Goal: Information Seeking & Learning: Learn about a topic

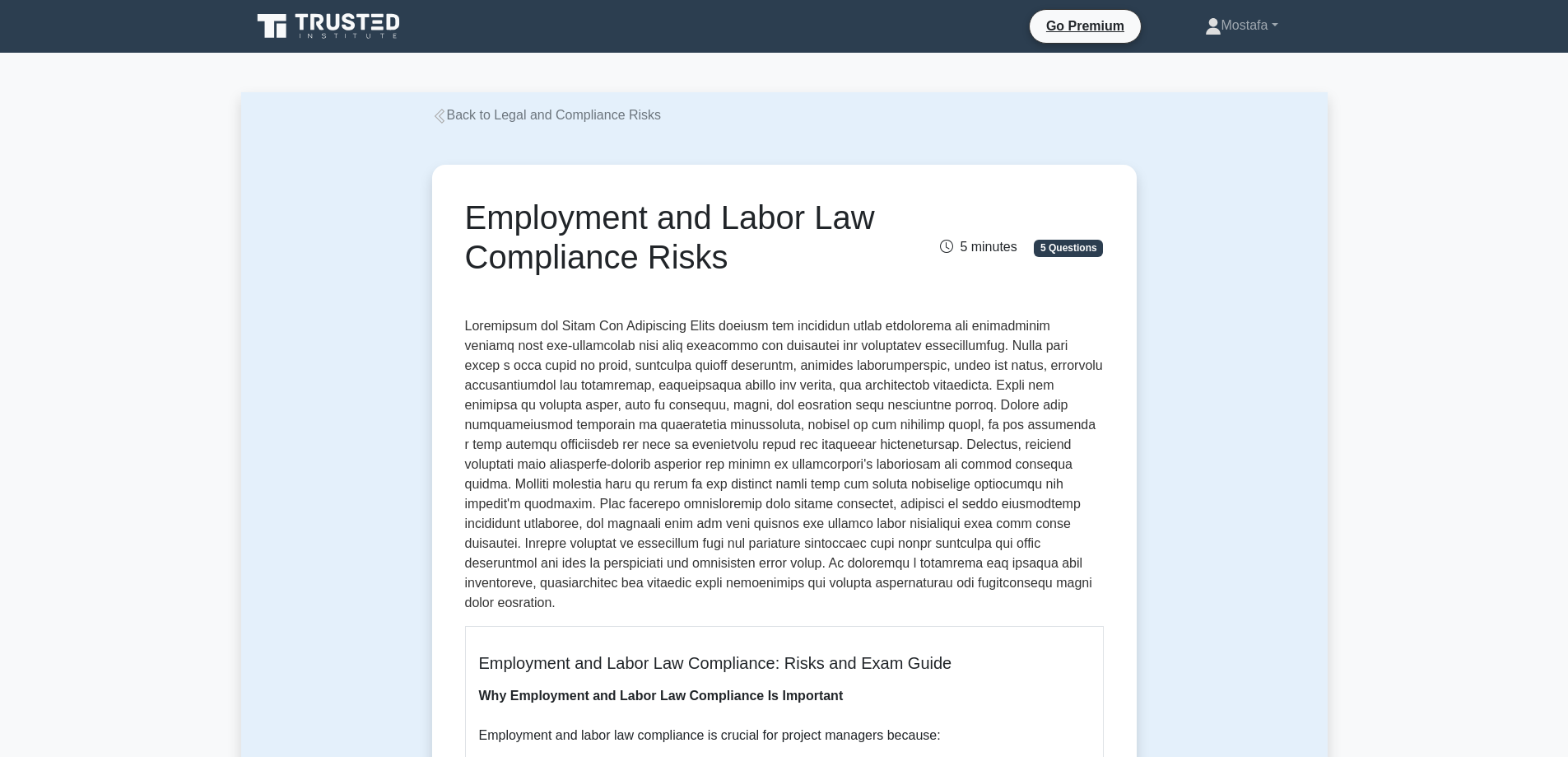
drag, startPoint x: 728, startPoint y: 259, endPoint x: 431, endPoint y: 221, distance: 299.4
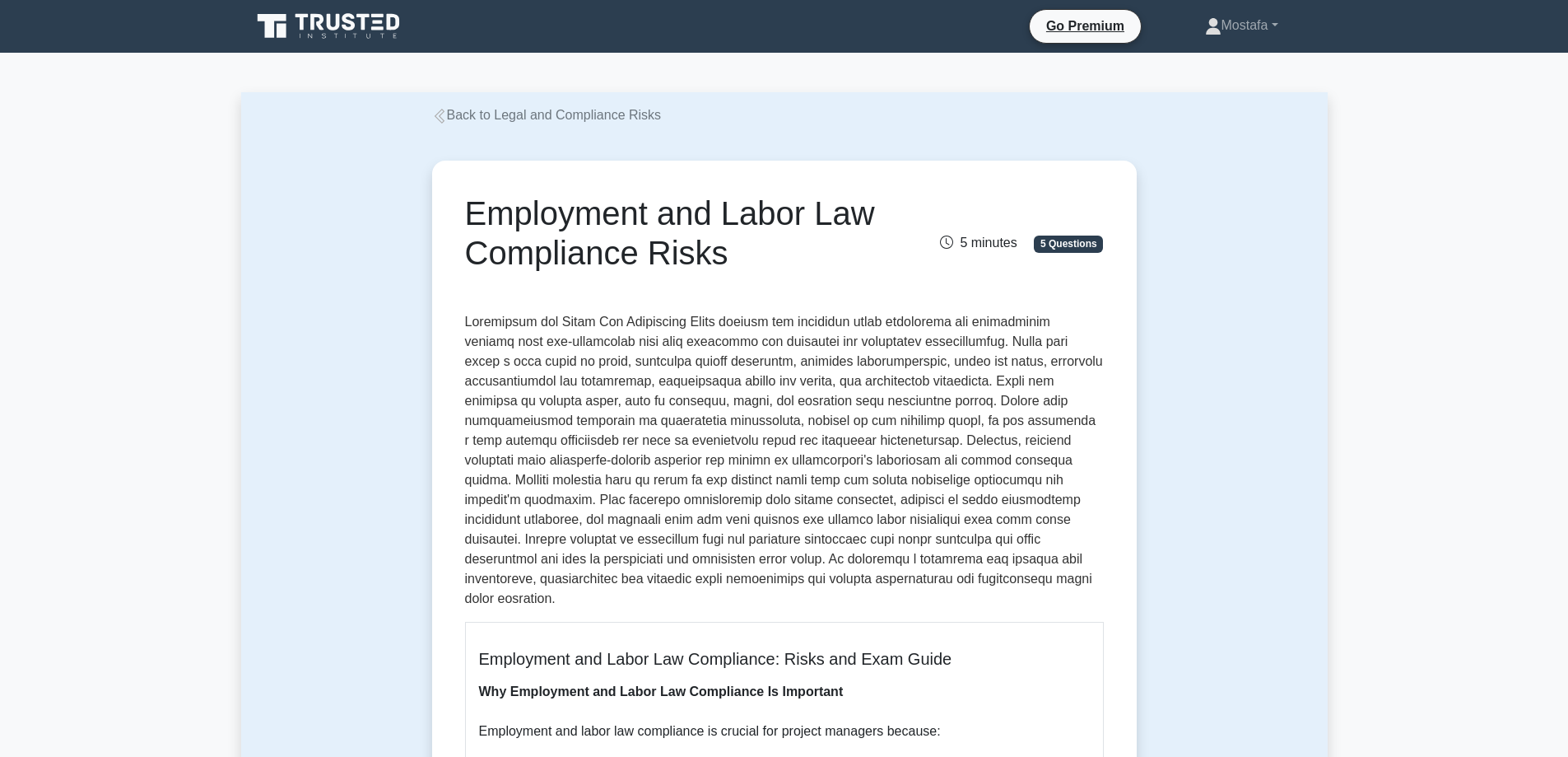
copy h1 "Employment and Labor Law Compliance Risks"
drag, startPoint x: 973, startPoint y: 383, endPoint x: 1020, endPoint y: 385, distance: 47.0
click at [1020, 385] on p at bounding box center [784, 461] width 639 height 296
copy p "manifest"
drag, startPoint x: 614, startPoint y: 560, endPoint x: 662, endPoint y: 559, distance: 48.0
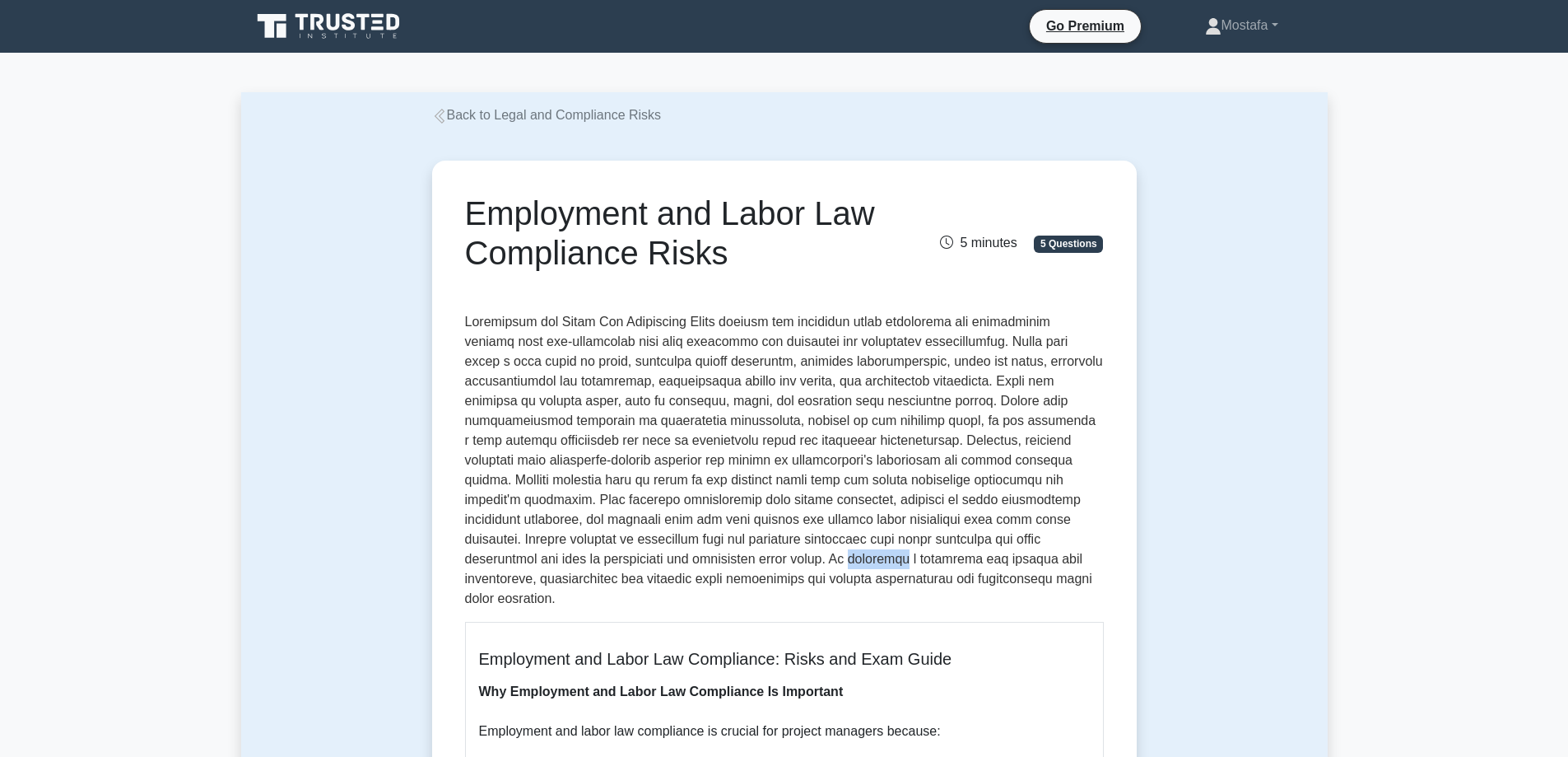
click at [662, 559] on p at bounding box center [784, 461] width 639 height 296
copy p "fostering"
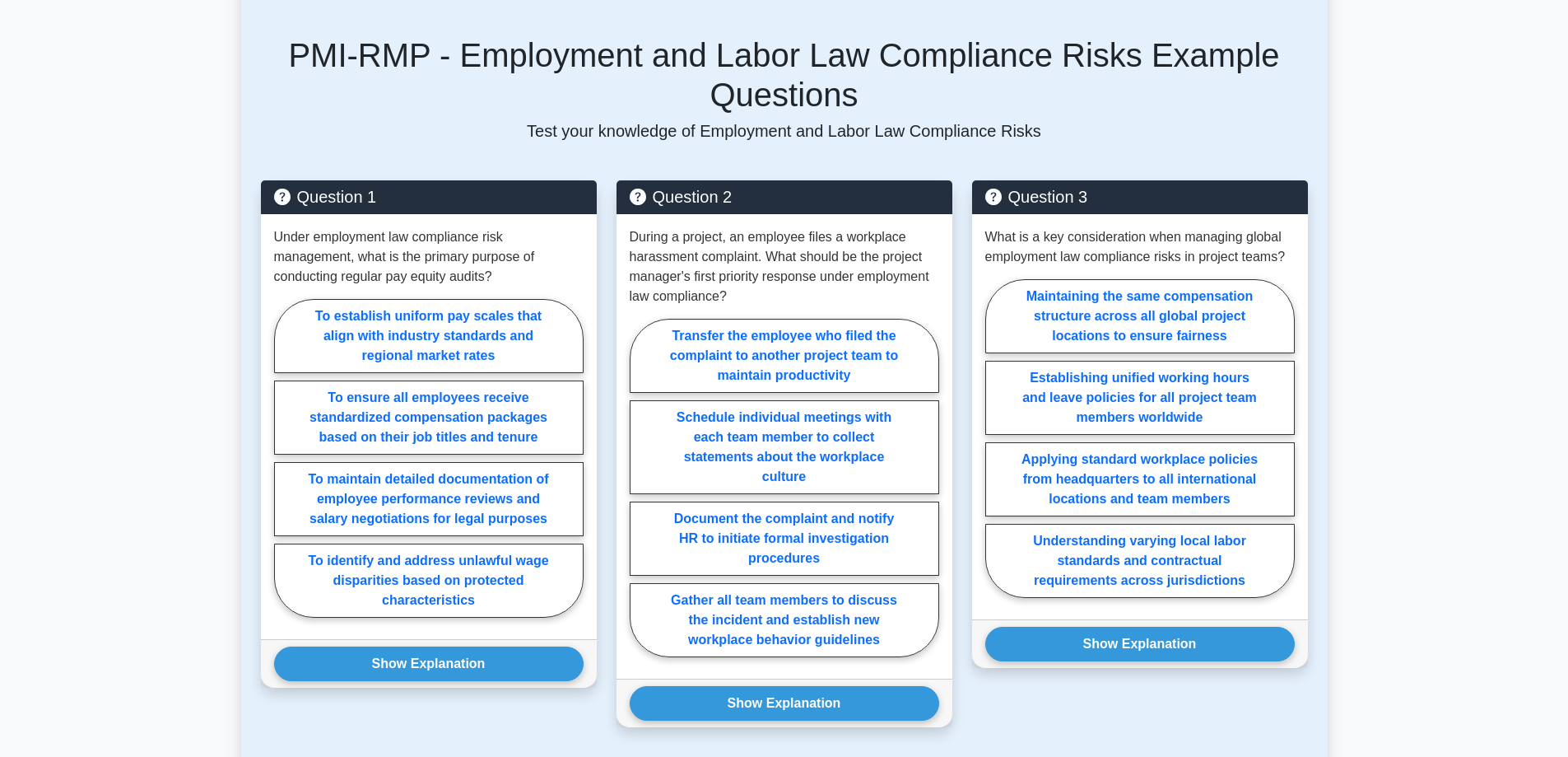
scroll to position [2964, 0]
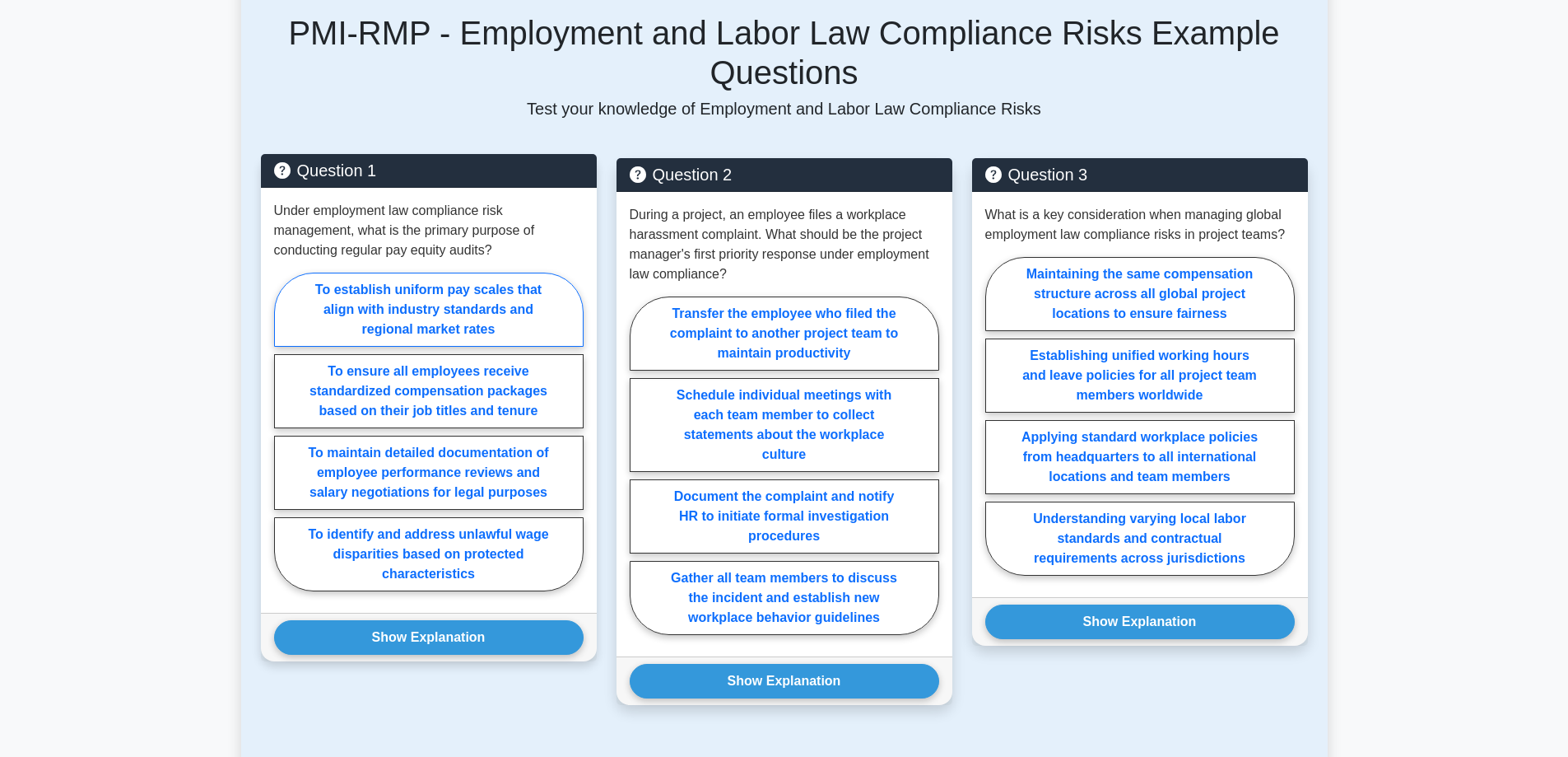
click at [543, 301] on label "To establish uniform pay scales that align with industry standards and regional…" at bounding box center [429, 309] width 309 height 74
click at [284, 432] on input "To establish uniform pay scales that align with industry standards and regional…" at bounding box center [280, 437] width 11 height 11
radio input "true"
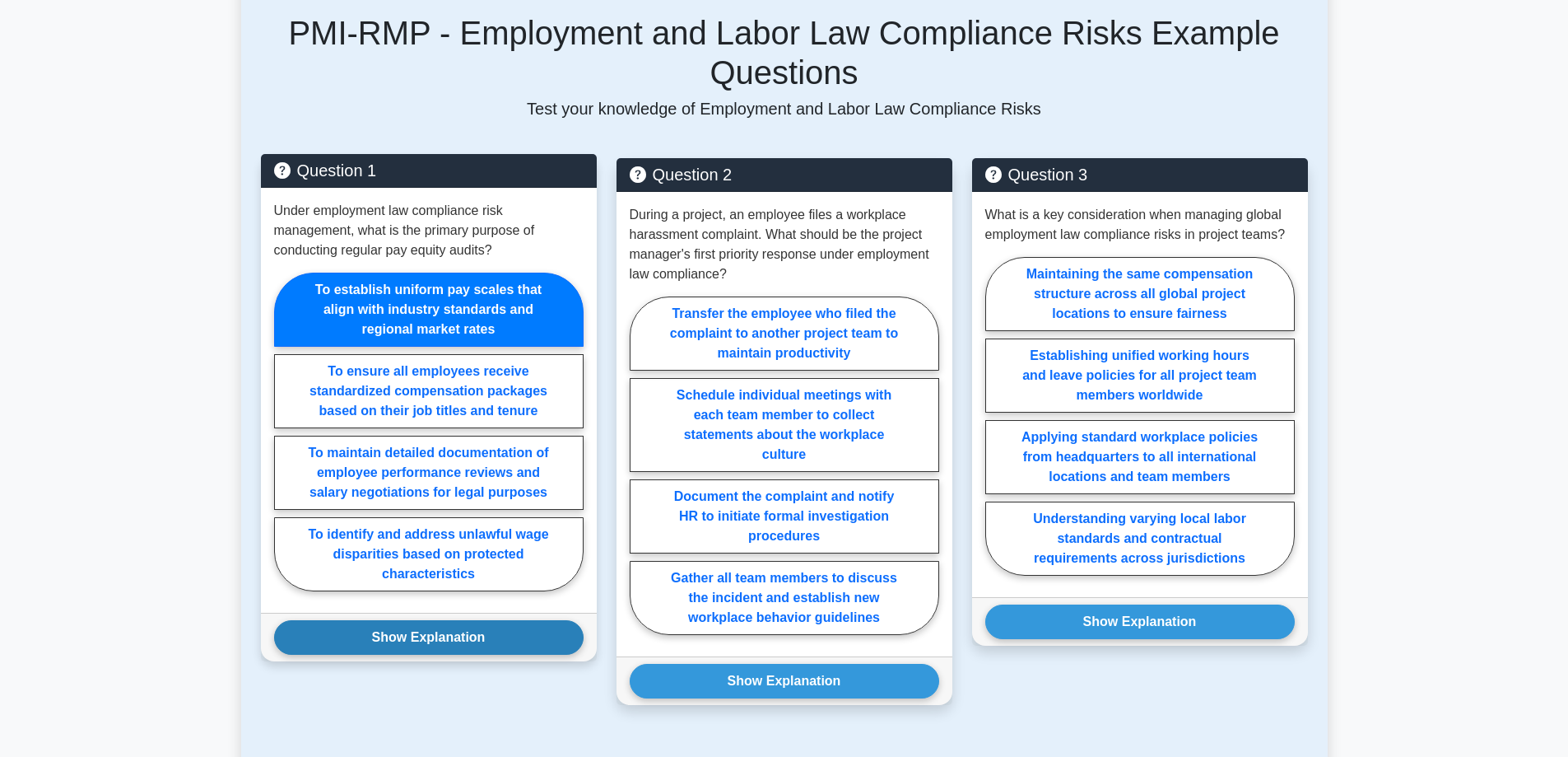
click at [526, 620] on button "Show Explanation" at bounding box center [429, 637] width 309 height 34
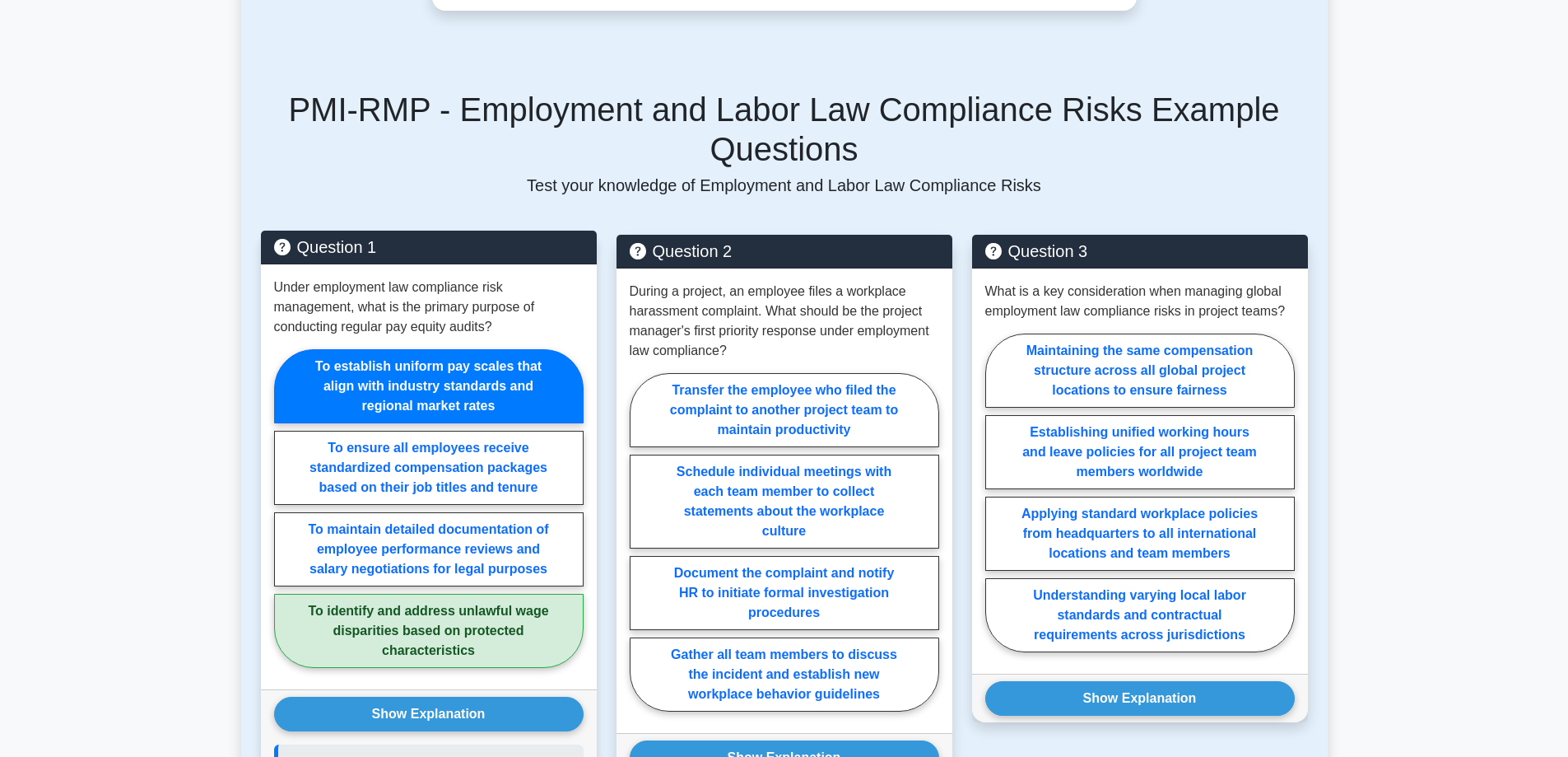
scroll to position [2882, 0]
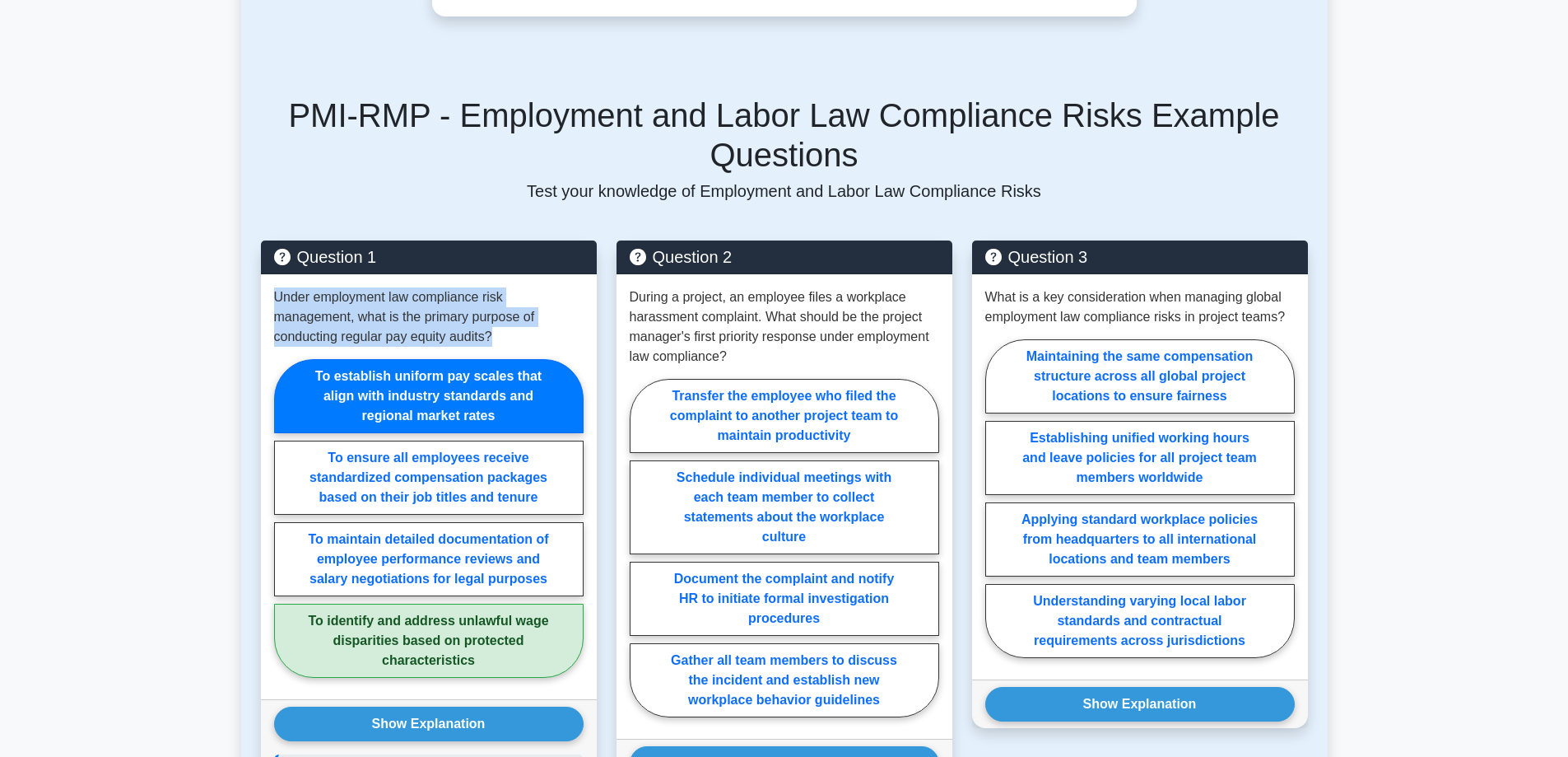
drag, startPoint x: 508, startPoint y: 319, endPoint x: 257, endPoint y: 262, distance: 257.4
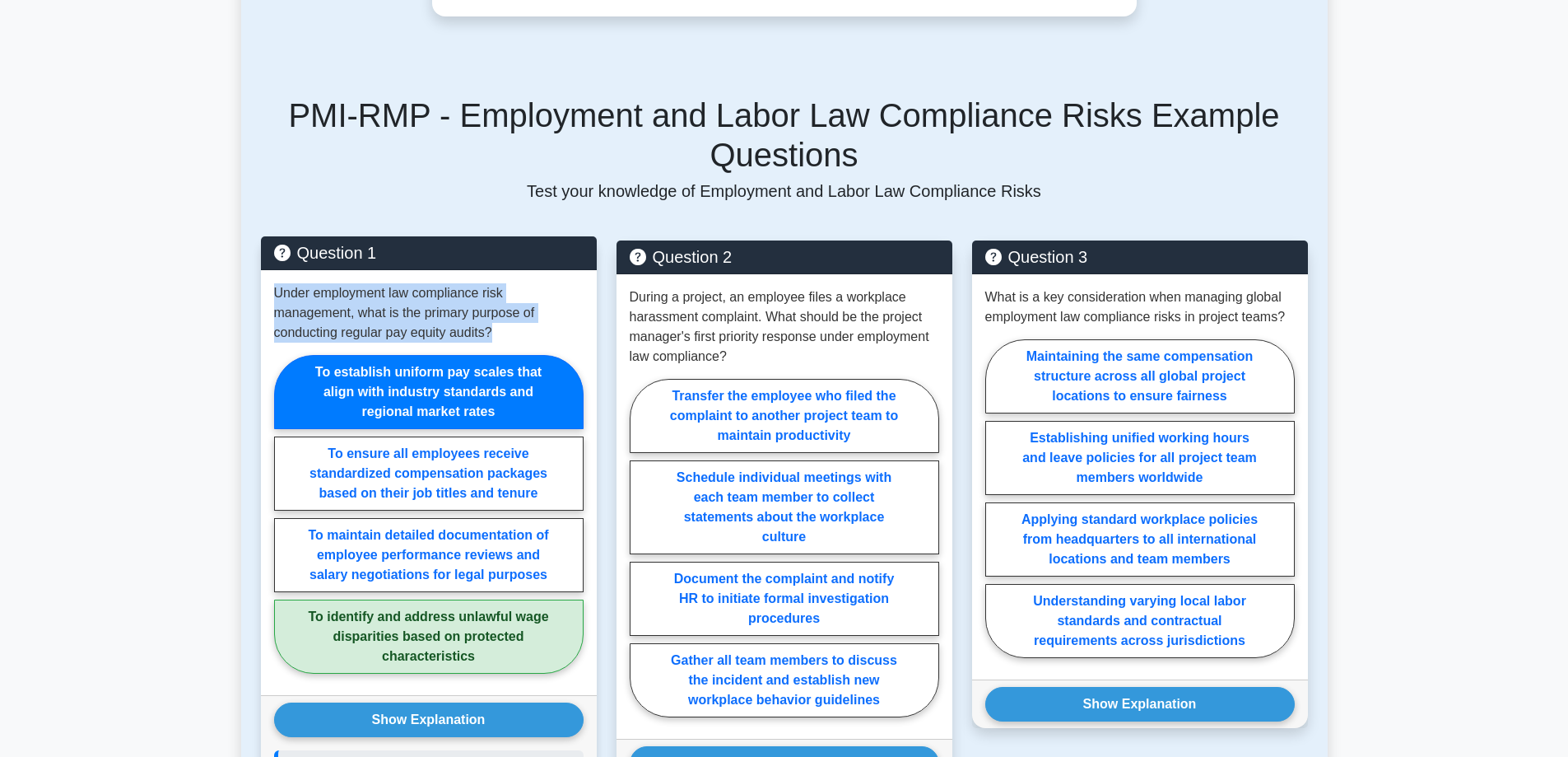
copy p "Under employment law compliance risk management, what is the primary purpose of…"
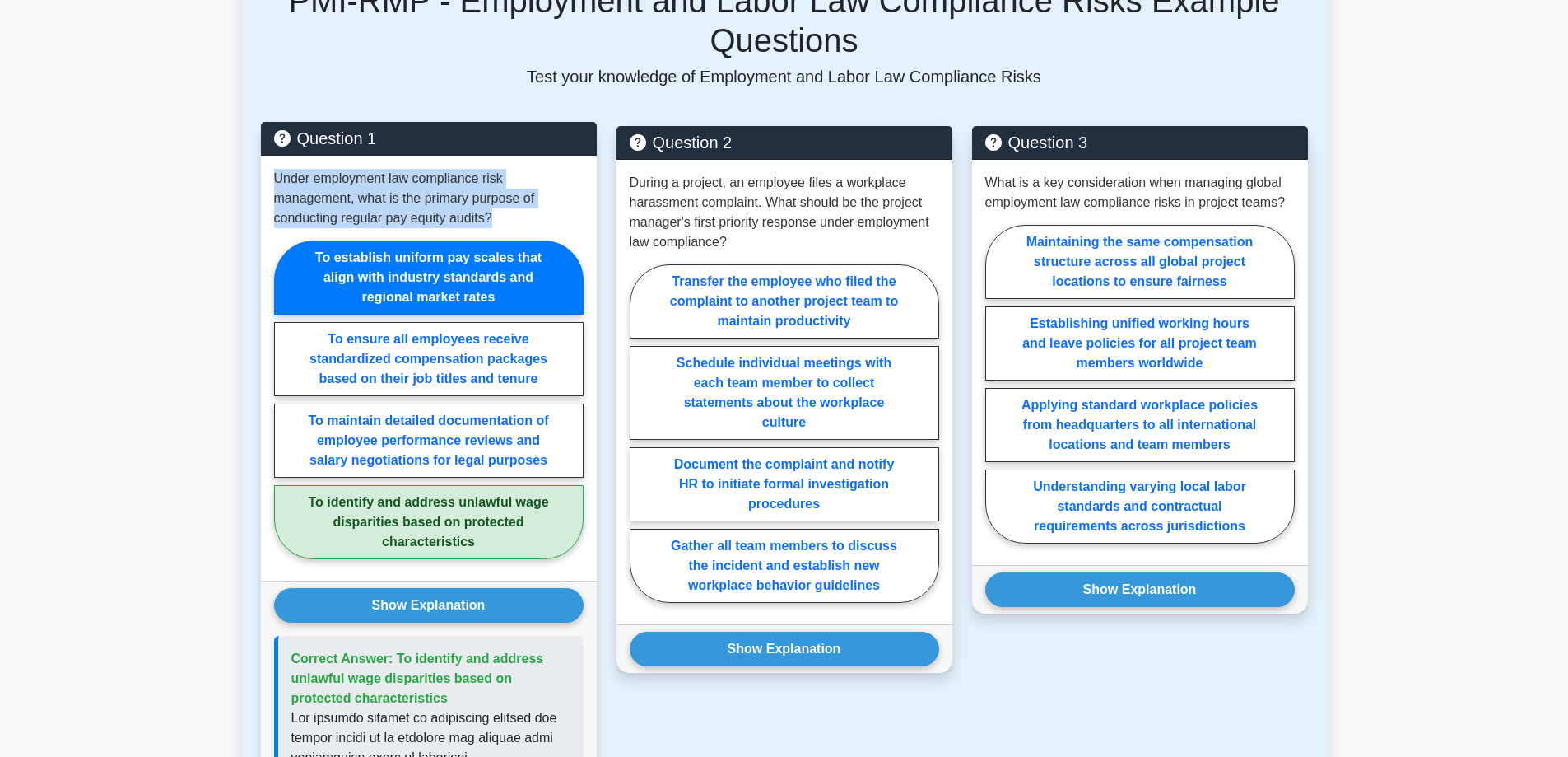
scroll to position [3293, 0]
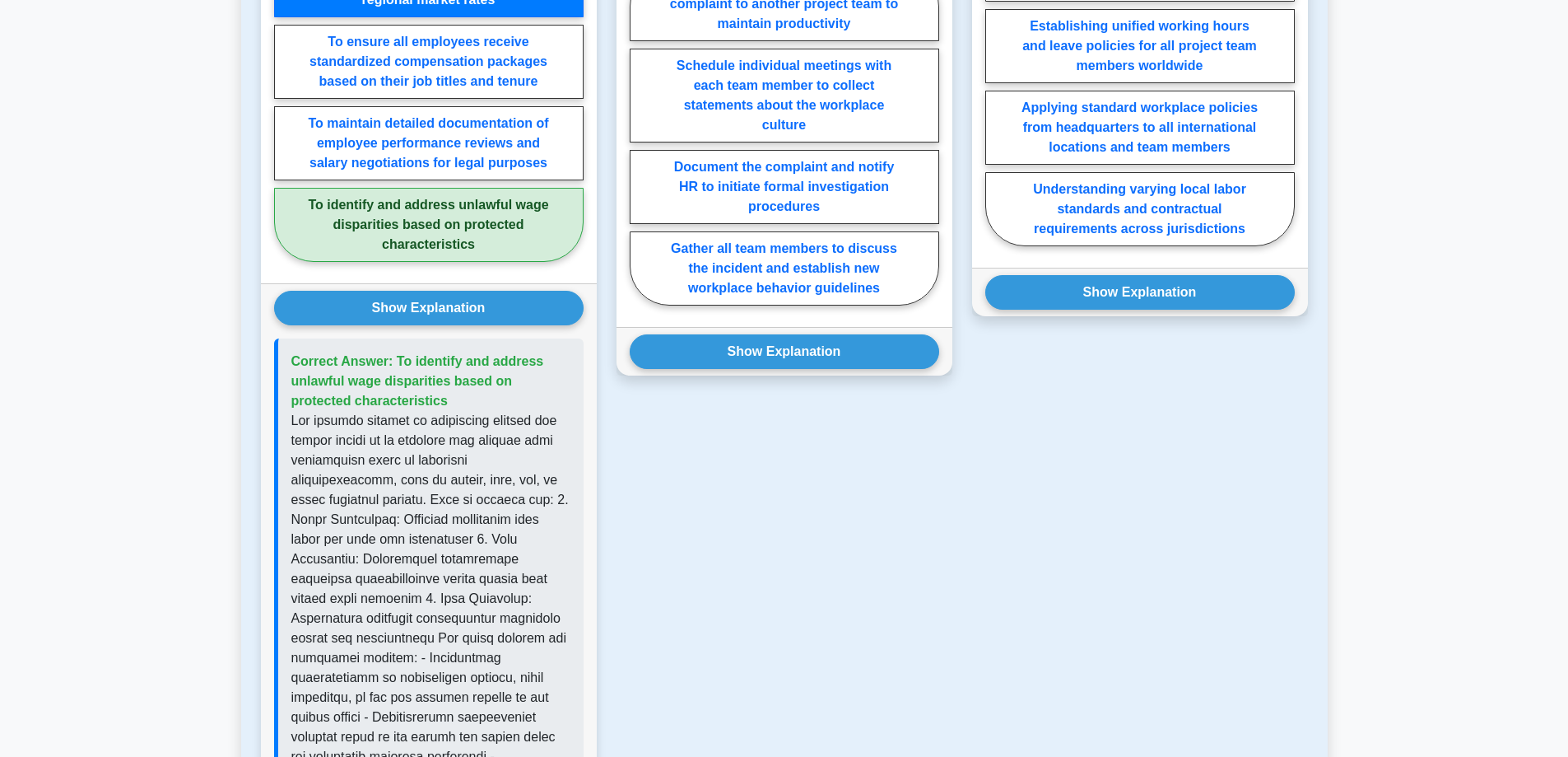
drag, startPoint x: 466, startPoint y: 386, endPoint x: 394, endPoint y: 338, distance: 86.5
click at [394, 351] on p "Correct Answer: To identify and address unlawful wage disparities based on prot…" at bounding box center [431, 381] width 279 height 59
copy span "To identify and address unlawful wage disparities based on protected characteri…"
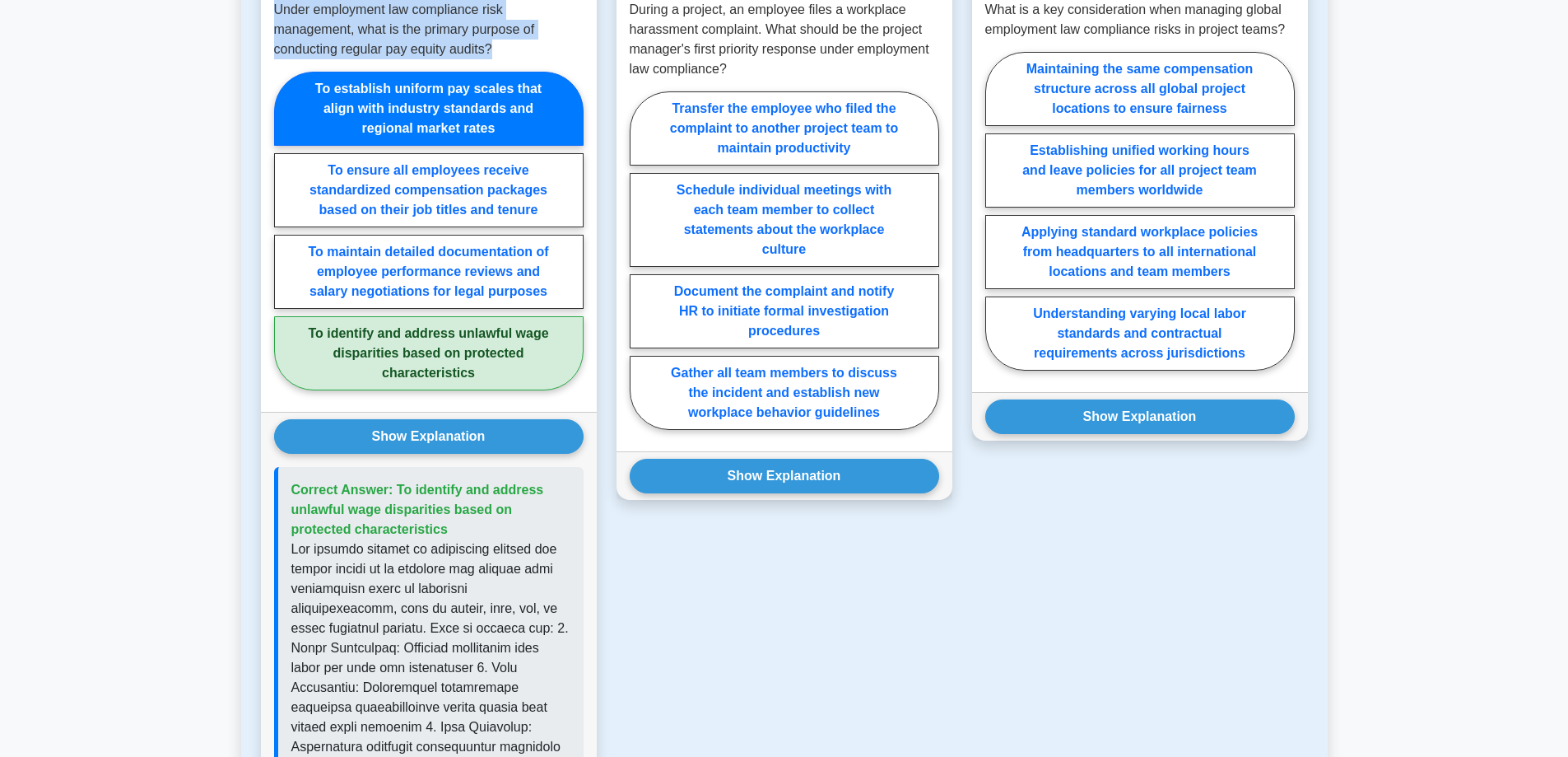
scroll to position [3129, 0]
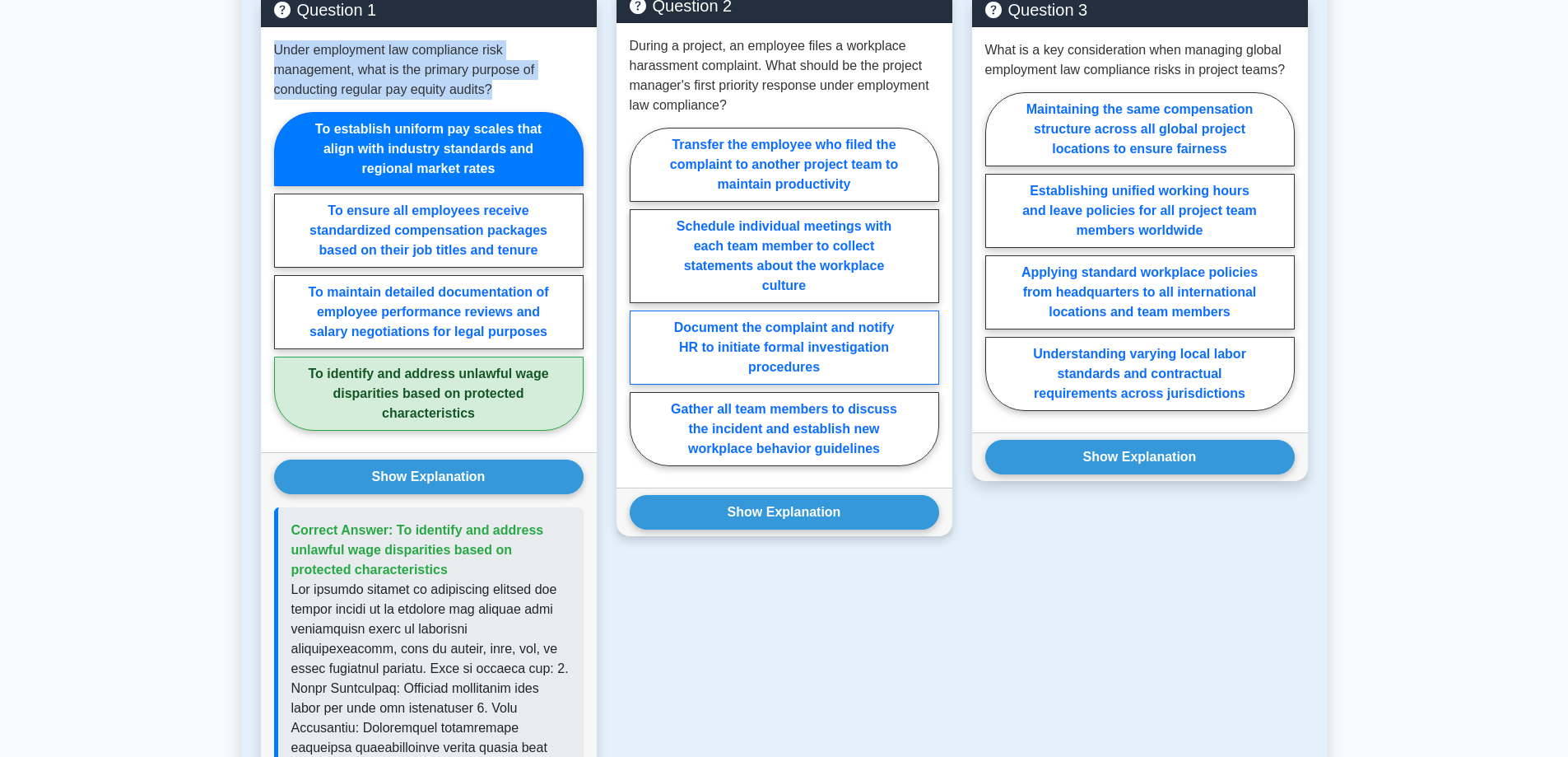
click at [878, 348] on label "Document the complaint and notify HR to initiate formal investigation procedures" at bounding box center [784, 347] width 309 height 74
click at [640, 307] on input "Document the complaint and notify HR to initiate formal investigation procedures" at bounding box center [635, 302] width 11 height 11
radio input "true"
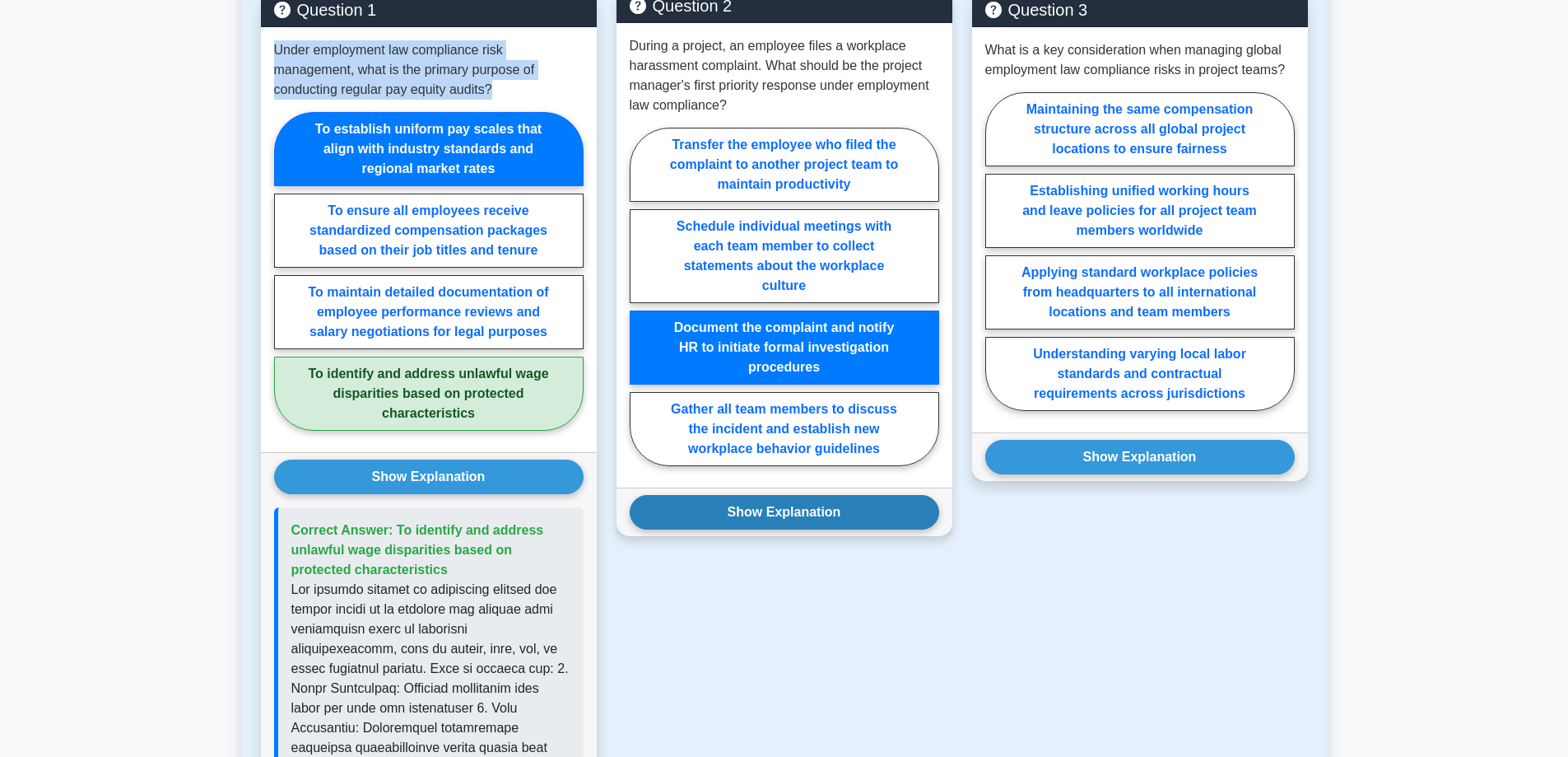
click at [891, 495] on button "Show Explanation" at bounding box center [784, 511] width 309 height 34
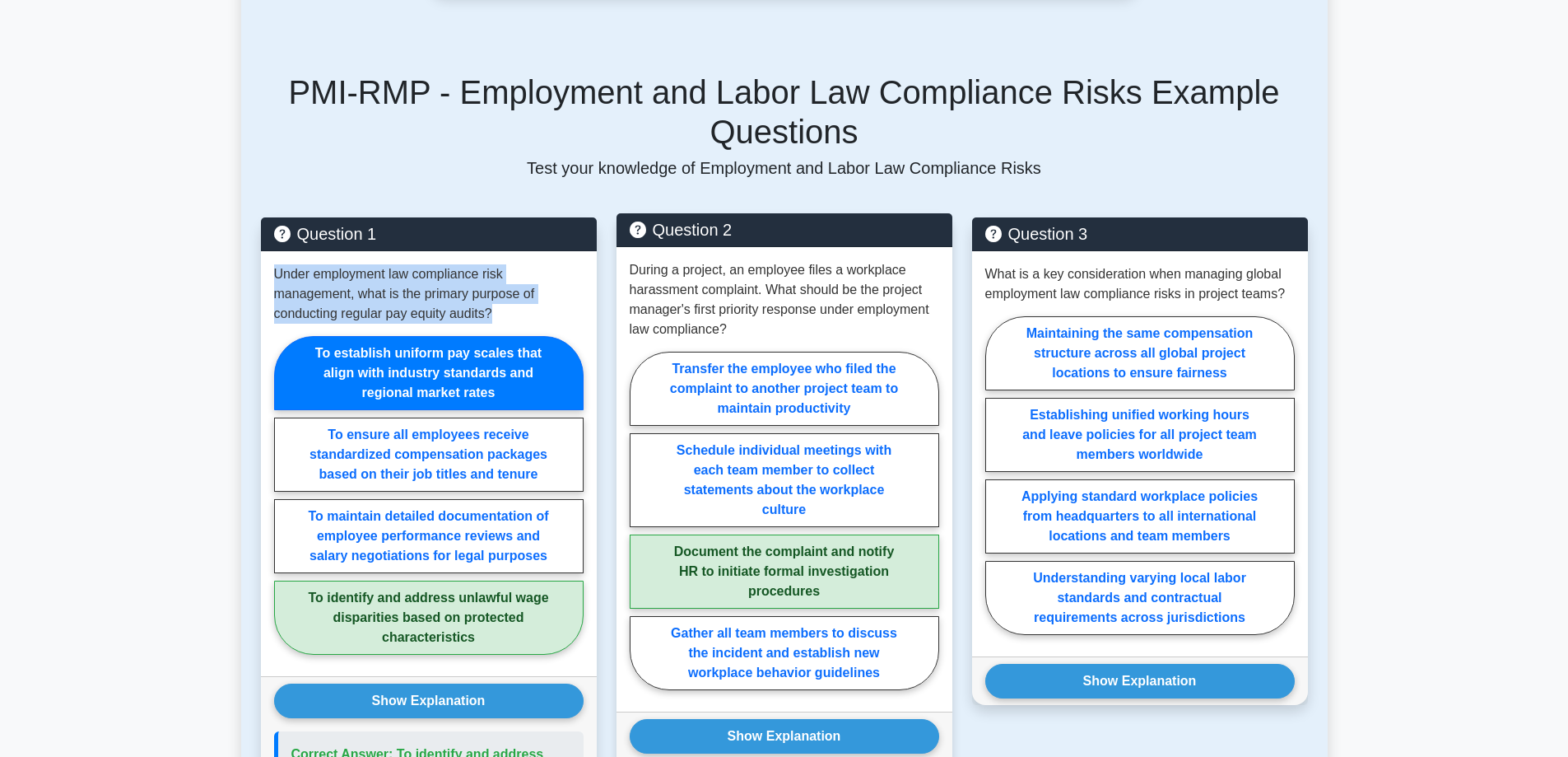
scroll to position [2882, 0]
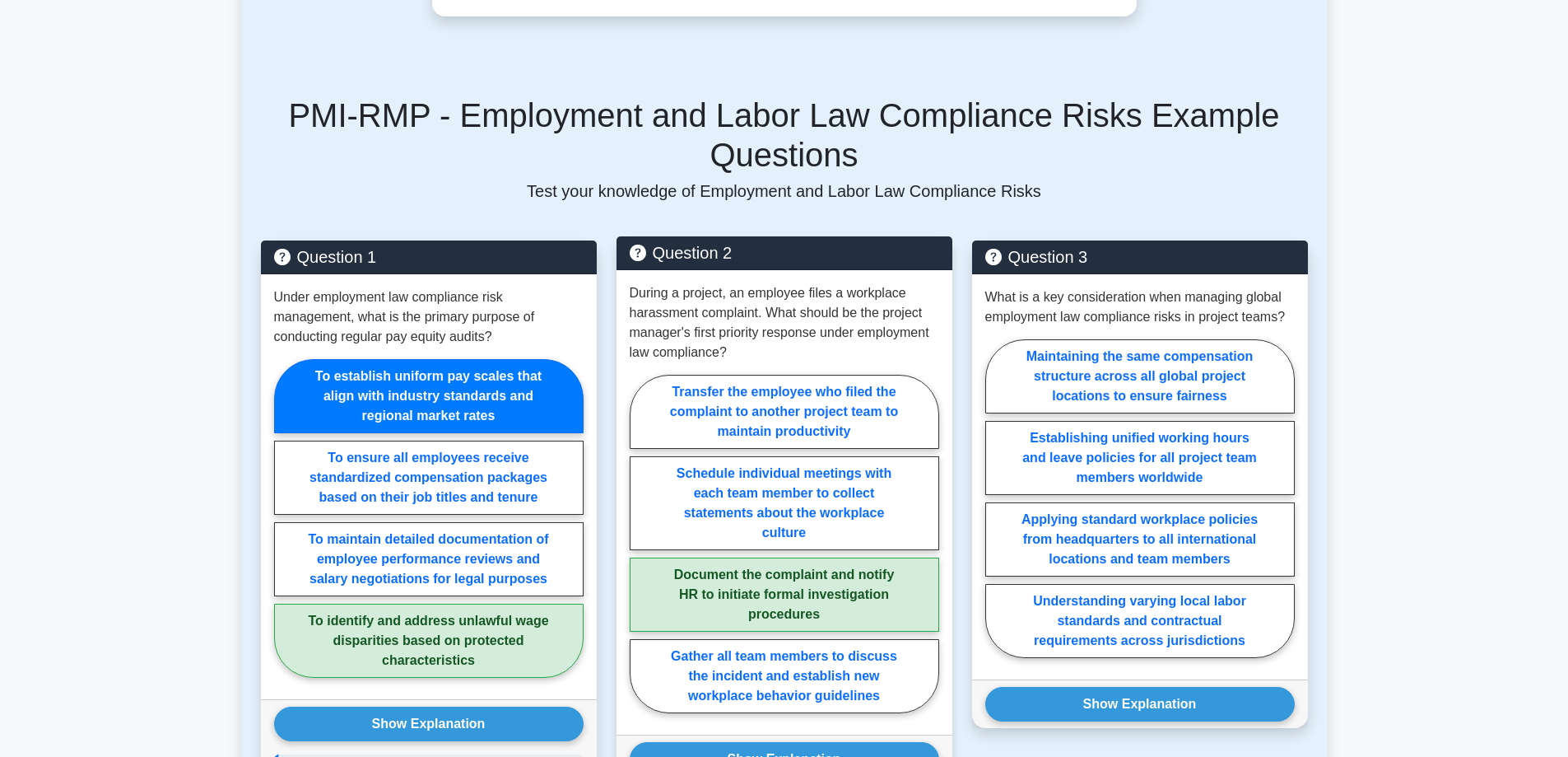
click at [727, 337] on p "During a project, an employee files a workplace harassment complaint. What shou…" at bounding box center [784, 322] width 309 height 79
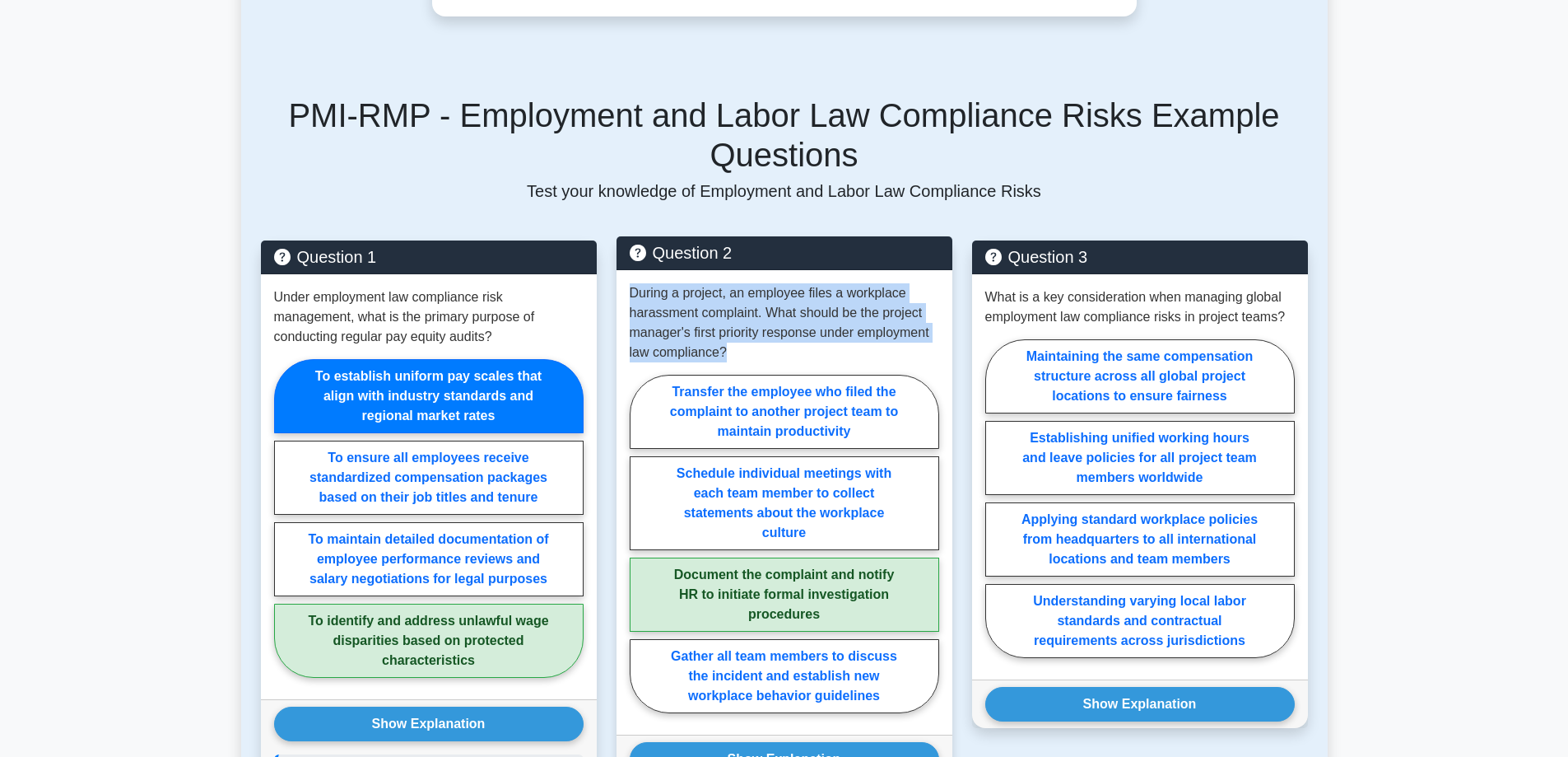
drag, startPoint x: 724, startPoint y: 334, endPoint x: 626, endPoint y: 271, distance: 116.5
click at [626, 271] on div "During a project, an employee files a workplace harassment complaint. What shou…" at bounding box center [784, 501] width 336 height 464
copy p "During a project, an employee files a workplace harassment complaint. What shou…"
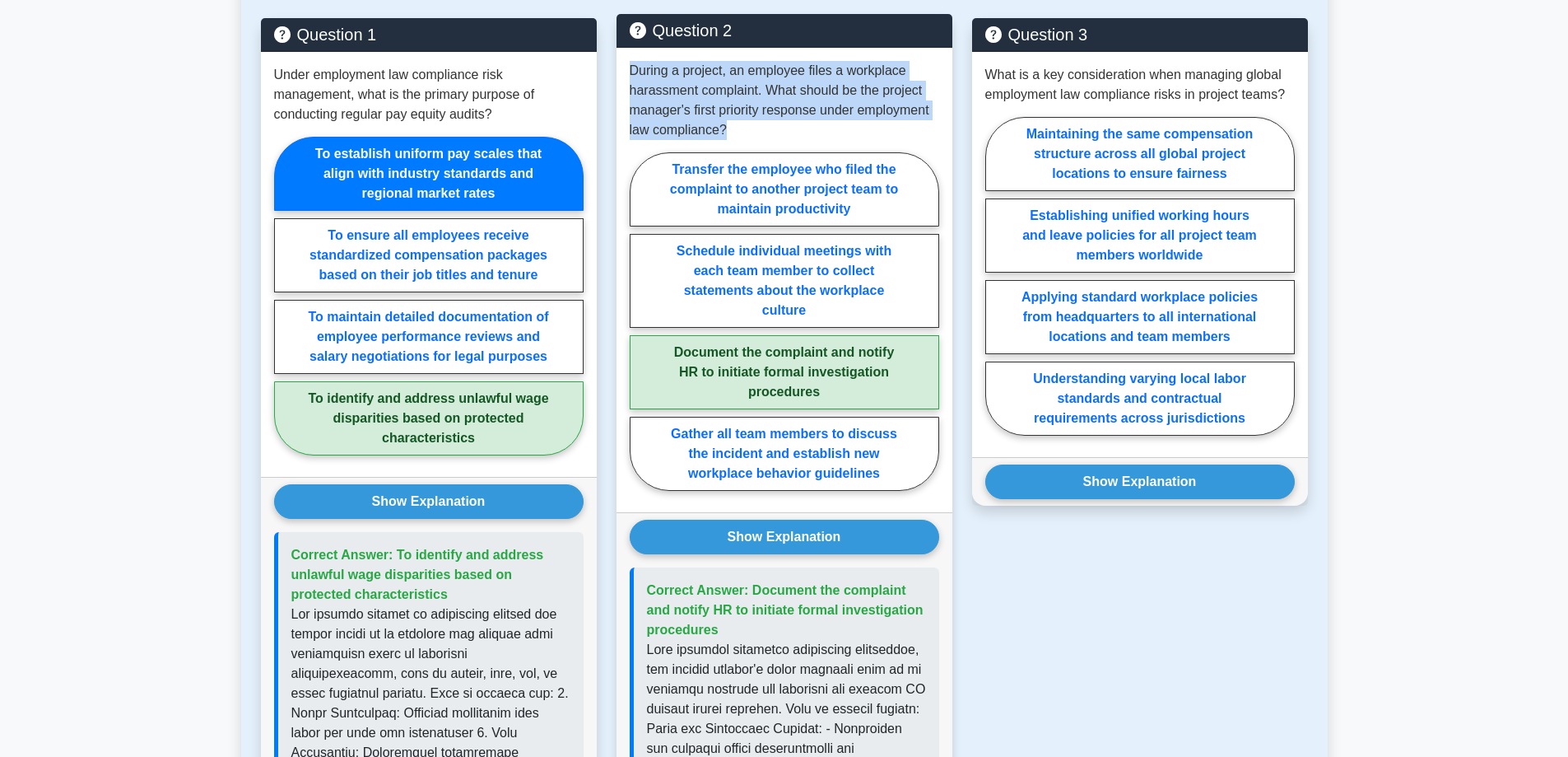
scroll to position [3129, 0]
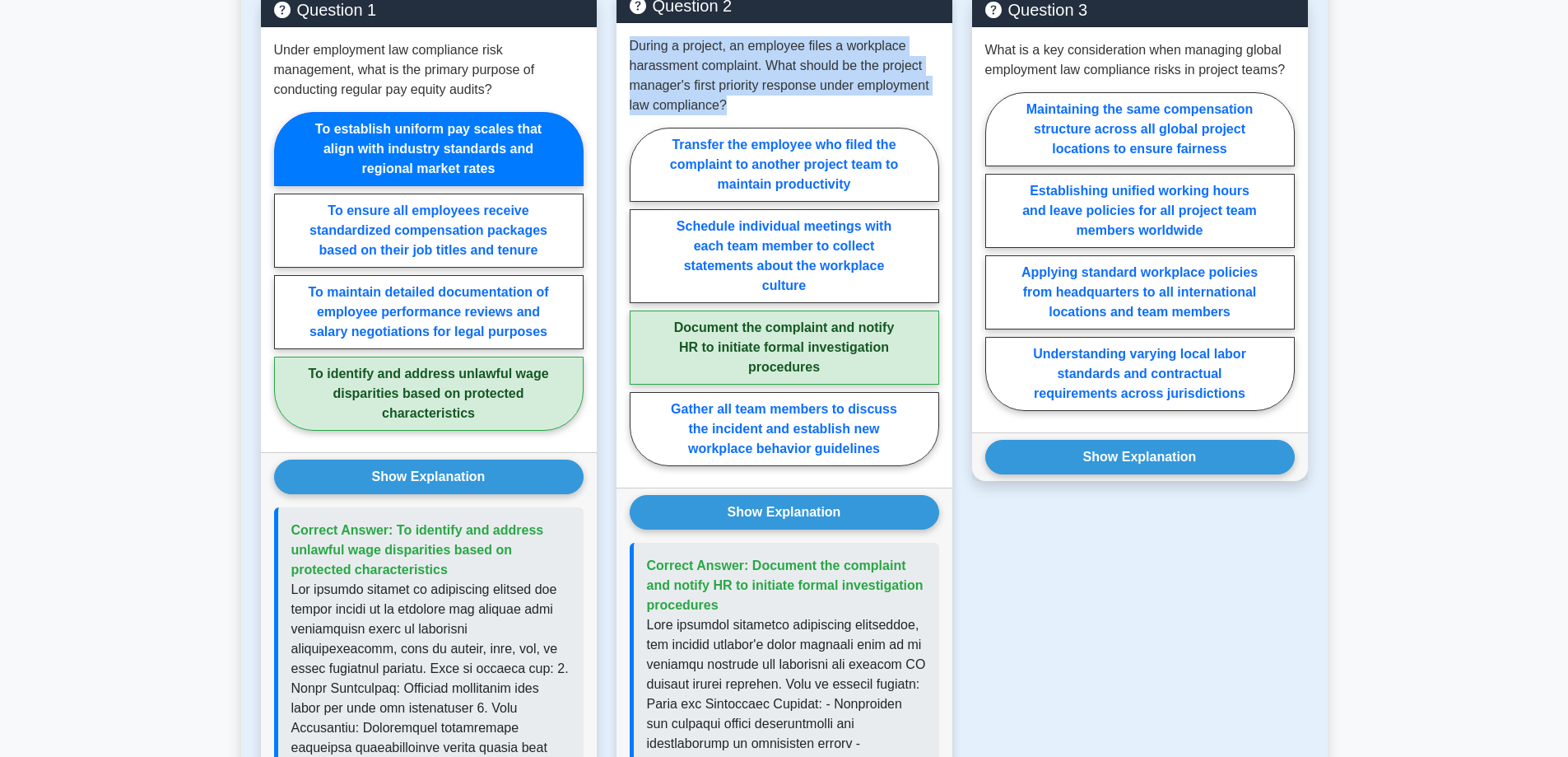
drag, startPoint x: 809, startPoint y: 584, endPoint x: 748, endPoint y: 544, distance: 72.9
click at [748, 556] on p "Correct Answer: Document the complaint and notify HR to initiate formal investi…" at bounding box center [785, 586] width 279 height 59
copy span "Document the complaint and notify HR to initiate formal investigation procedures"
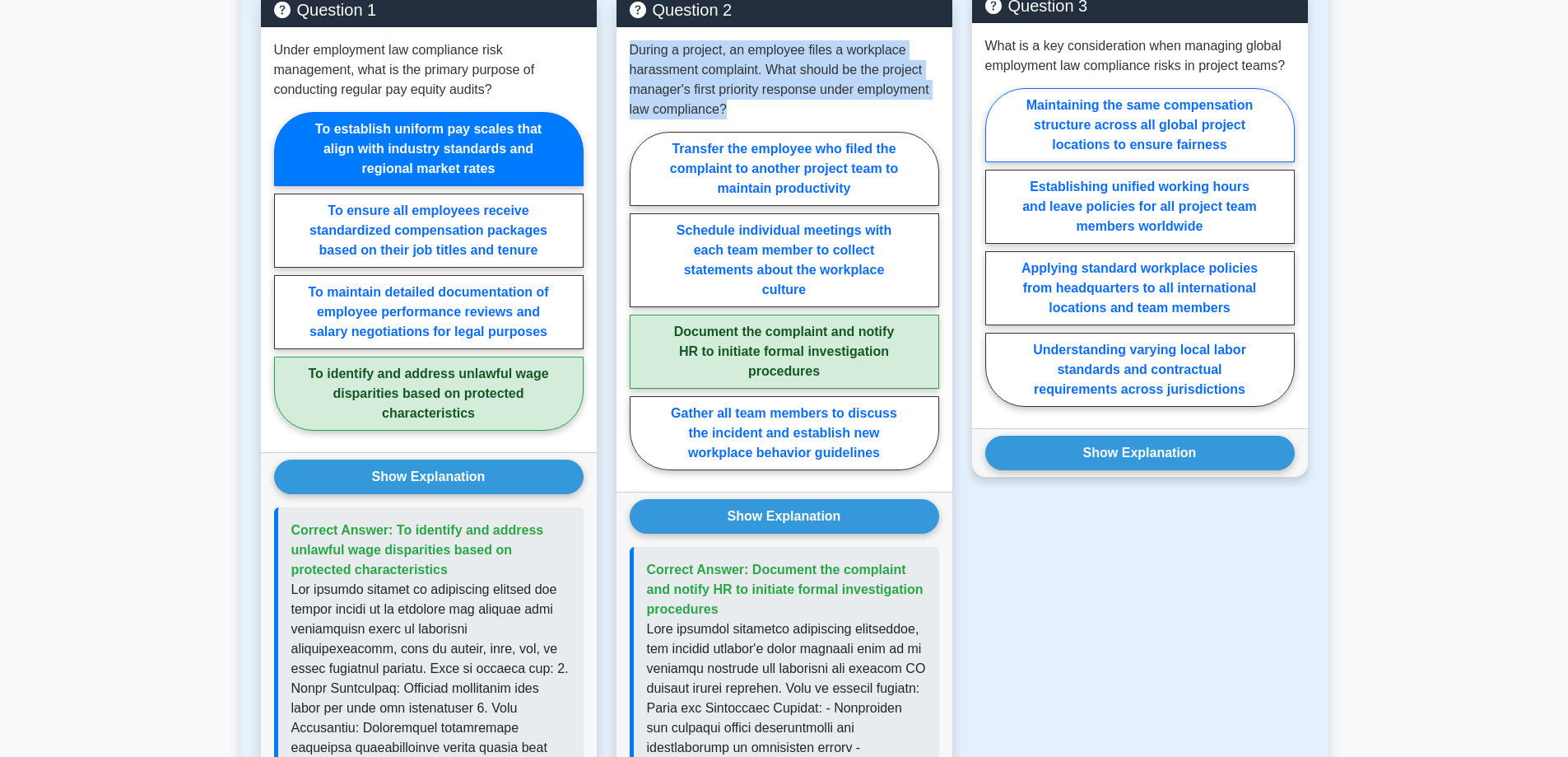
click at [1236, 122] on label "Maintaining the same compensation structure across all global project locations…" at bounding box center [1140, 125] width 309 height 74
click at [996, 247] on input "Maintaining the same compensation structure across all global project locations…" at bounding box center [991, 253] width 11 height 11
radio input "true"
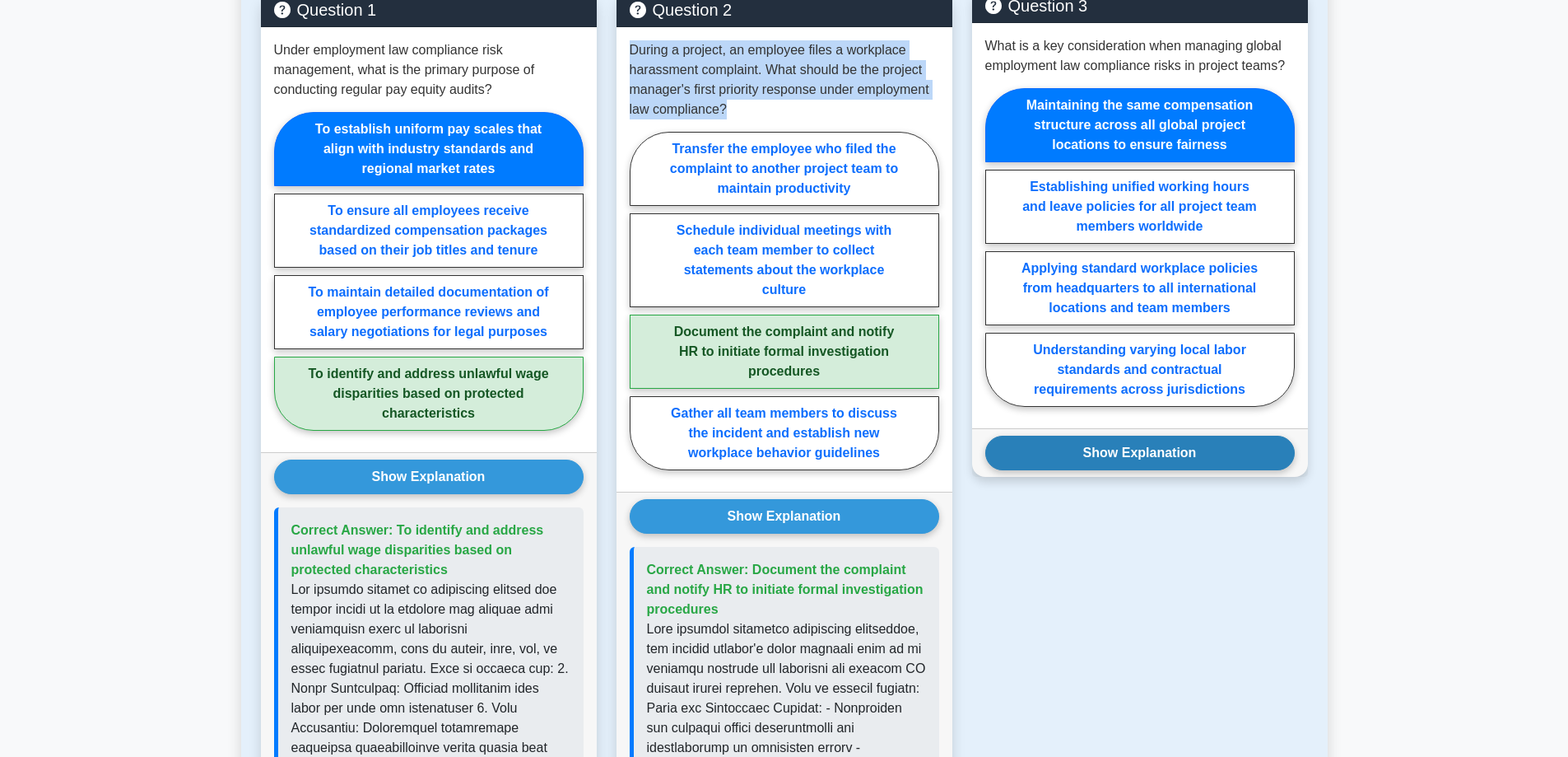
click at [1244, 435] on button "Show Explanation" at bounding box center [1140, 452] width 309 height 34
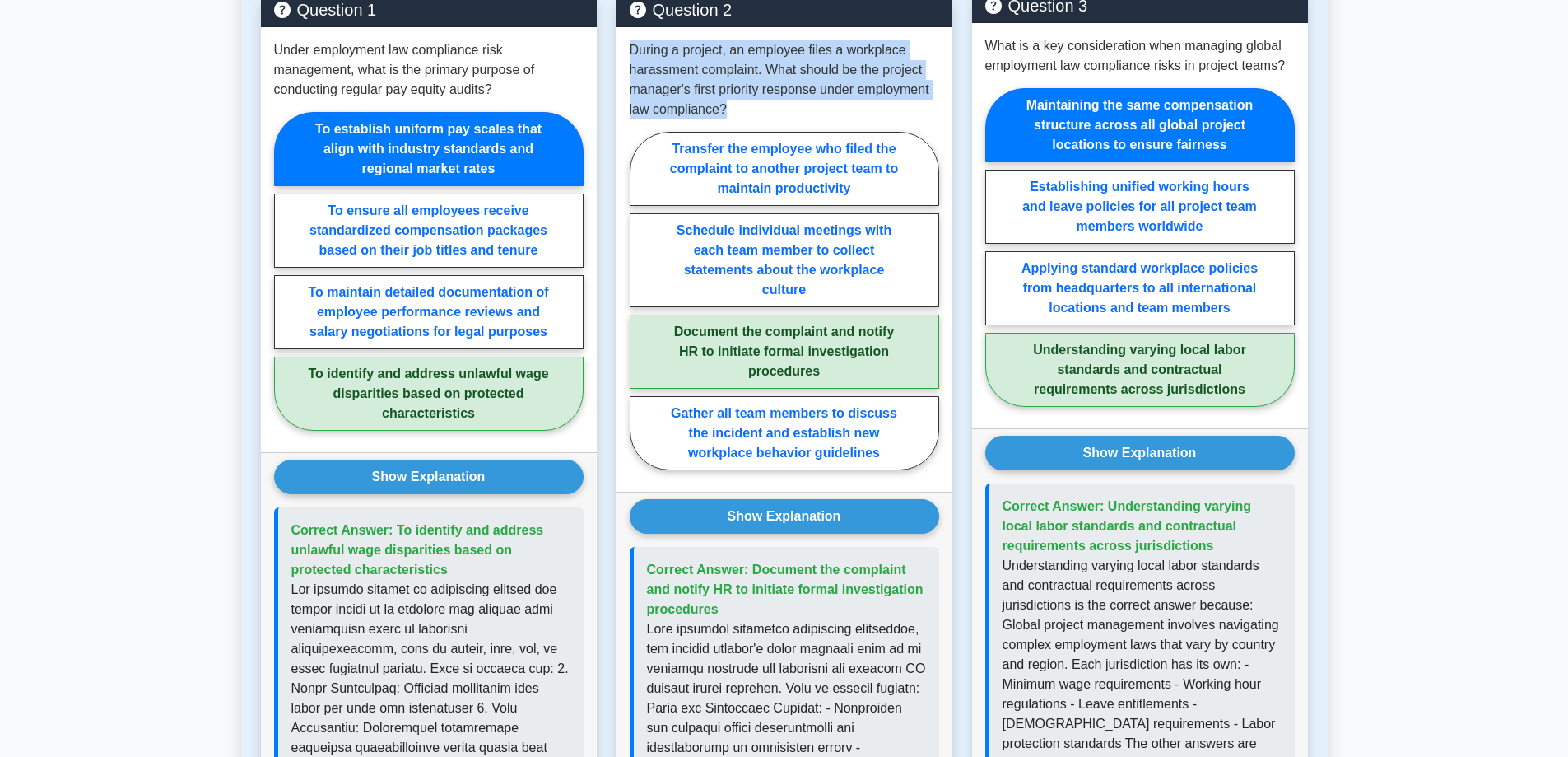
drag, startPoint x: 1210, startPoint y: 529, endPoint x: 1104, endPoint y: 495, distance: 111.3
click at [1104, 497] on p "Correct Answer: Understanding varying local labor standards and contractual req…" at bounding box center [1141, 526] width 279 height 59
copy span "Understanding varying local labor standards and contractual requirements across…"
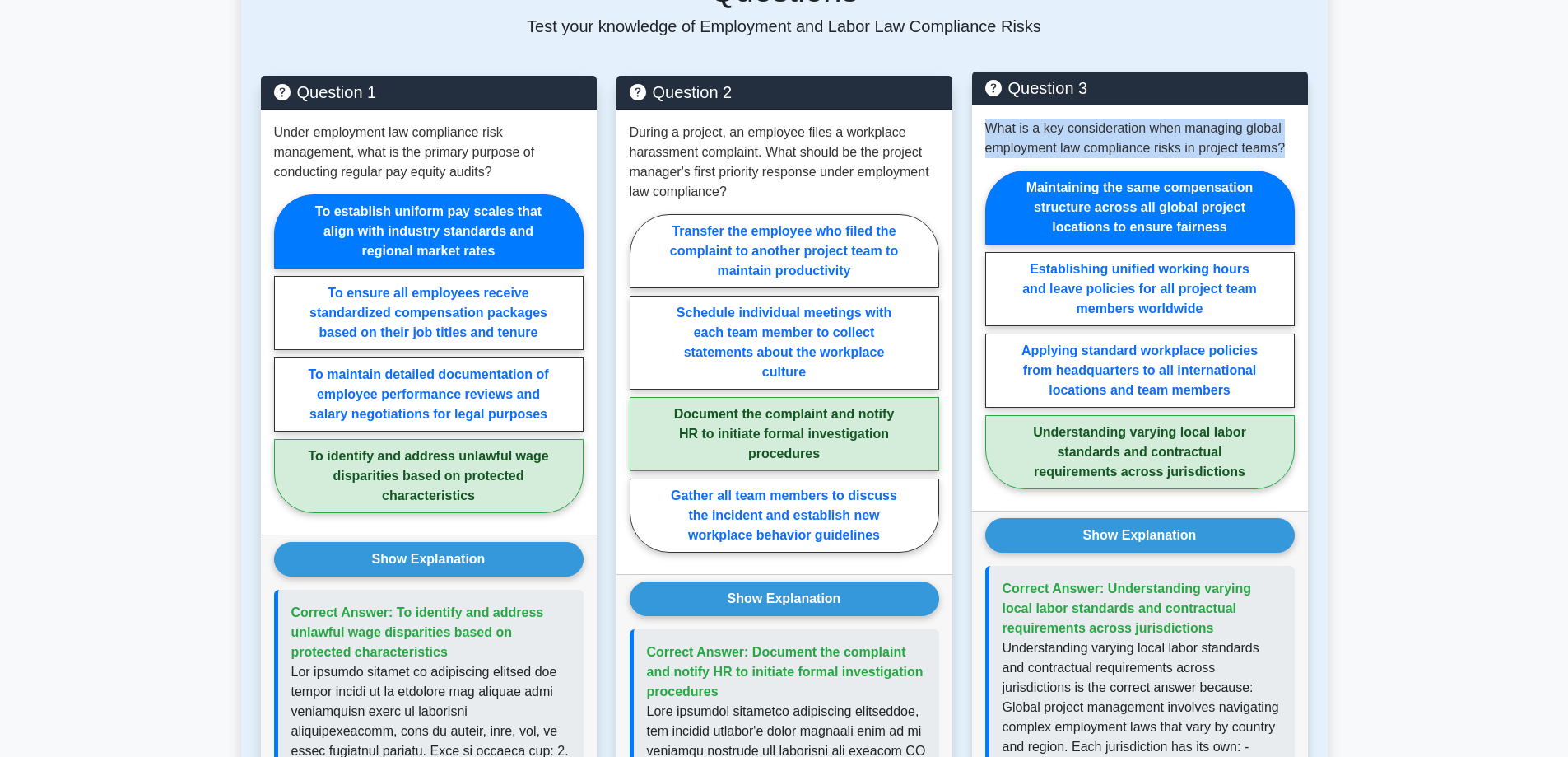
drag, startPoint x: 1291, startPoint y: 136, endPoint x: 979, endPoint y: 115, distance: 312.7
click at [979, 115] on div "What is a key consideration when managing global employment law compliance risk…" at bounding box center [1139, 308] width 336 height 405
copy p "What is a key consideration when managing global employment law compliance risk…"
drag, startPoint x: 1215, startPoint y: 610, endPoint x: 1109, endPoint y: 574, distance: 111.9
click at [1109, 579] on p "Correct Answer: Understanding varying local labor standards and contractual req…" at bounding box center [1141, 609] width 279 height 59
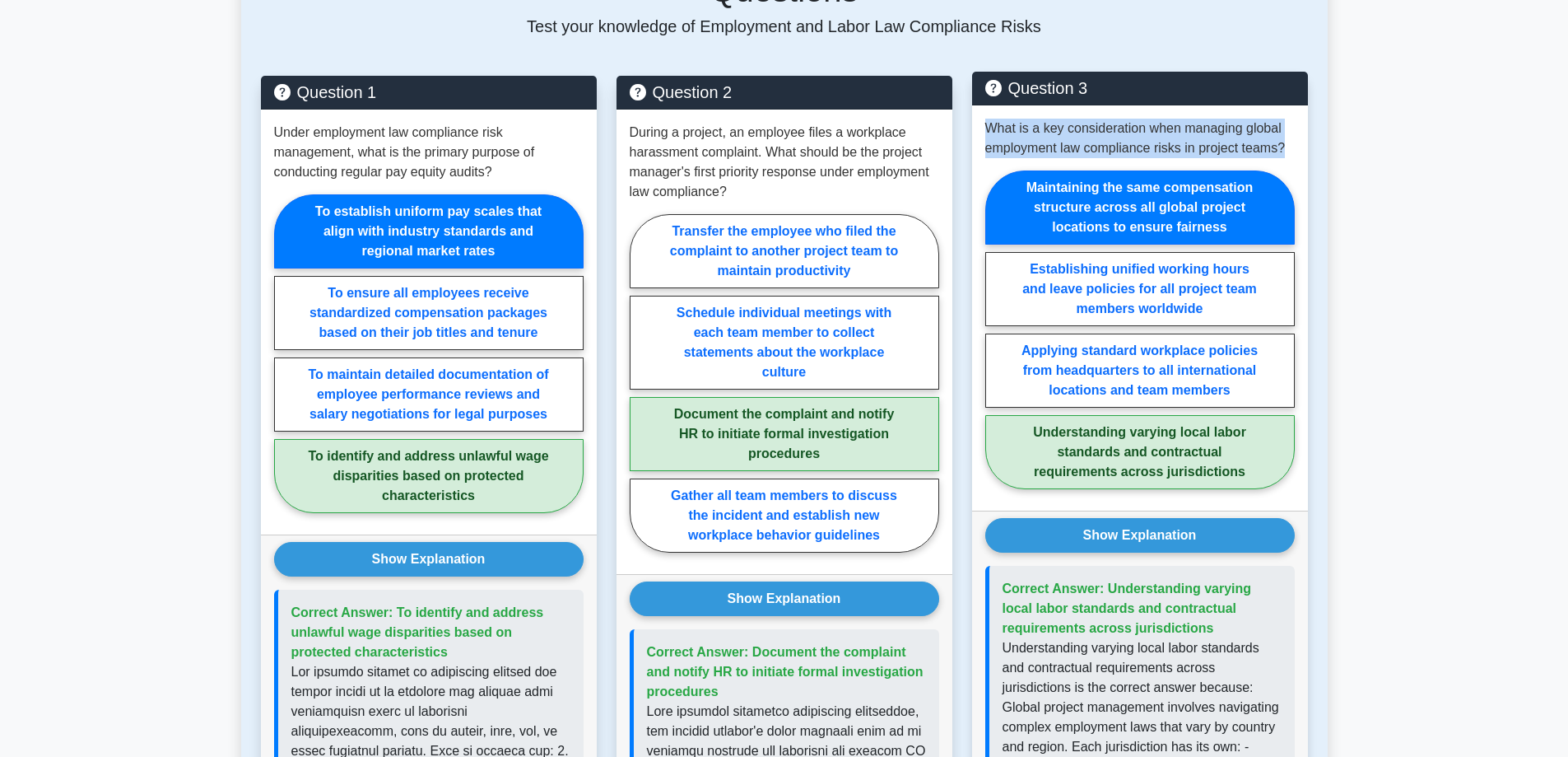
copy span "Understanding varying local labor standards and contractual requirements across…"
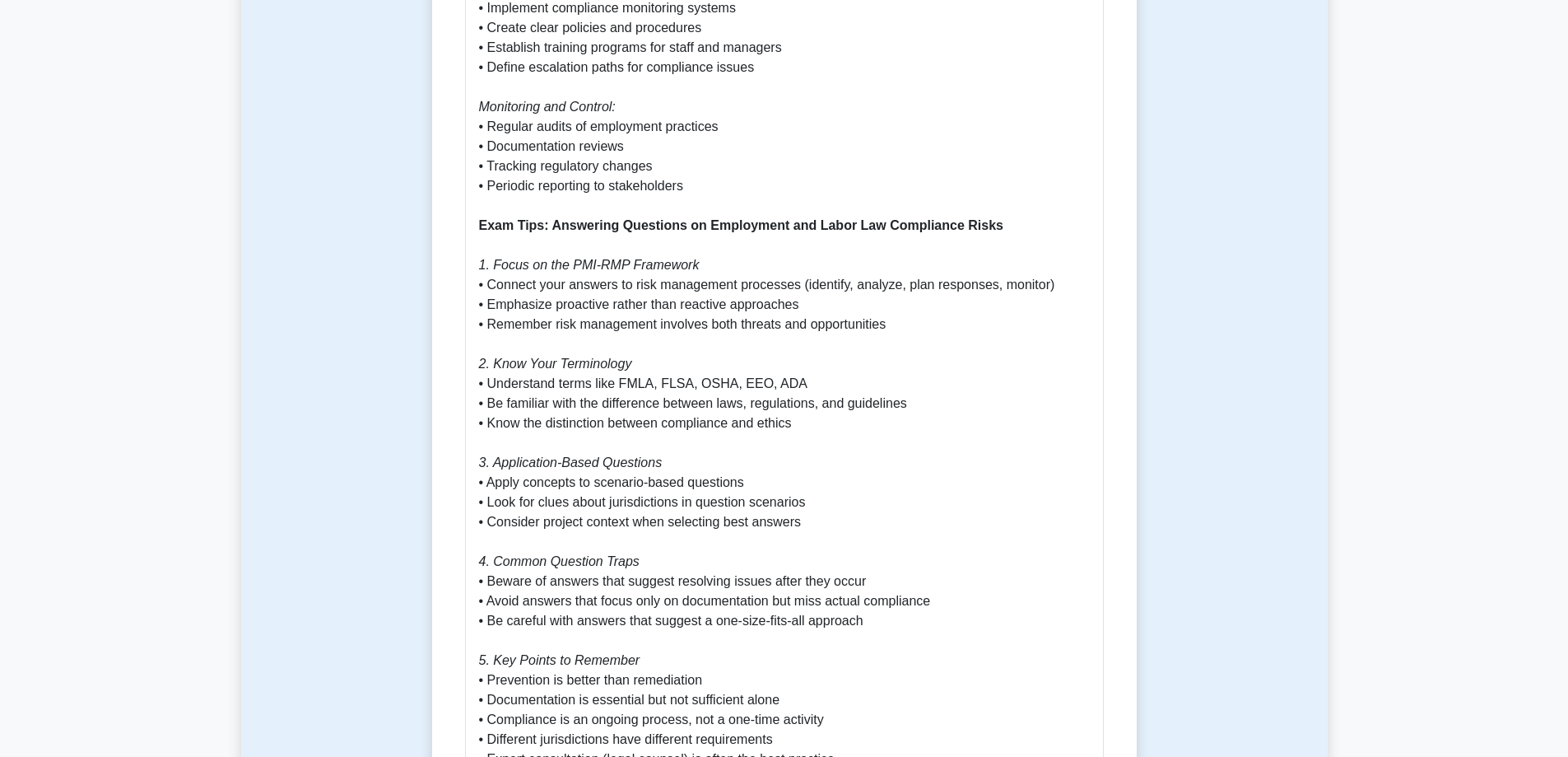
scroll to position [1811, 0]
drag, startPoint x: 617, startPoint y: 362, endPoint x: 791, endPoint y: 360, distance: 174.0
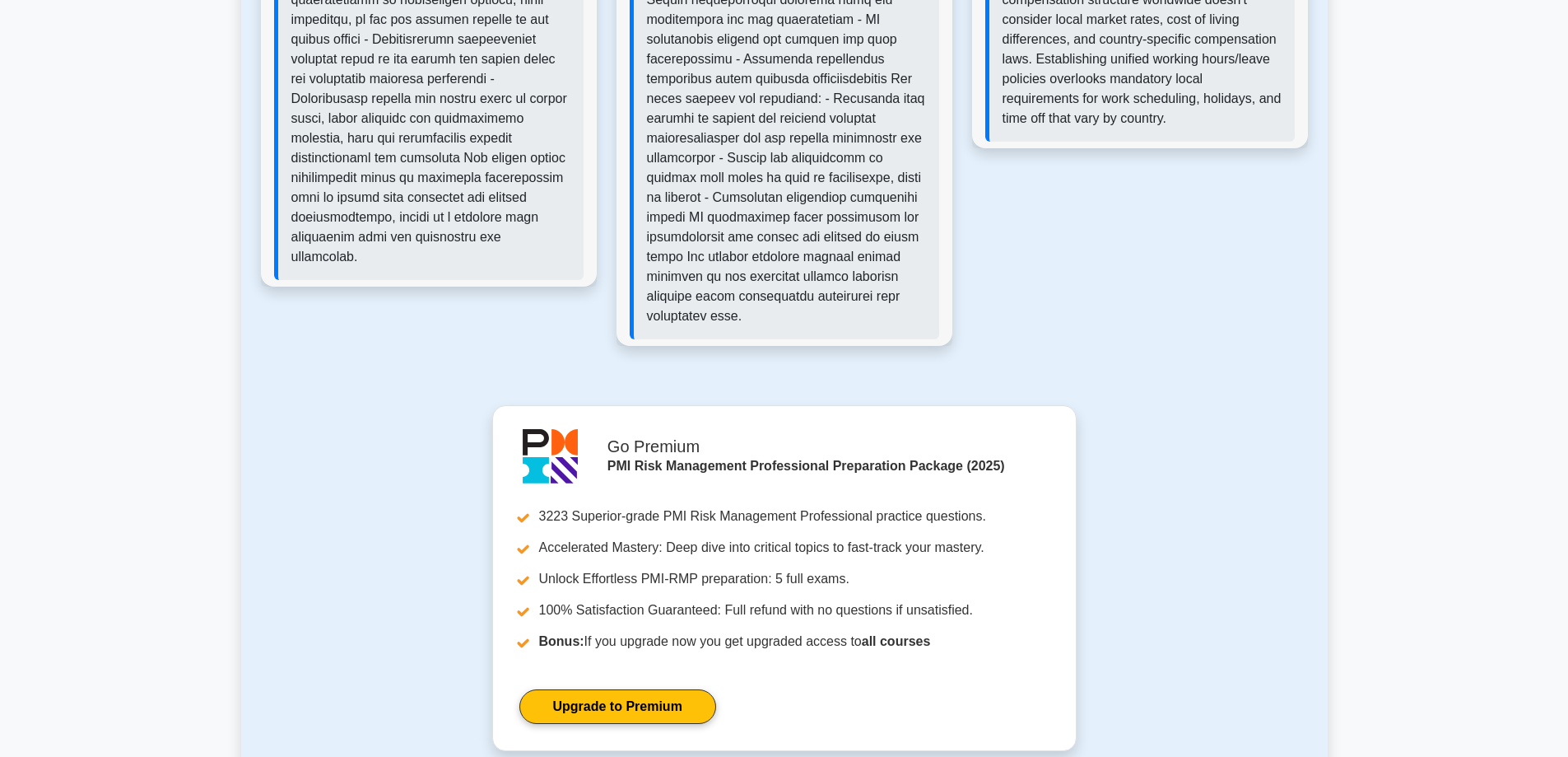
scroll to position [4199, 0]
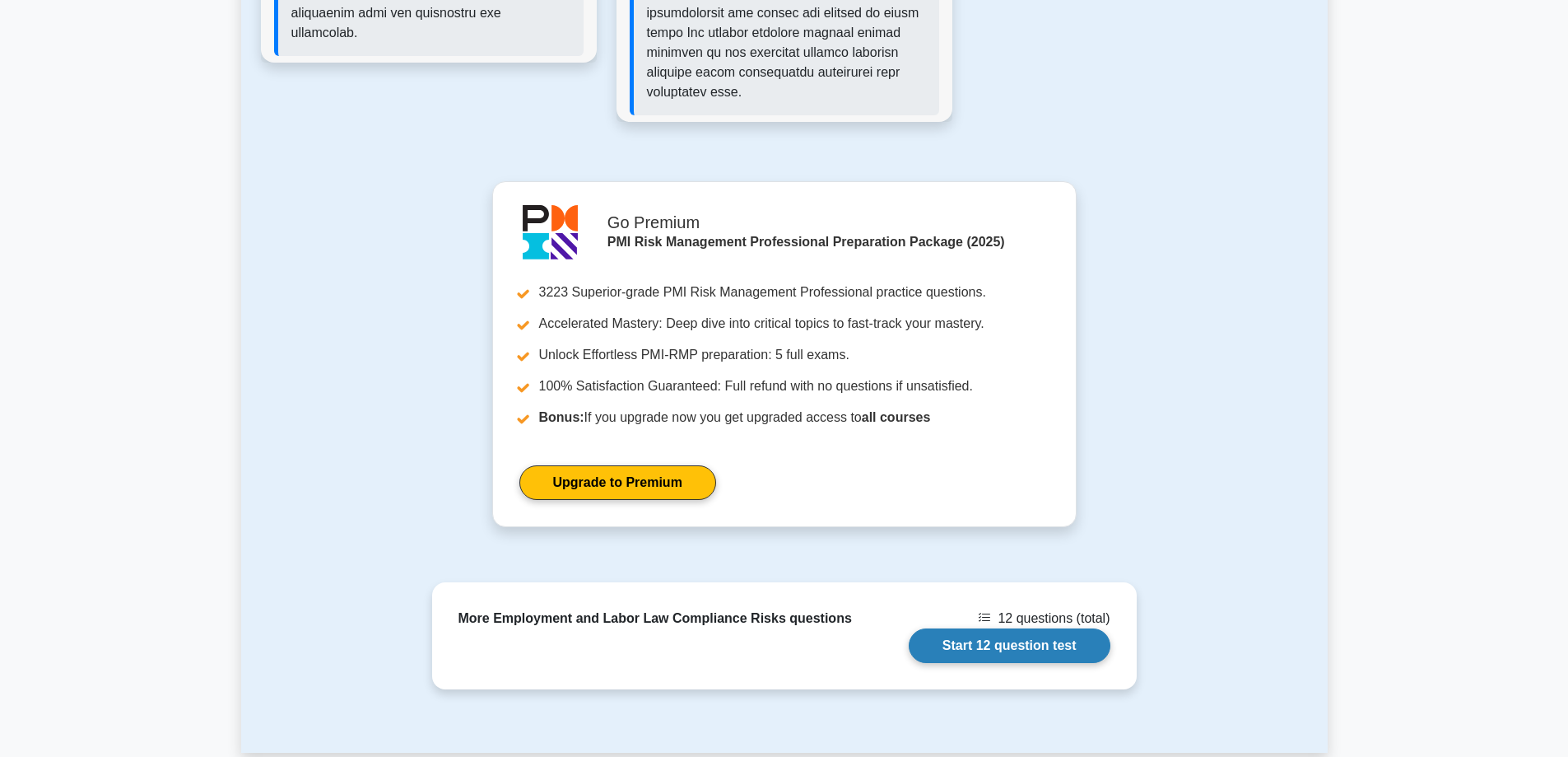
click at [1057, 628] on link "Start 12 question test" at bounding box center [1010, 645] width 202 height 34
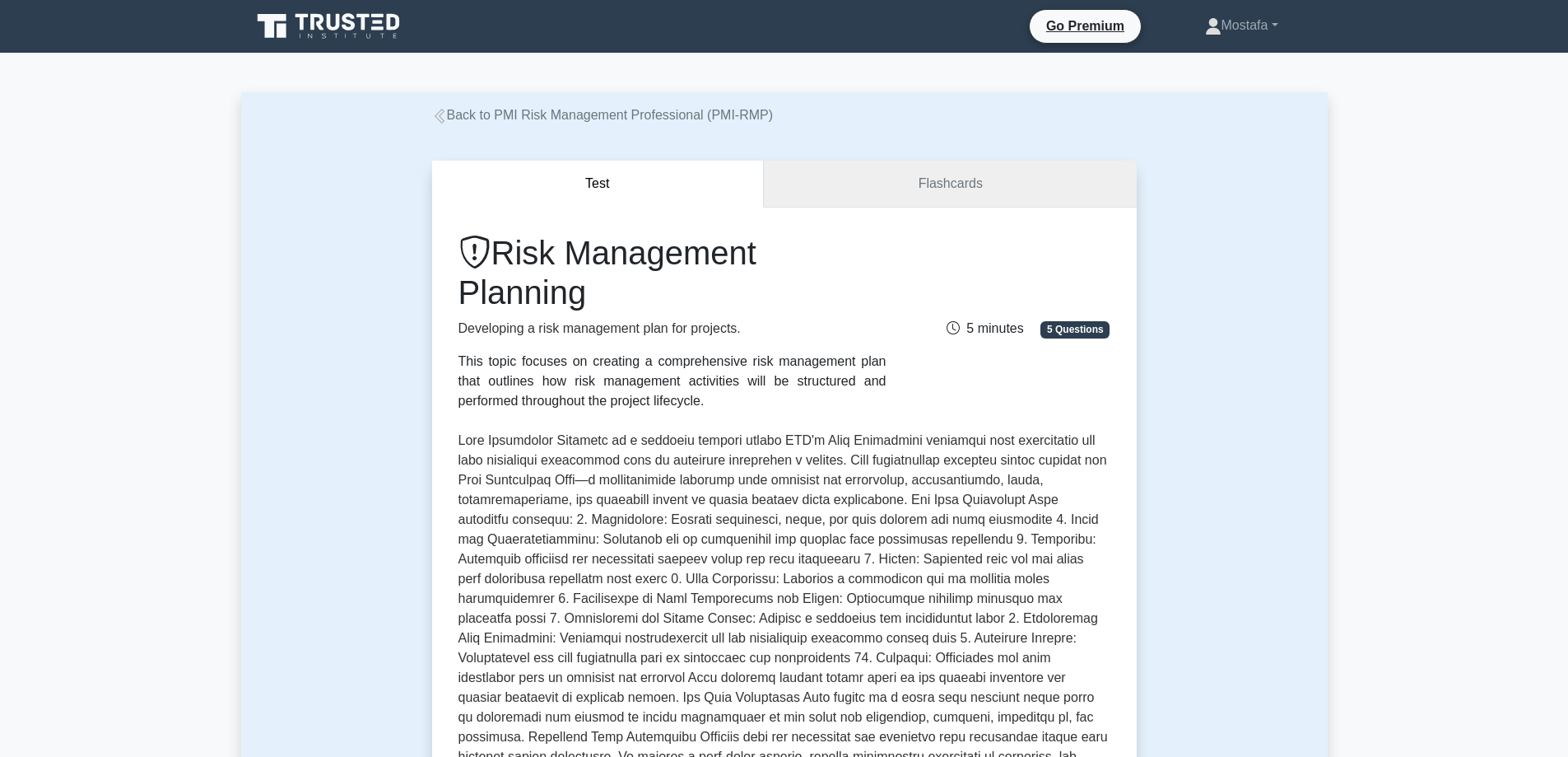
click at [1027, 166] on link "Flashcards" at bounding box center [950, 183] width 372 height 47
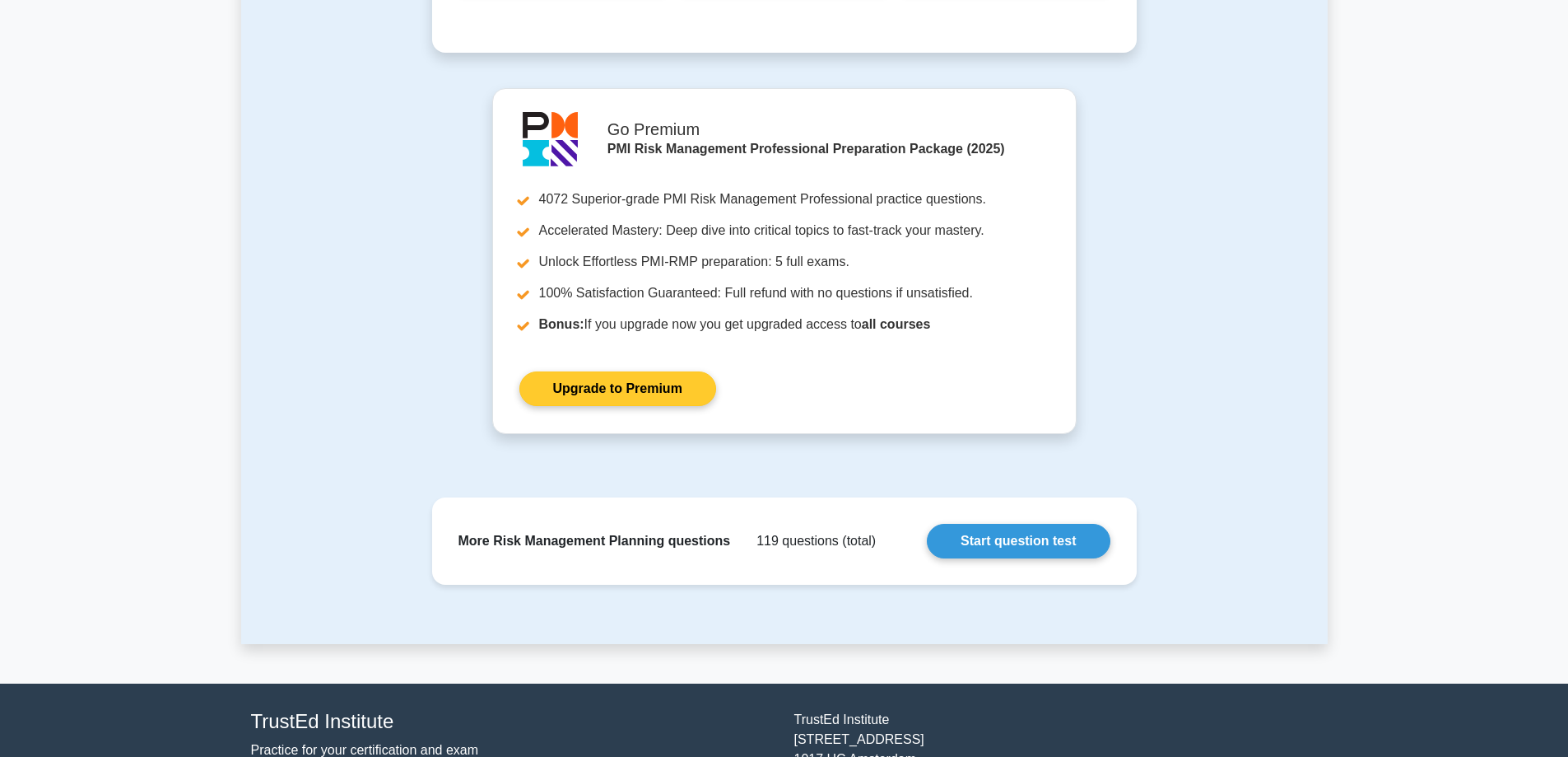
scroll to position [1342, 0]
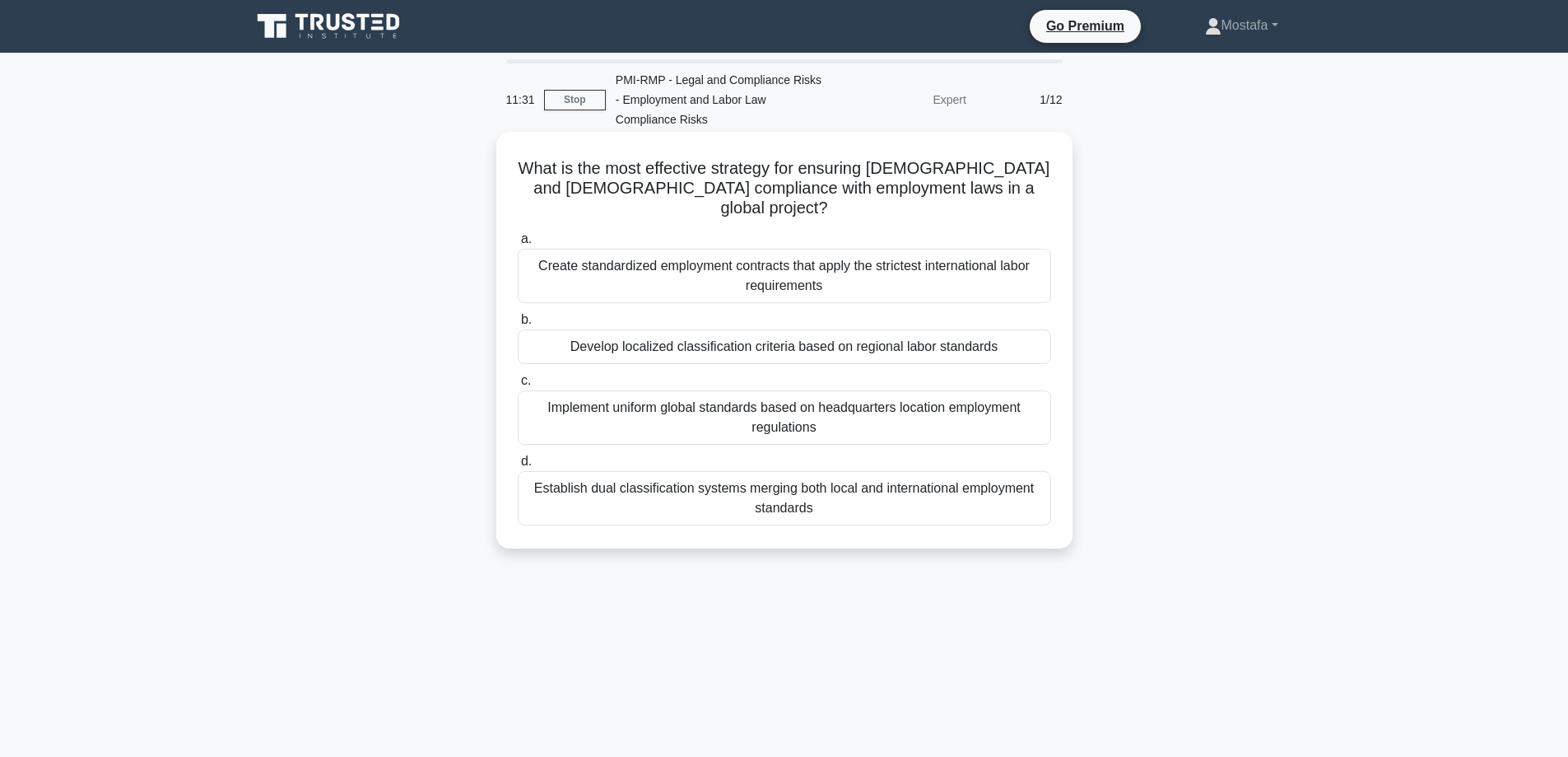
click at [1040, 336] on div "Develop localized classification criteria based on regional labor standards" at bounding box center [784, 346] width 533 height 34
click at [518, 325] on input "b. Develop localized classification criteria based on regional labor standards" at bounding box center [518, 320] width 0 height 11
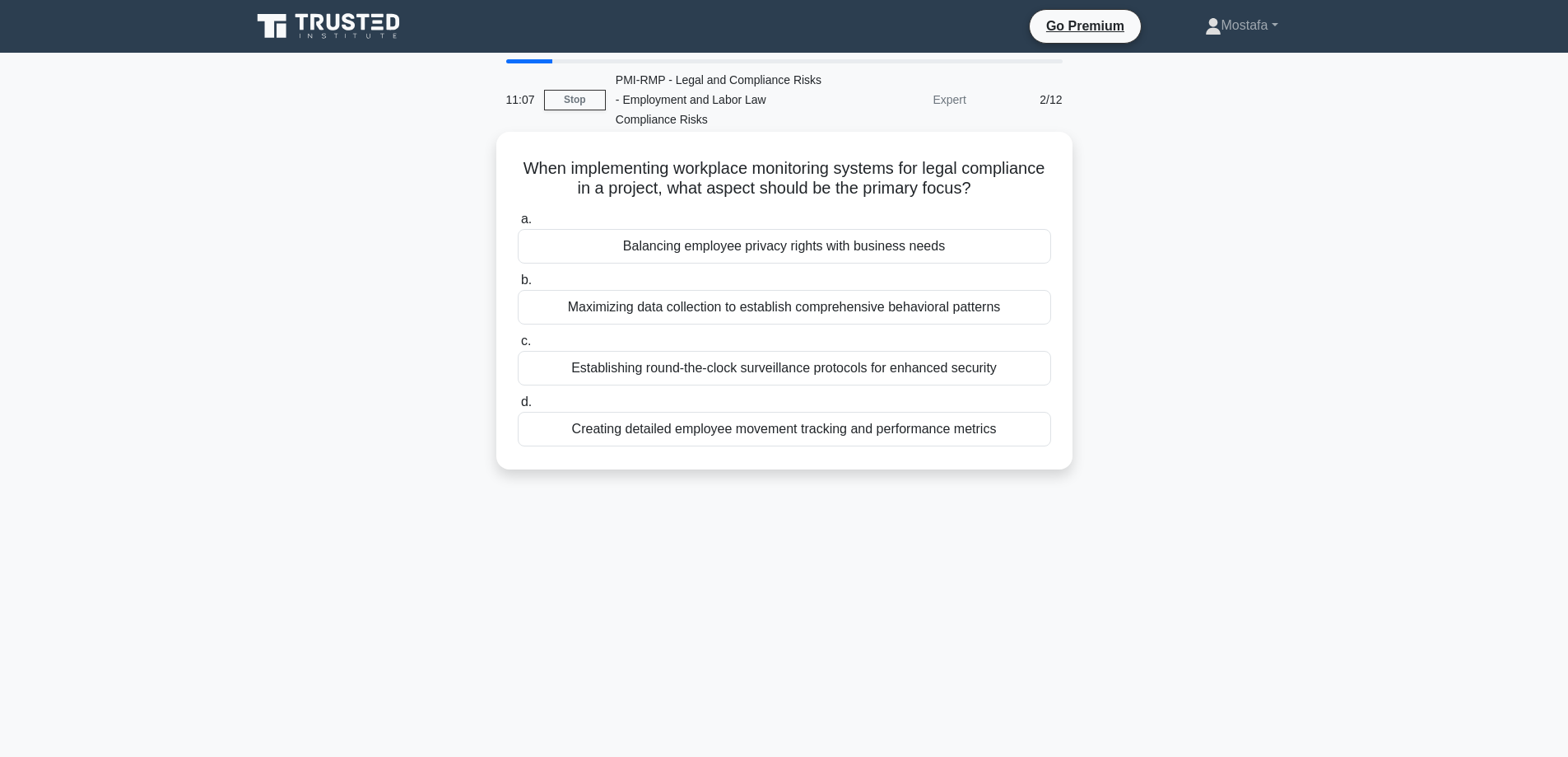
click at [995, 246] on div "Balancing employee privacy rights with business needs" at bounding box center [784, 246] width 533 height 34
click at [518, 225] on input "a. Balancing employee privacy rights with business needs" at bounding box center [518, 220] width 0 height 11
click at [1044, 247] on div "Monthly review of contractor payment structures and tax documentation submissio…" at bounding box center [784, 246] width 533 height 34
click at [518, 225] on input "a. Monthly review of contractor payment structures and tax documentation submis…" at bounding box center [518, 220] width 0 height 11
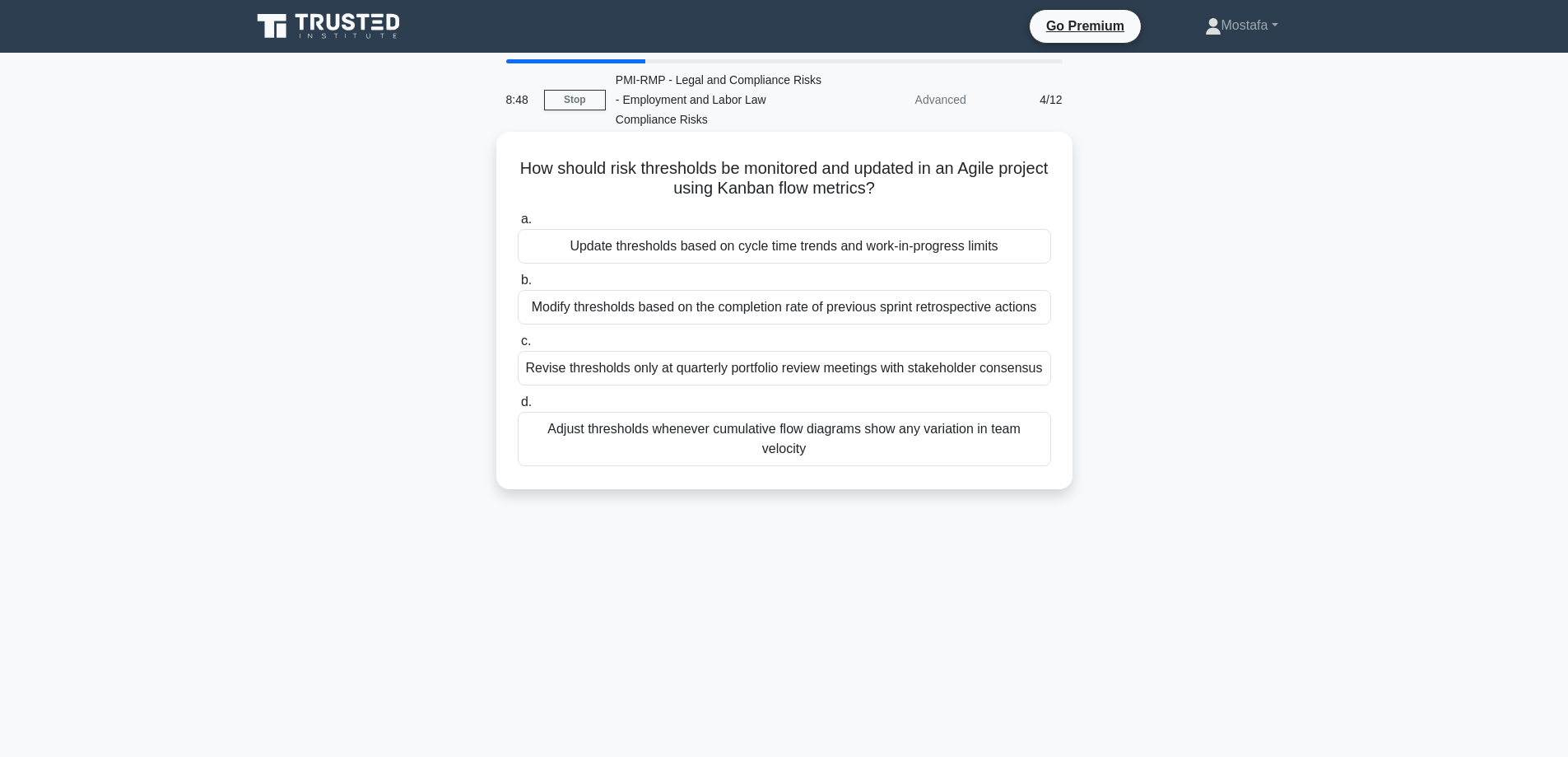
click at [1016, 322] on div "Modify thresholds based on the completion rate of previous sprint retrospective…" at bounding box center [784, 307] width 533 height 34
click at [518, 285] on input "b. Modify thresholds based on the completion rate of previous sprint retrospect…" at bounding box center [518, 281] width 0 height 11
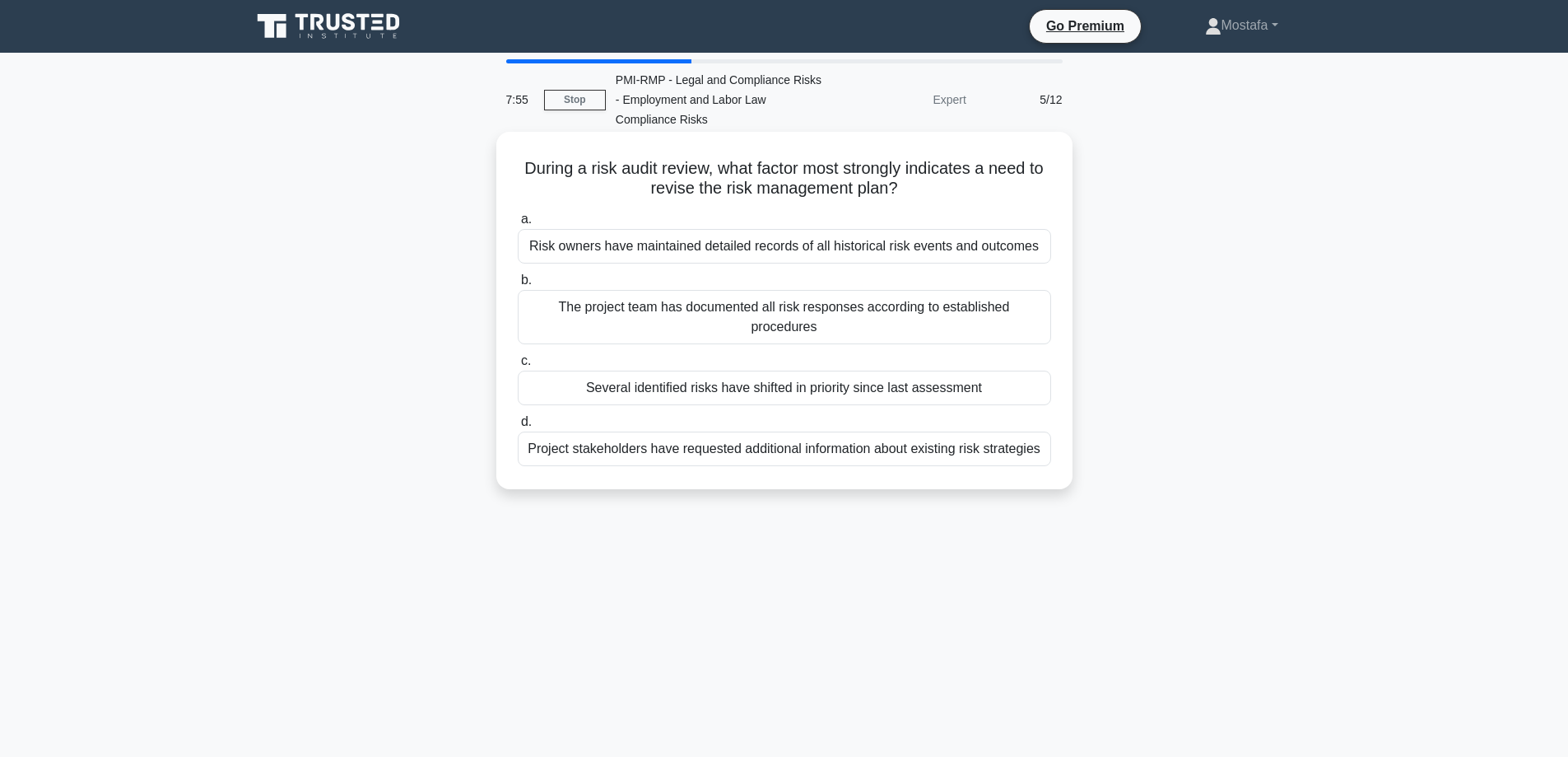
click at [1041, 374] on div "Several identified risks have shifted in priority since last assessment" at bounding box center [784, 387] width 533 height 34
click at [518, 366] on input "c. Several identified risks have shifted in priority since last assessment" at bounding box center [518, 361] width 0 height 11
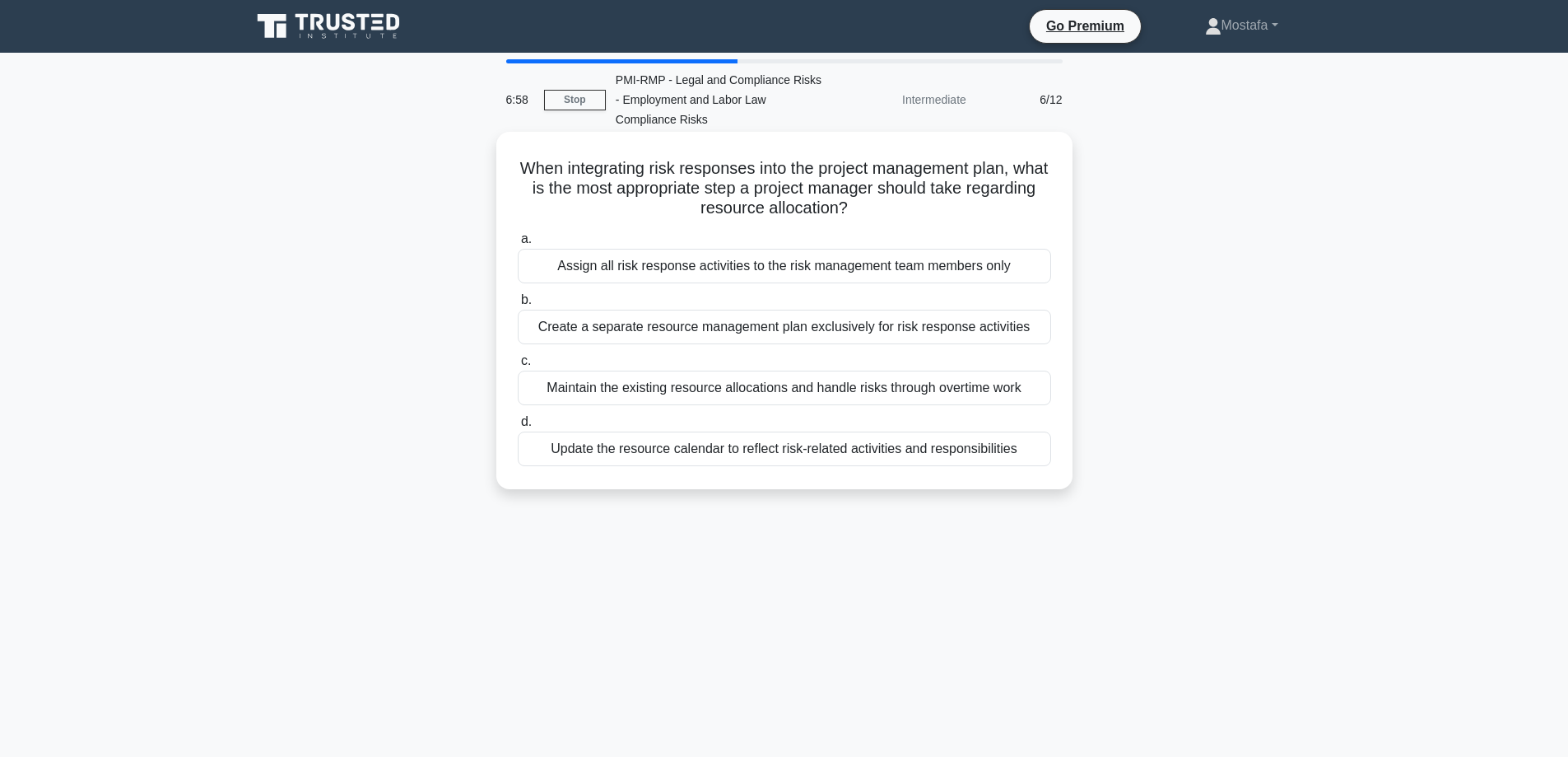
click at [1040, 452] on div "Update the resource calendar to reflect risk-related activities and responsibil…" at bounding box center [784, 448] width 533 height 34
click at [518, 427] on input "d. Update the resource calendar to reflect risk-related activities and responsi…" at bounding box center [518, 423] width 0 height 11
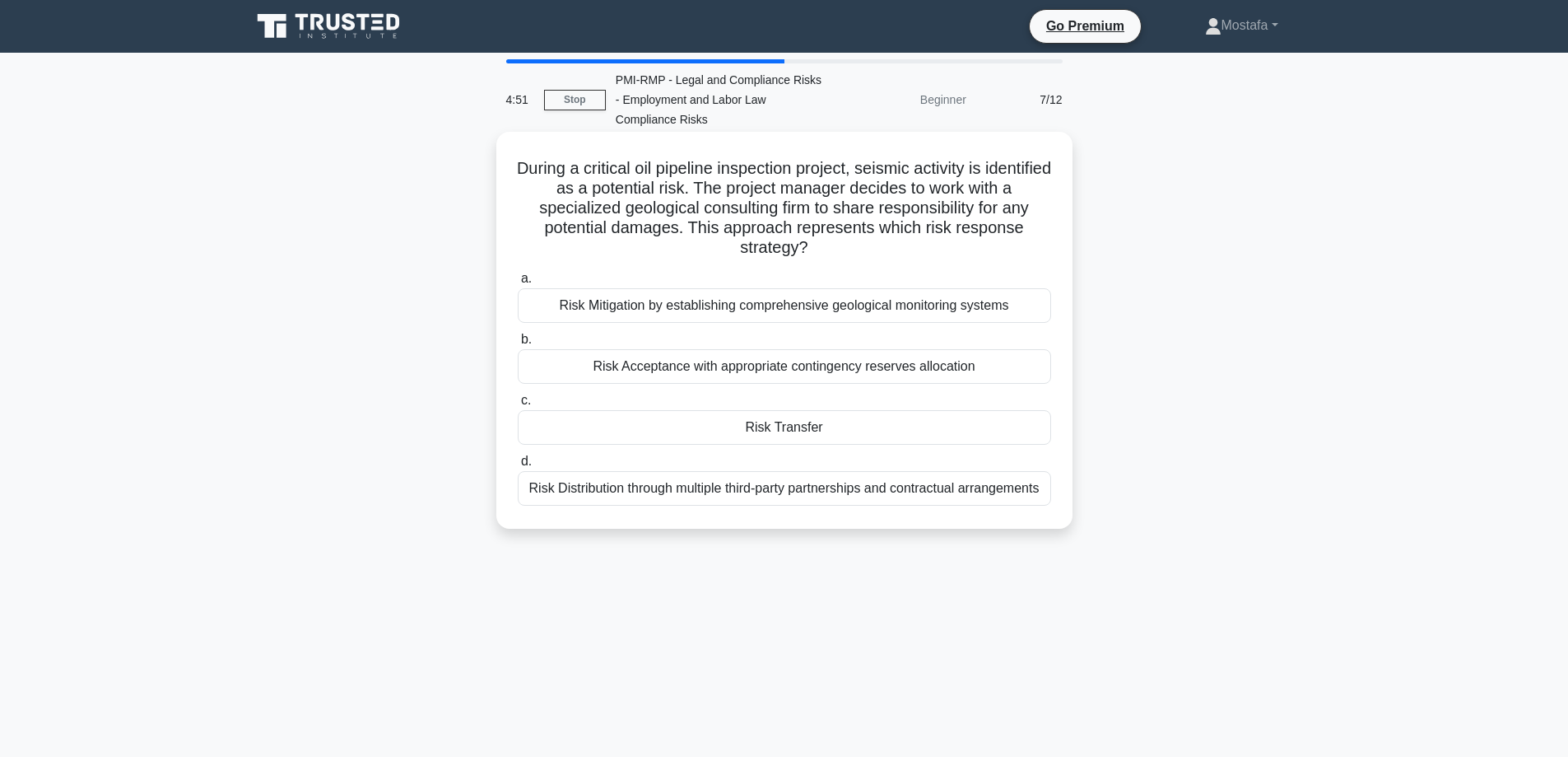
click at [1032, 309] on div "Risk Mitigation by establishing comprehensive geological monitoring systems" at bounding box center [784, 305] width 533 height 34
click at [518, 284] on input "a. Risk Mitigation by establishing comprehensive geological monitoring systems" at bounding box center [518, 279] width 0 height 11
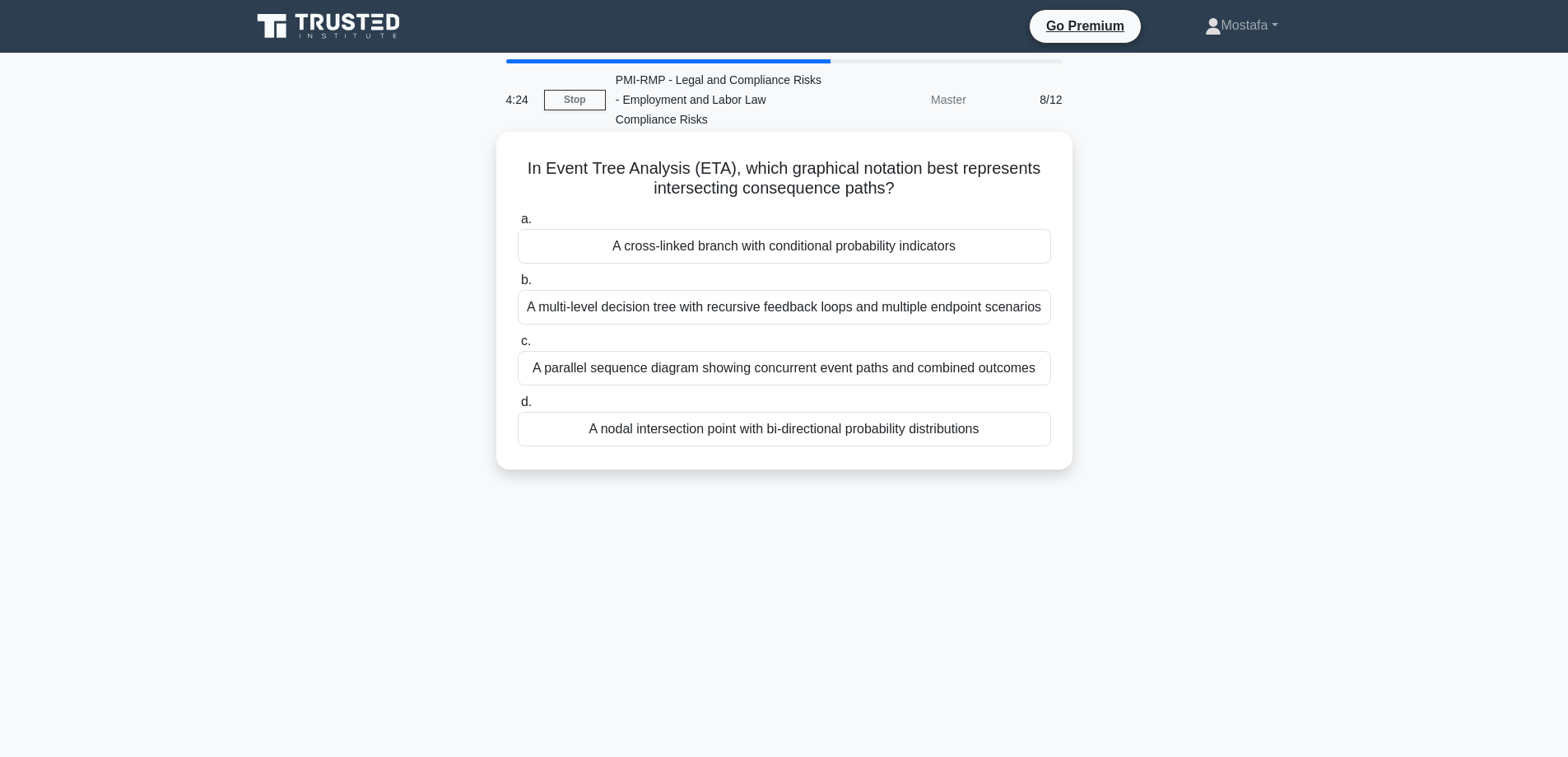
click at [1043, 315] on div "A multi-level decision tree with recursive feedback loops and multiple endpoint…" at bounding box center [784, 307] width 533 height 34
click at [518, 285] on input "b. A multi-level decision tree with recursive feedback loops and multiple endpo…" at bounding box center [518, 281] width 0 height 11
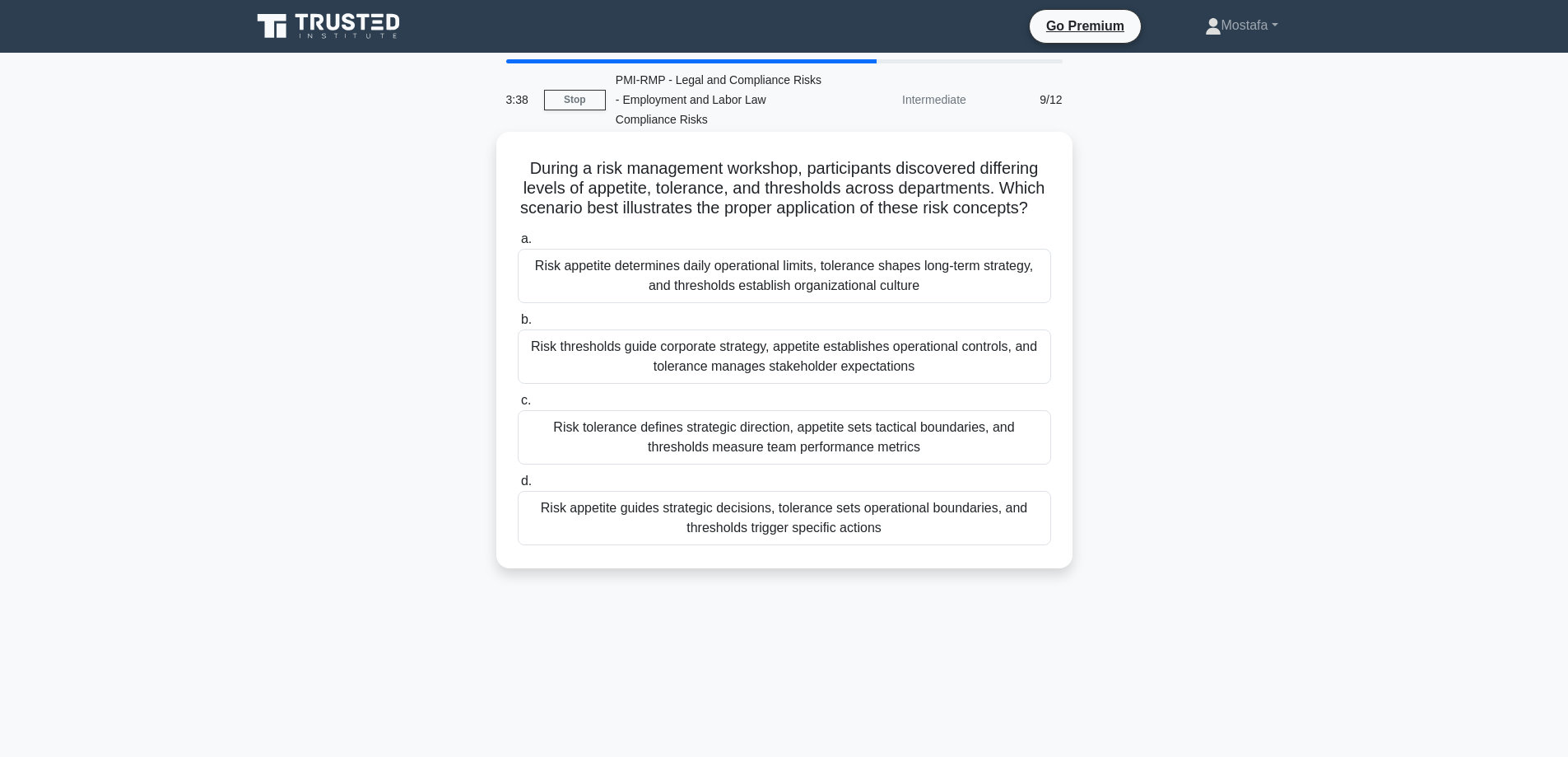
click at [1010, 545] on div "Risk appetite guides strategic decisions, tolerance sets operational boundaries…" at bounding box center [784, 518] width 533 height 55
click at [518, 486] on input "d. Risk appetite guides strategic decisions, tolerance sets operational boundar…" at bounding box center [518, 482] width 0 height 11
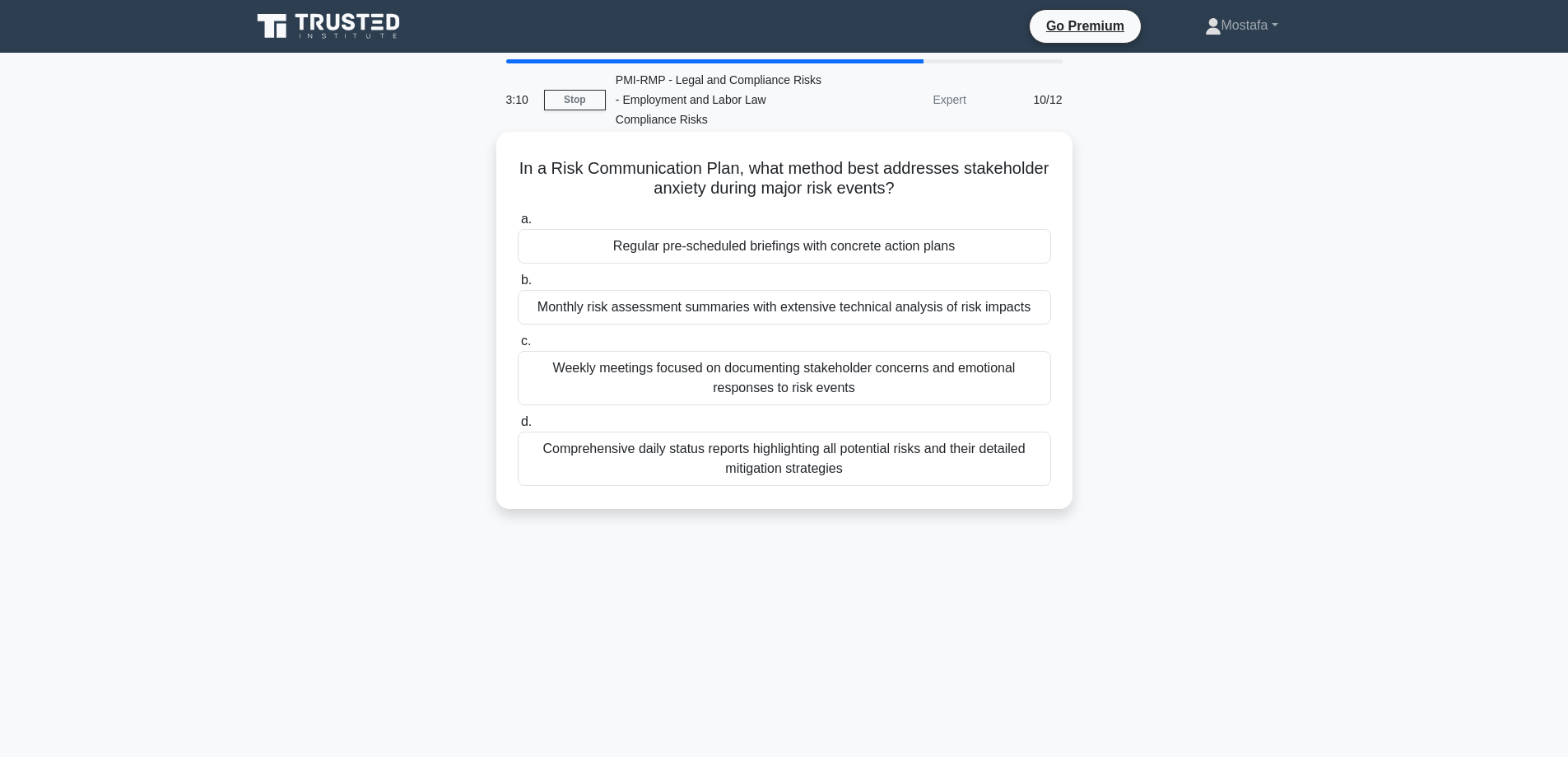
click at [1028, 251] on div "Regular pre-scheduled briefings with concrete action plans" at bounding box center [784, 246] width 533 height 34
click at [518, 225] on input "a. Regular pre-scheduled briefings with concrete action plans" at bounding box center [518, 220] width 0 height 11
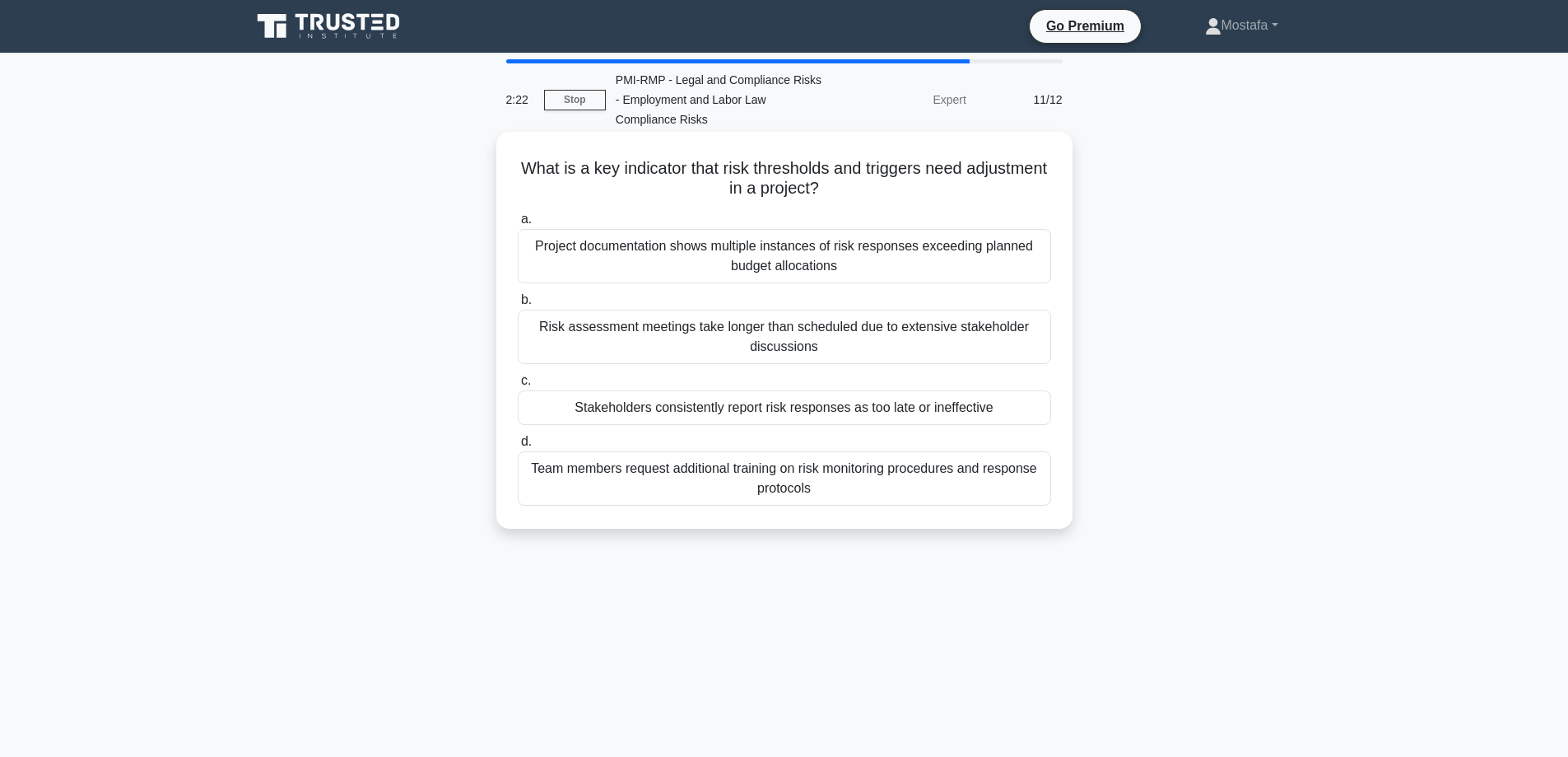
click at [1036, 267] on div "Project documentation shows multiple instances of risk responses exceeding plan…" at bounding box center [784, 256] width 533 height 55
click at [518, 225] on input "a. Project documentation shows multiple instances of risk responses exceeding p…" at bounding box center [518, 220] width 0 height 11
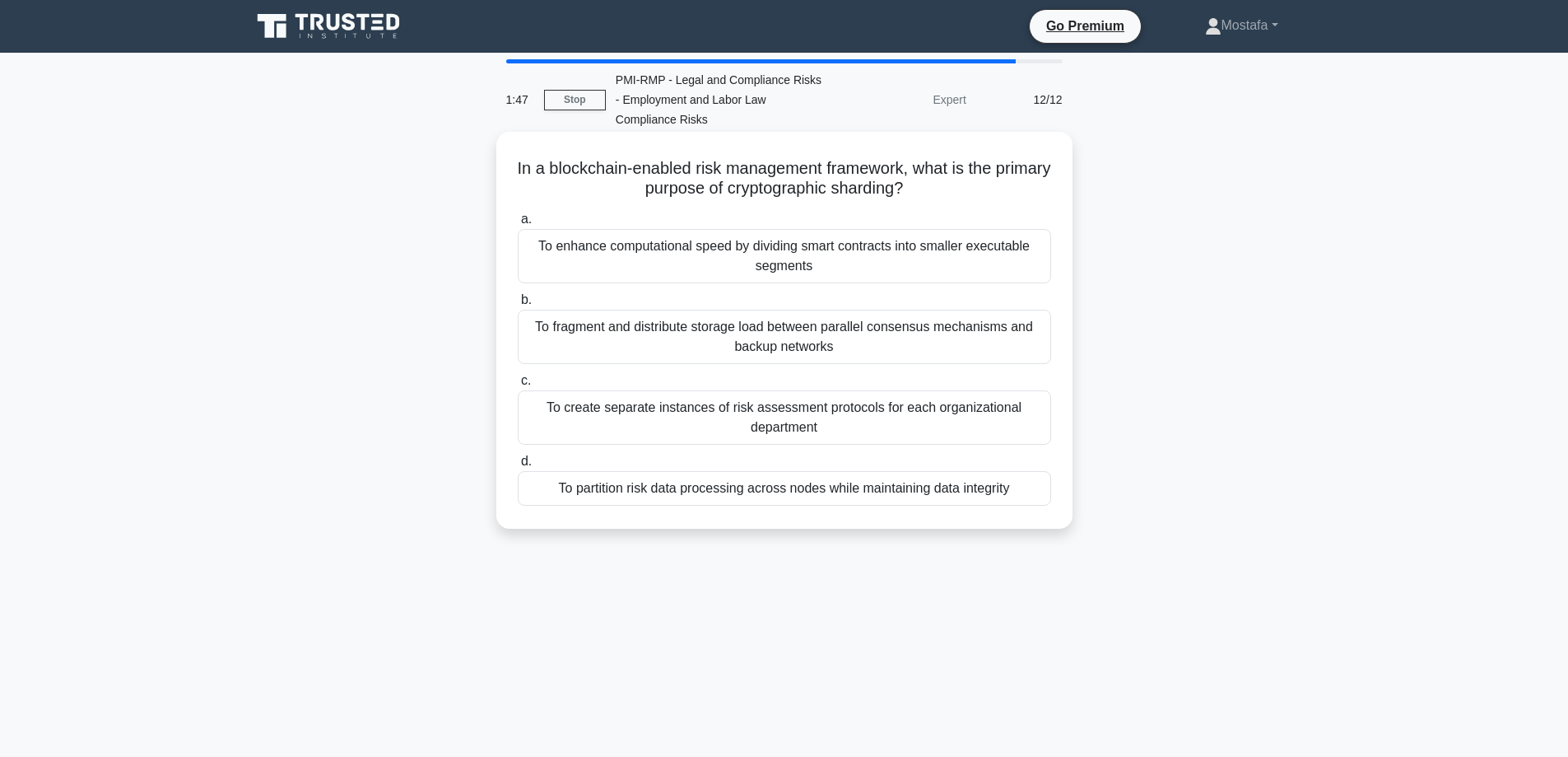
click at [987, 263] on div "To enhance computational speed by dividing smart contracts into smaller executa…" at bounding box center [784, 256] width 533 height 55
click at [518, 225] on input "a. To enhance computational speed by dividing smart contracts into smaller exec…" at bounding box center [518, 220] width 0 height 11
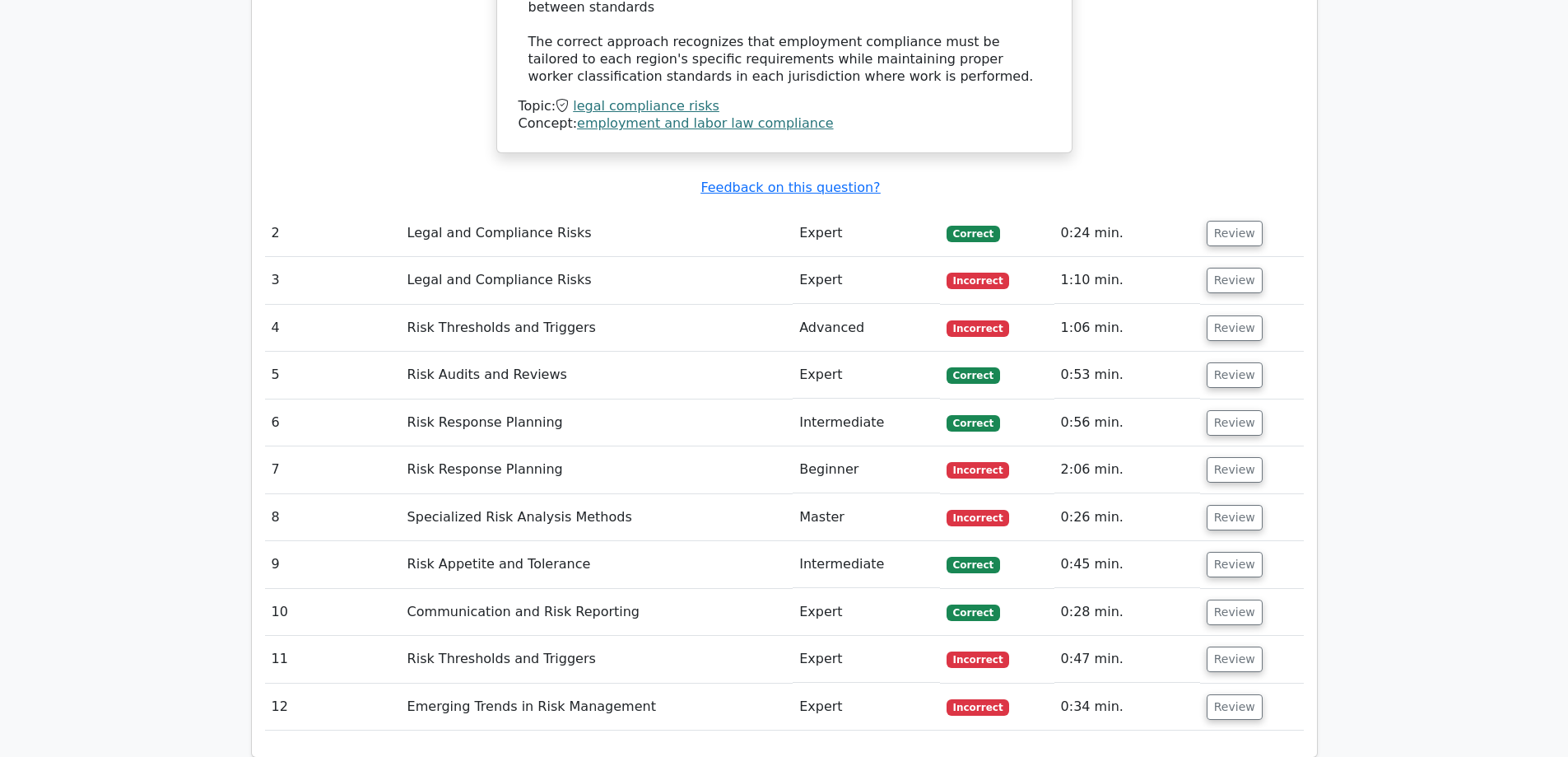
scroll to position [2223, 0]
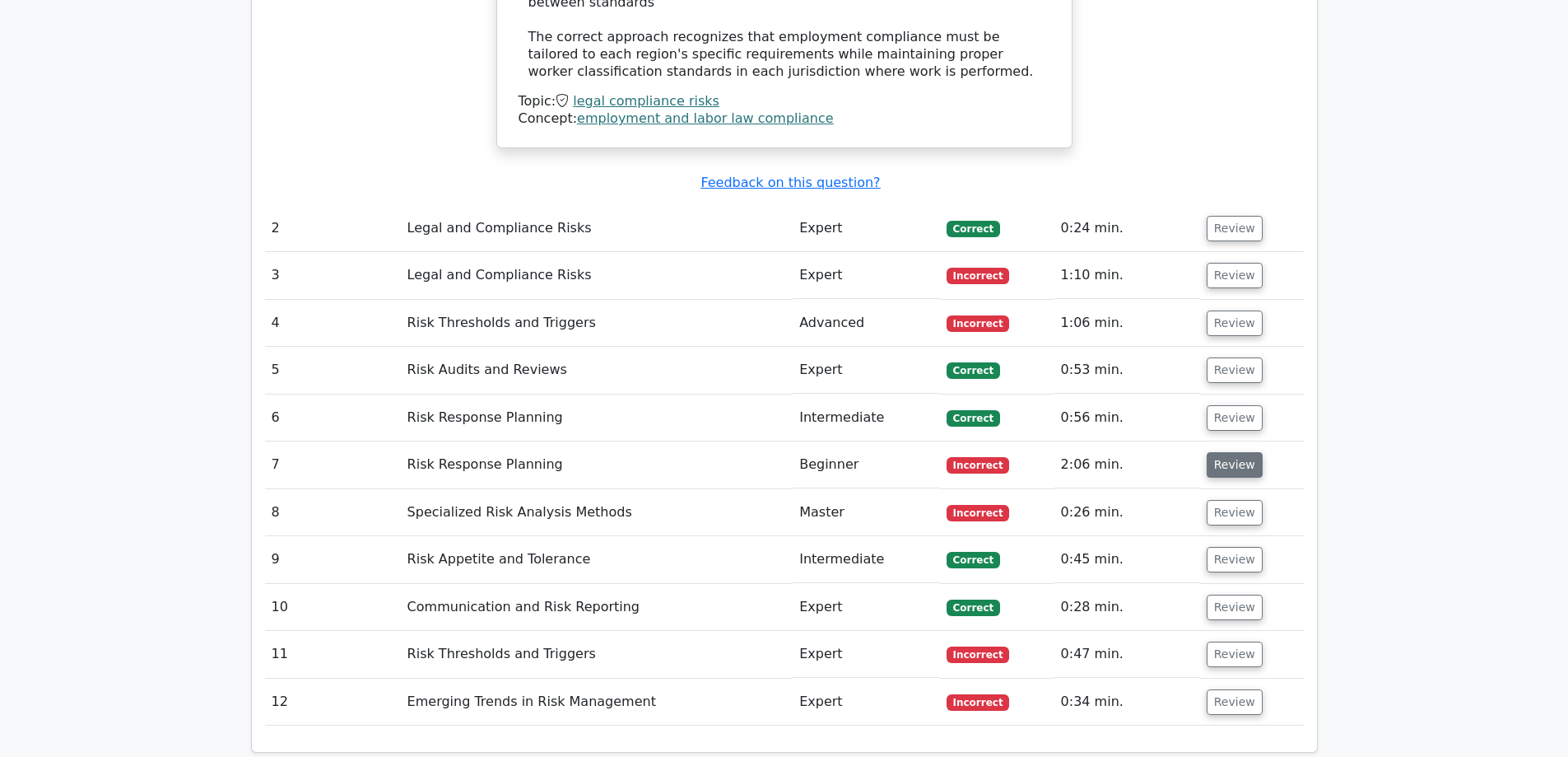
click at [1227, 452] on button "Review" at bounding box center [1235, 465] width 56 height 26
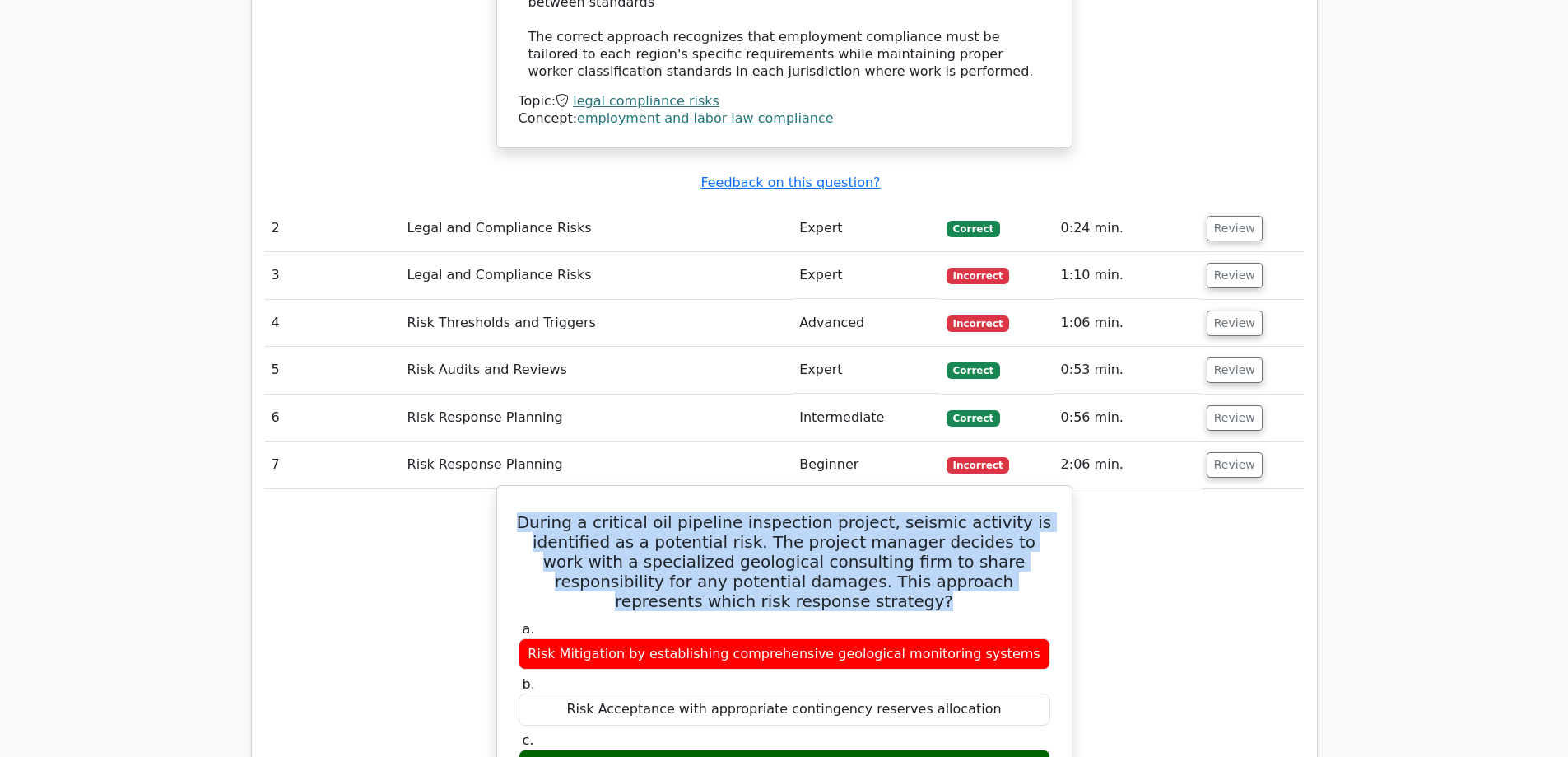
drag, startPoint x: 819, startPoint y: 506, endPoint x: 521, endPoint y: 423, distance: 309.3
click at [521, 512] on h5 "During a critical oil pipeline inspection project, seismic activity is identifi…" at bounding box center [784, 561] width 535 height 99
copy h5 "During a critical oil pipeline inspection project, seismic activity is identifi…"
drag, startPoint x: 825, startPoint y: 670, endPoint x: 716, endPoint y: 669, distance: 109.0
click at [716, 750] on div "Risk Transfer" at bounding box center [784, 765] width 532 height 32
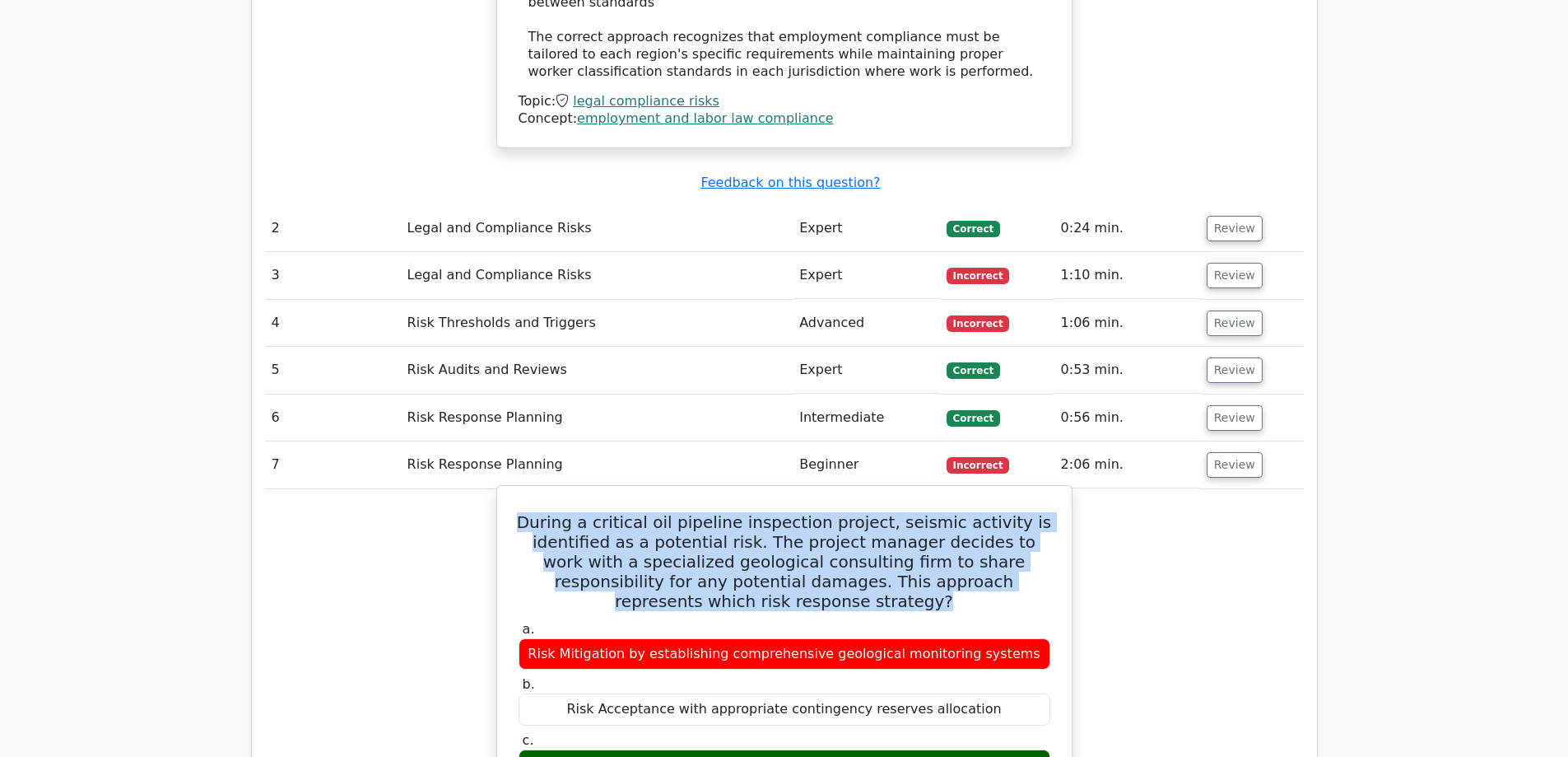
copy div "Risk Transfer"
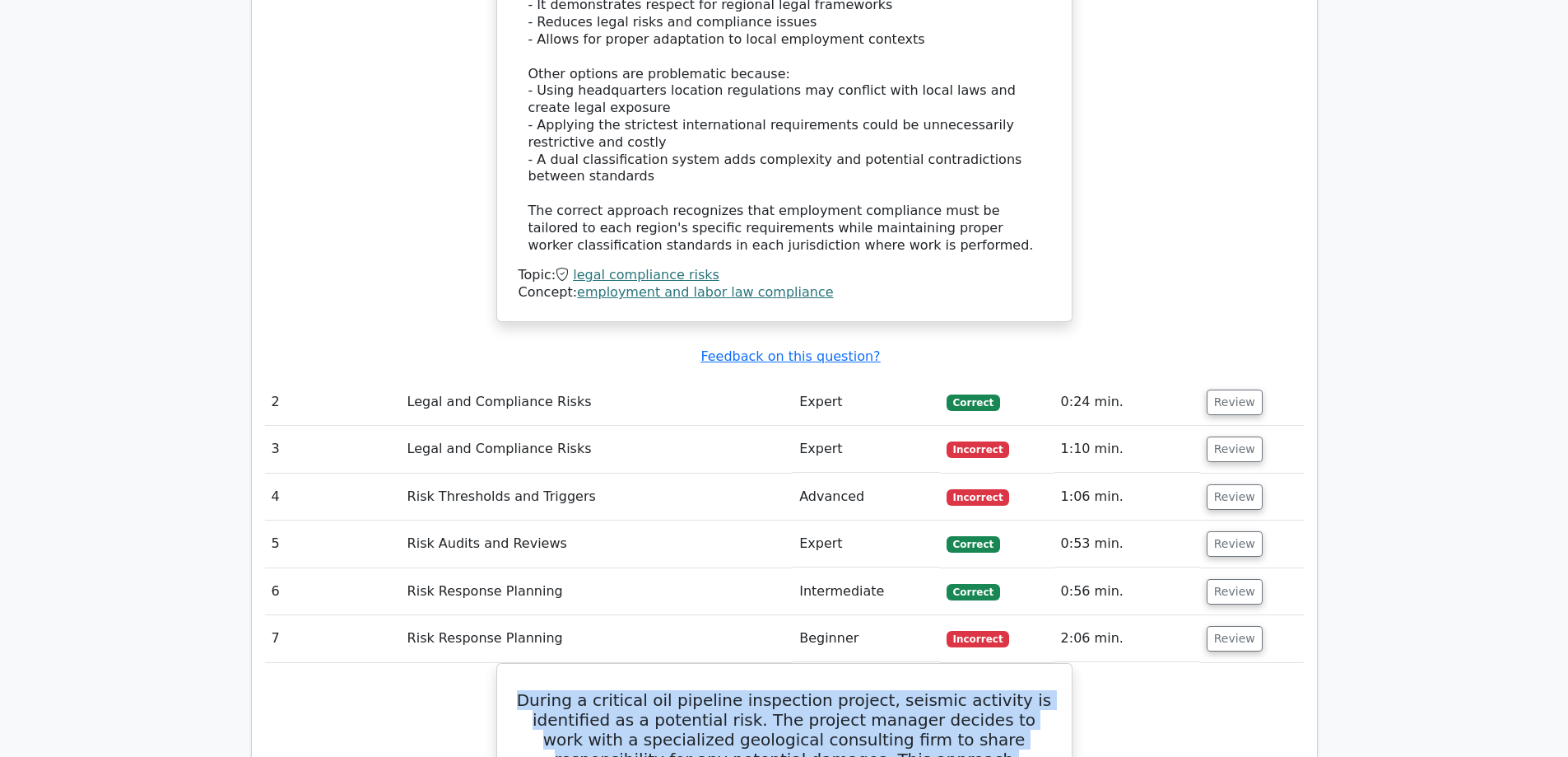
scroll to position [2059, 0]
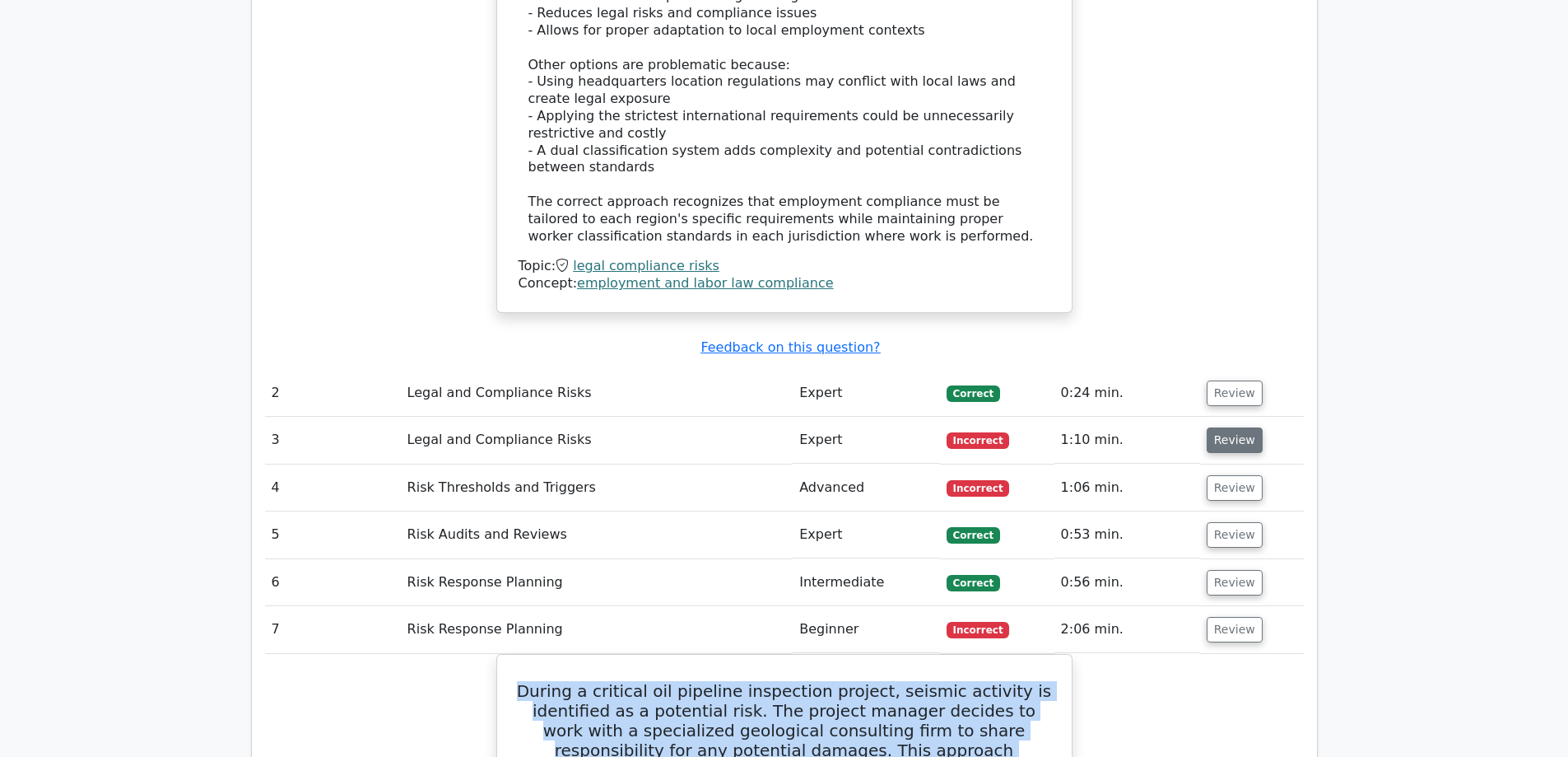
click at [1235, 427] on button "Review" at bounding box center [1235, 440] width 56 height 26
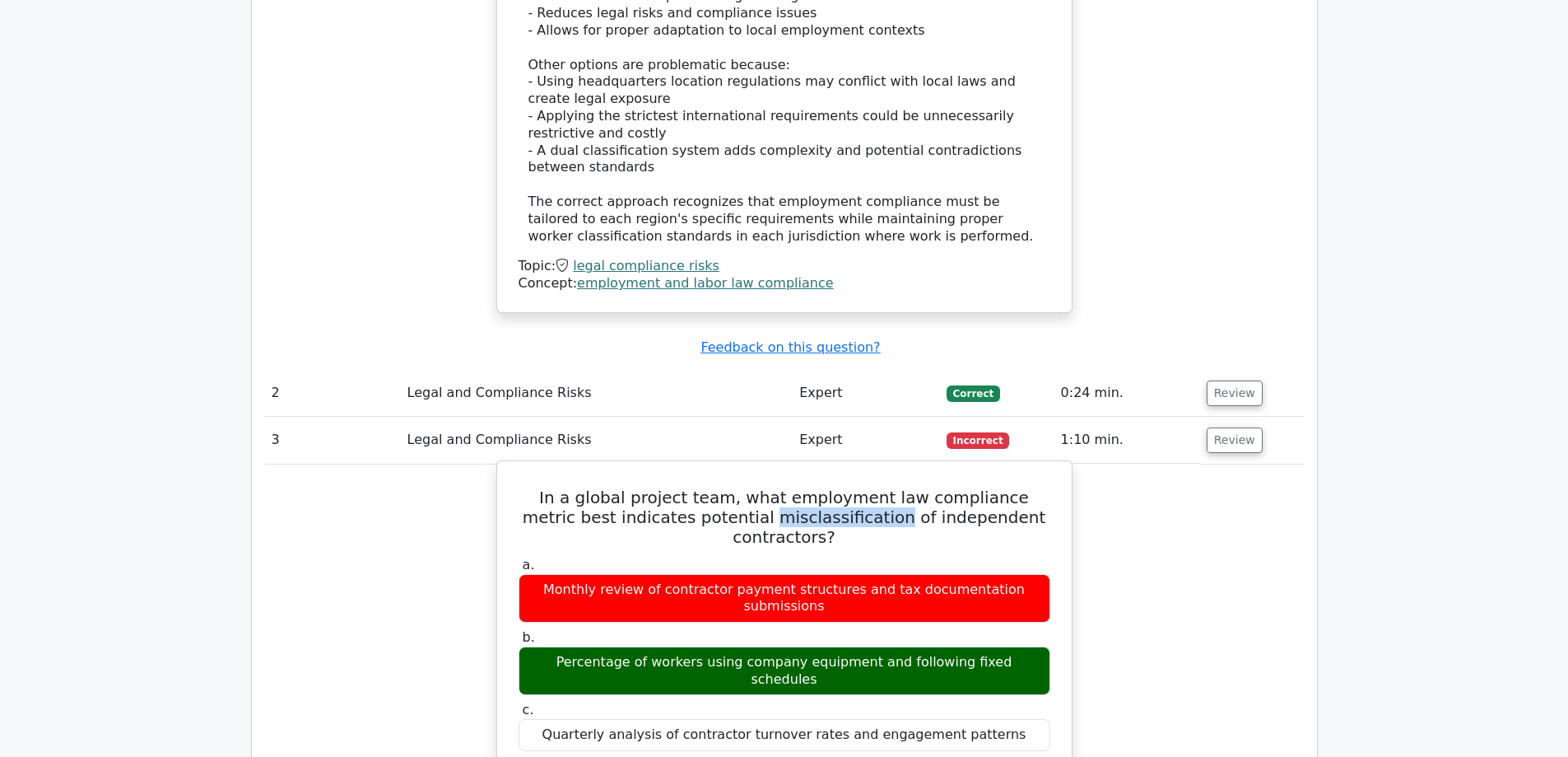
drag, startPoint x: 809, startPoint y: 424, endPoint x: 688, endPoint y: 423, distance: 121.0
click at [688, 487] on h5 "In a global project team, what employment law compliance metric best indicates …" at bounding box center [784, 517] width 535 height 59
copy h5 "misclassification"
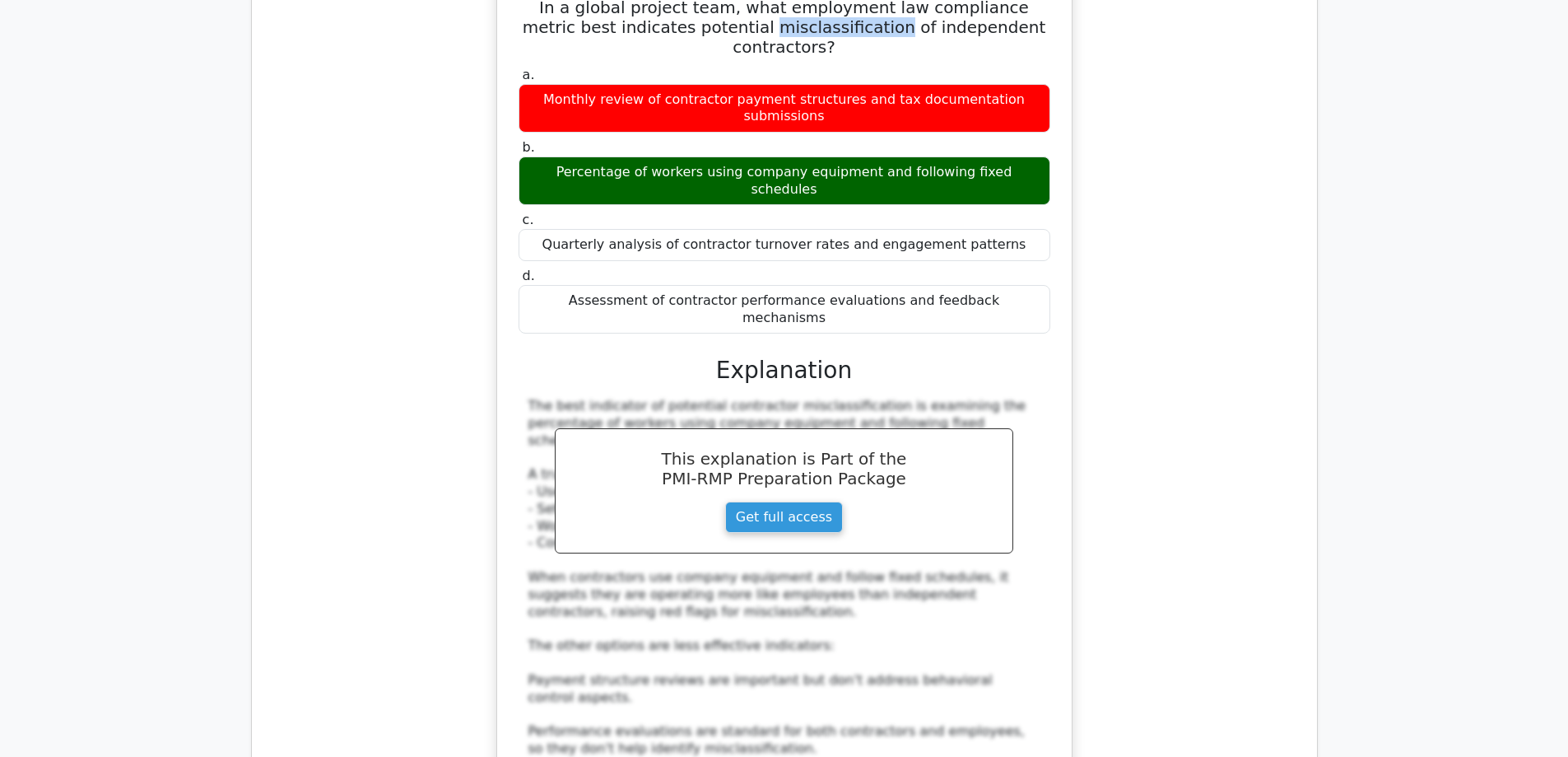
scroll to position [2140, 0]
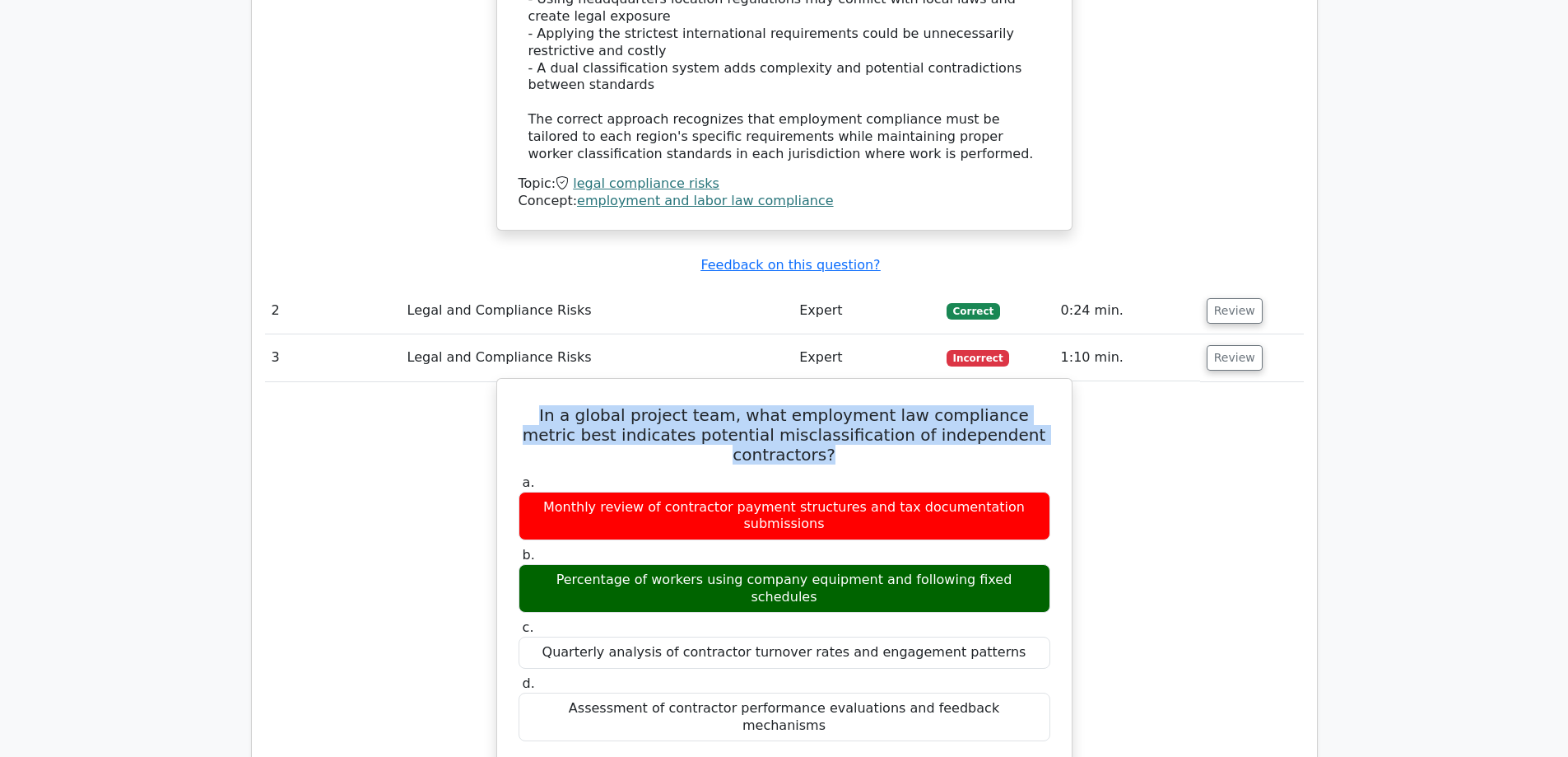
drag, startPoint x: 1038, startPoint y: 346, endPoint x: 520, endPoint y: 314, distance: 519.0
click at [520, 405] on h5 "In a global project team, what employment law compliance metric best indicates …" at bounding box center [784, 435] width 535 height 59
copy h5 "In a global project team, what employment law compliance metric best indicates …"
drag, startPoint x: 1032, startPoint y: 441, endPoint x: 603, endPoint y: 455, distance: 429.2
click at [548, 564] on div "Percentage of workers using company equipment and following fixed schedules" at bounding box center [784, 588] width 532 height 49
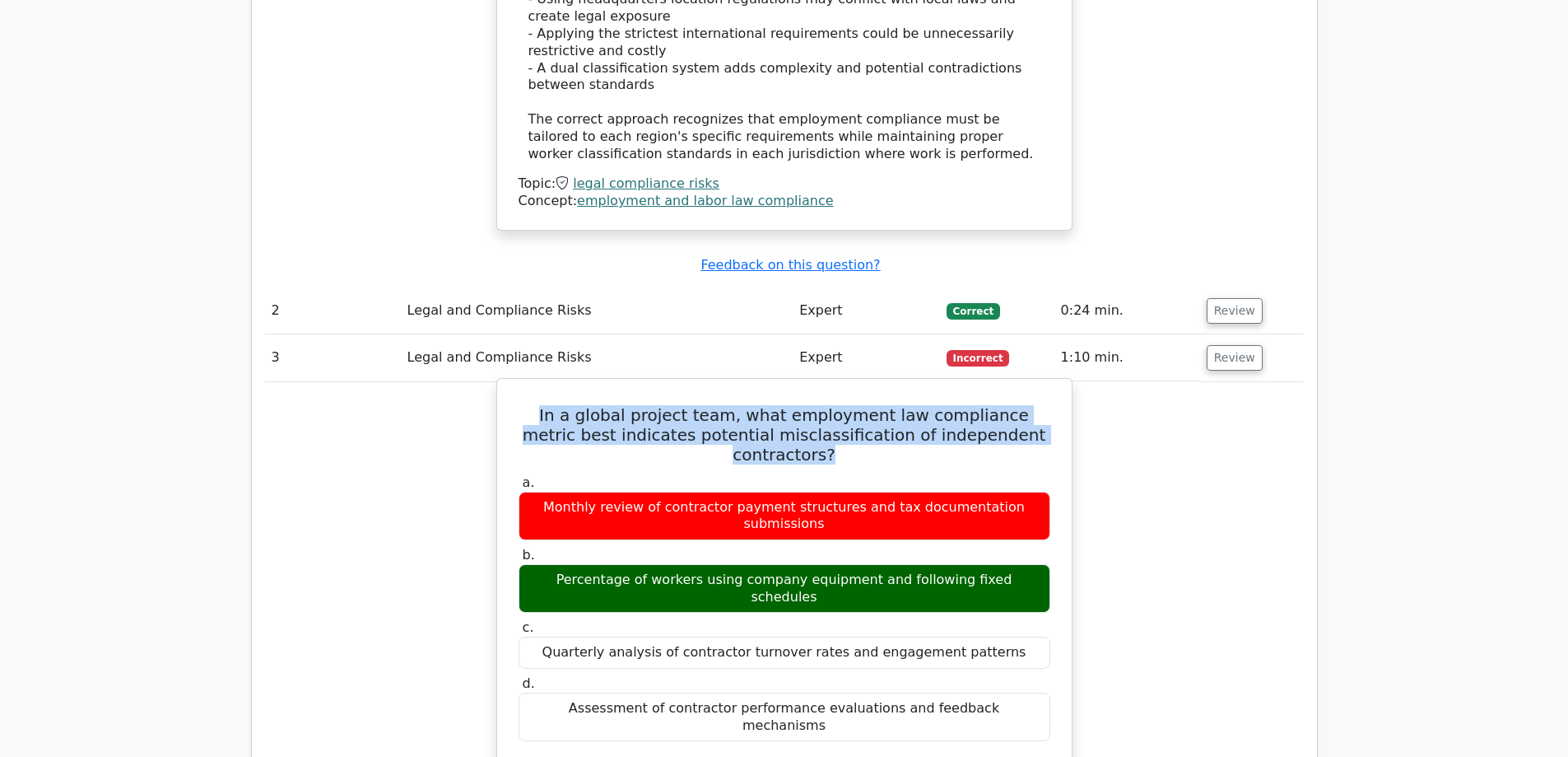
copy div "Percentage of workers using company equipment and following fixed schedules"
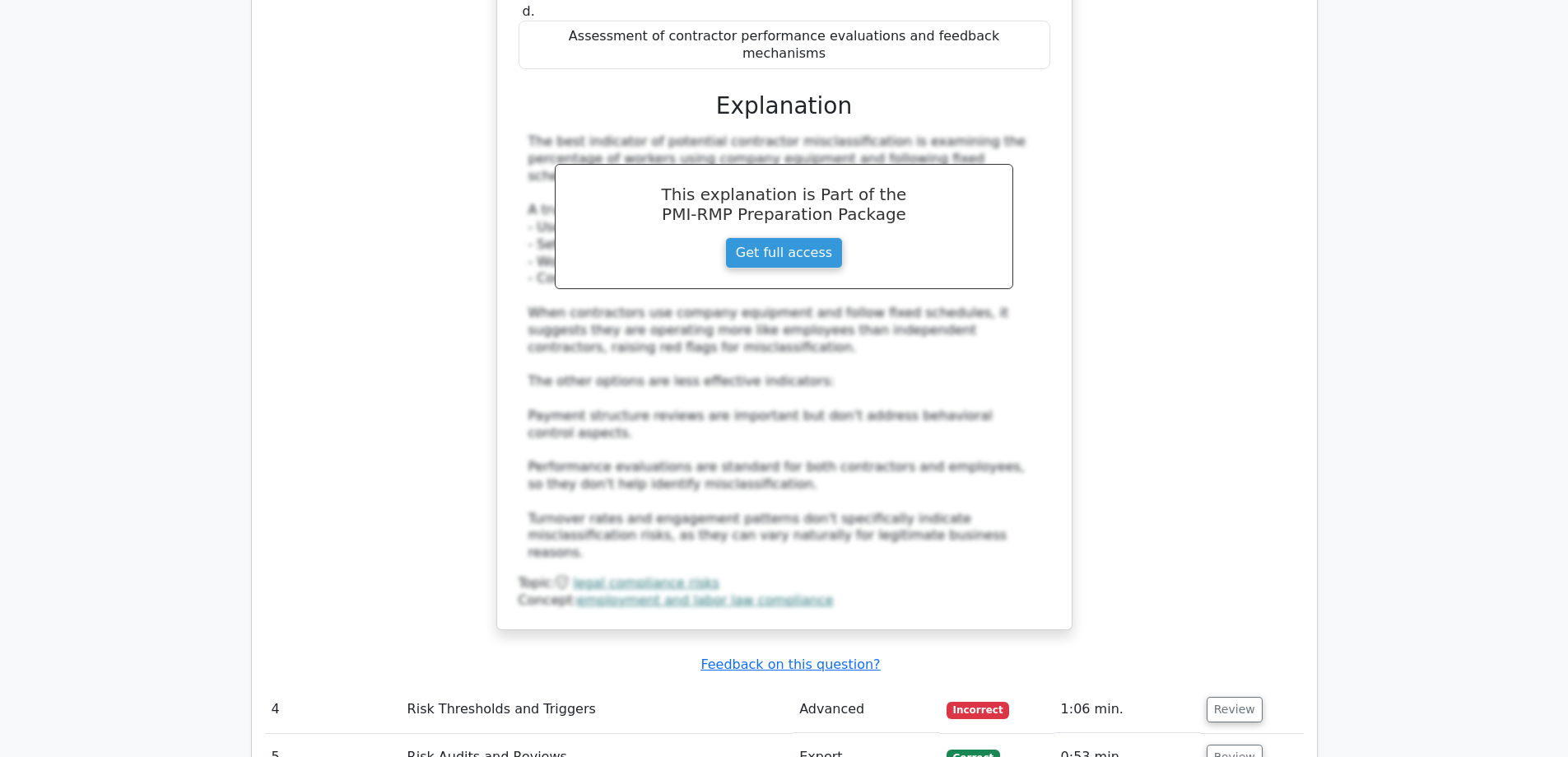
scroll to position [2964, 0]
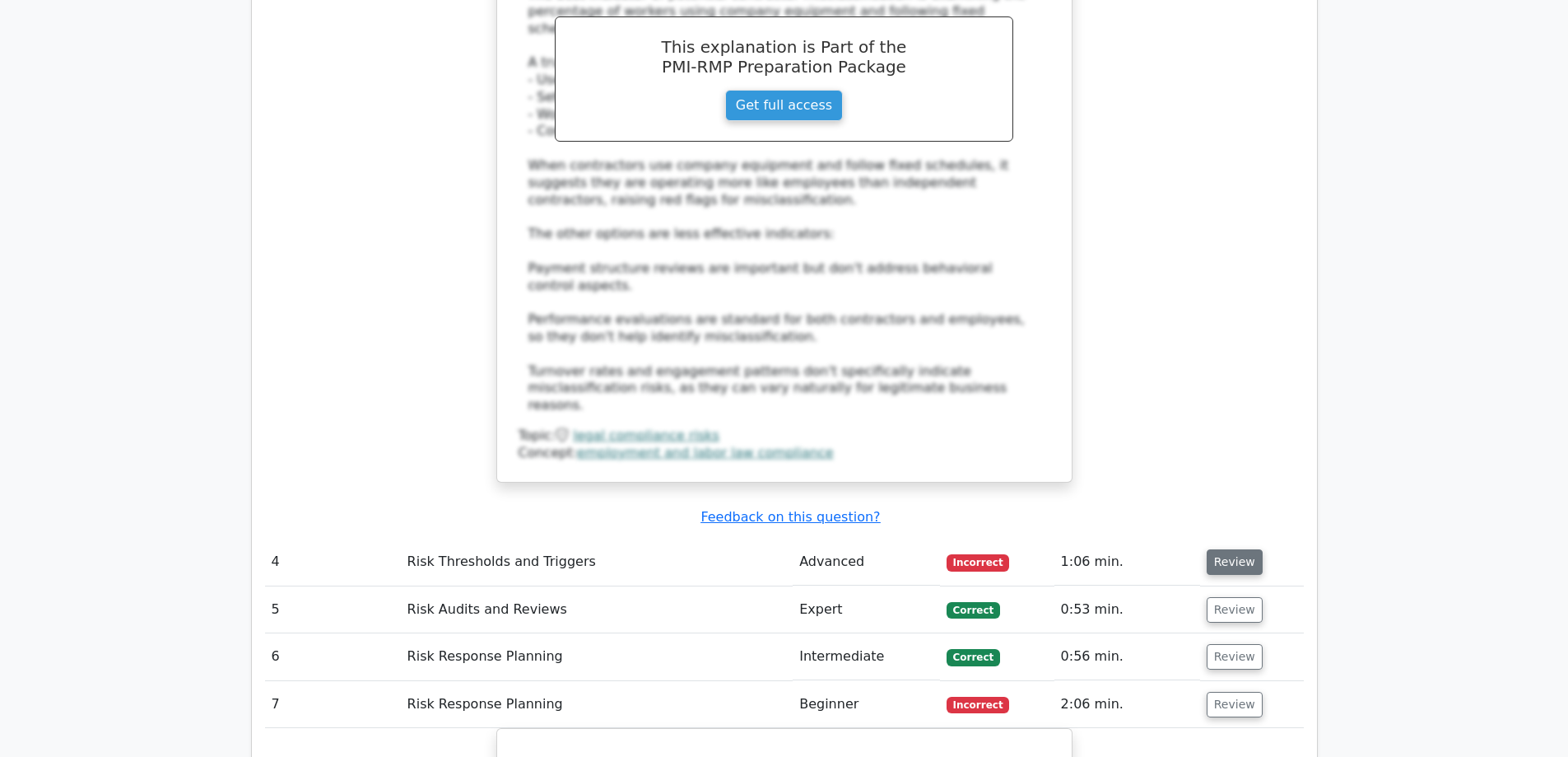
click at [1222, 549] on button "Review" at bounding box center [1235, 562] width 56 height 26
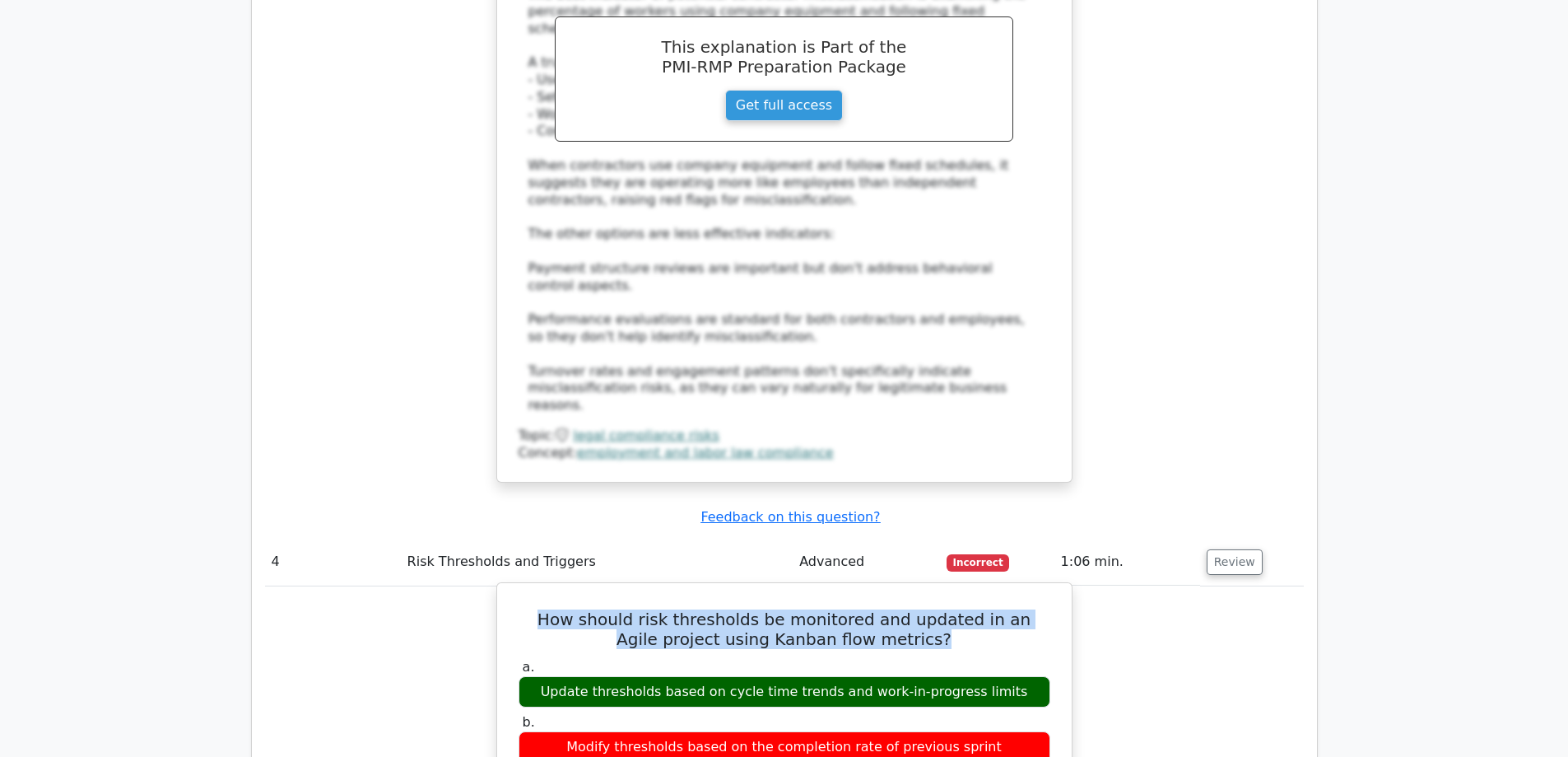
drag, startPoint x: 927, startPoint y: 424, endPoint x: 500, endPoint y: 409, distance: 427.3
copy h5 "How should risk thresholds be monitored and updated in an Agile project using K…"
drag, startPoint x: 1020, startPoint y: 470, endPoint x: 538, endPoint y: 482, distance: 482.1
click at [538, 676] on div "Update thresholds based on cycle time trends and work-in-progress limits" at bounding box center [784, 692] width 532 height 32
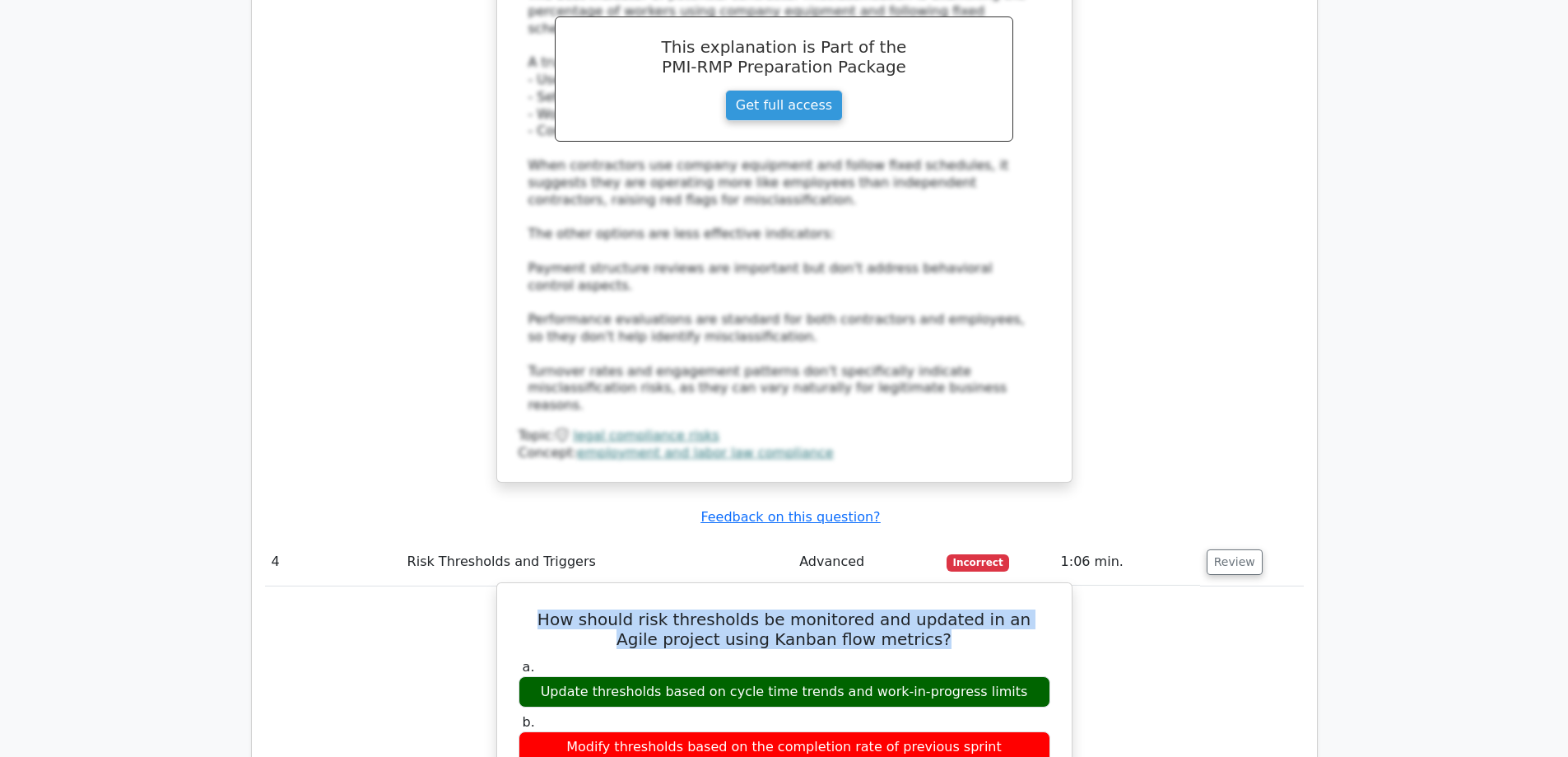
copy div "Update thresholds based on cycle time trends and work-in-progress limits"
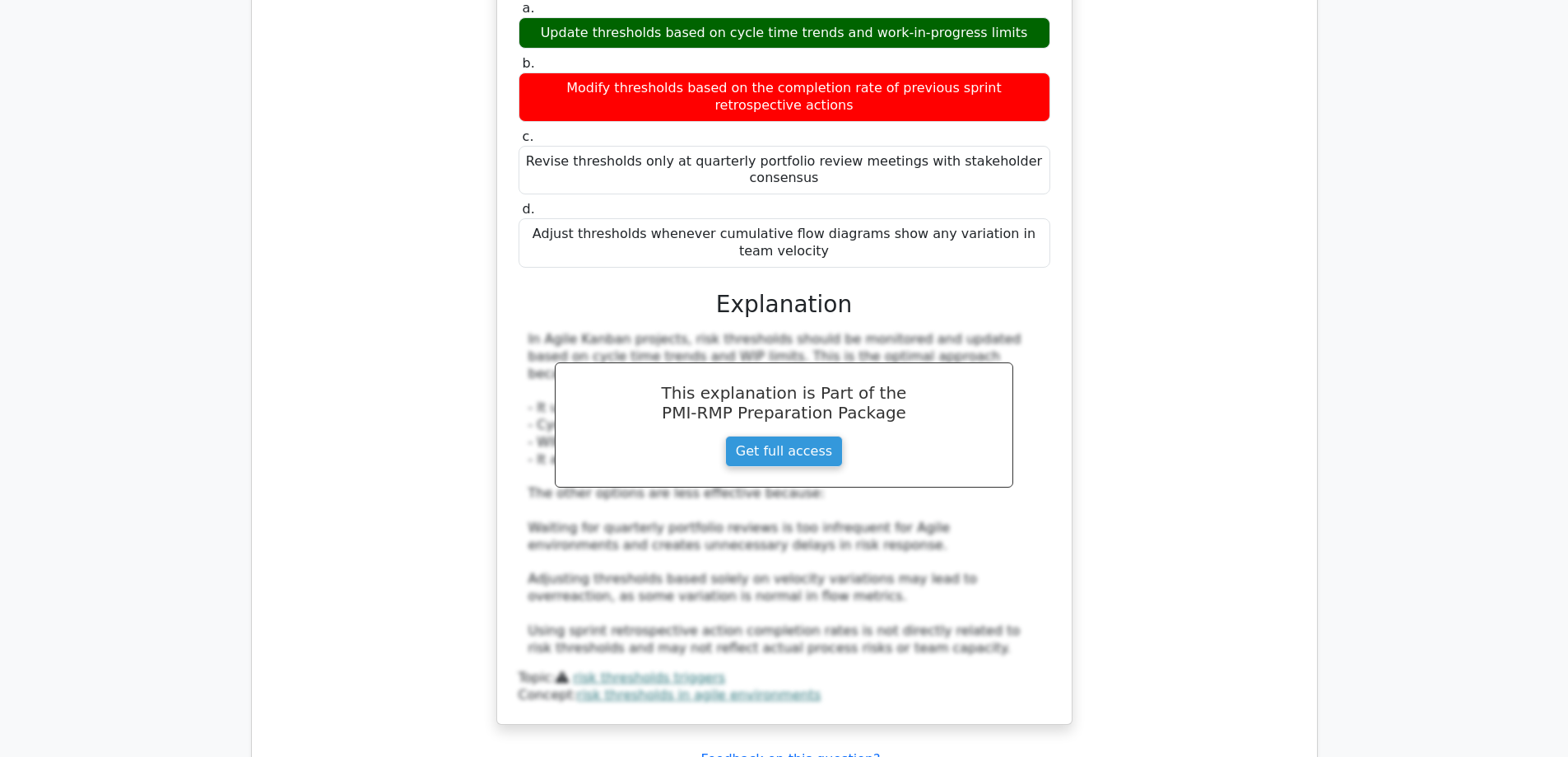
scroll to position [3788, 0]
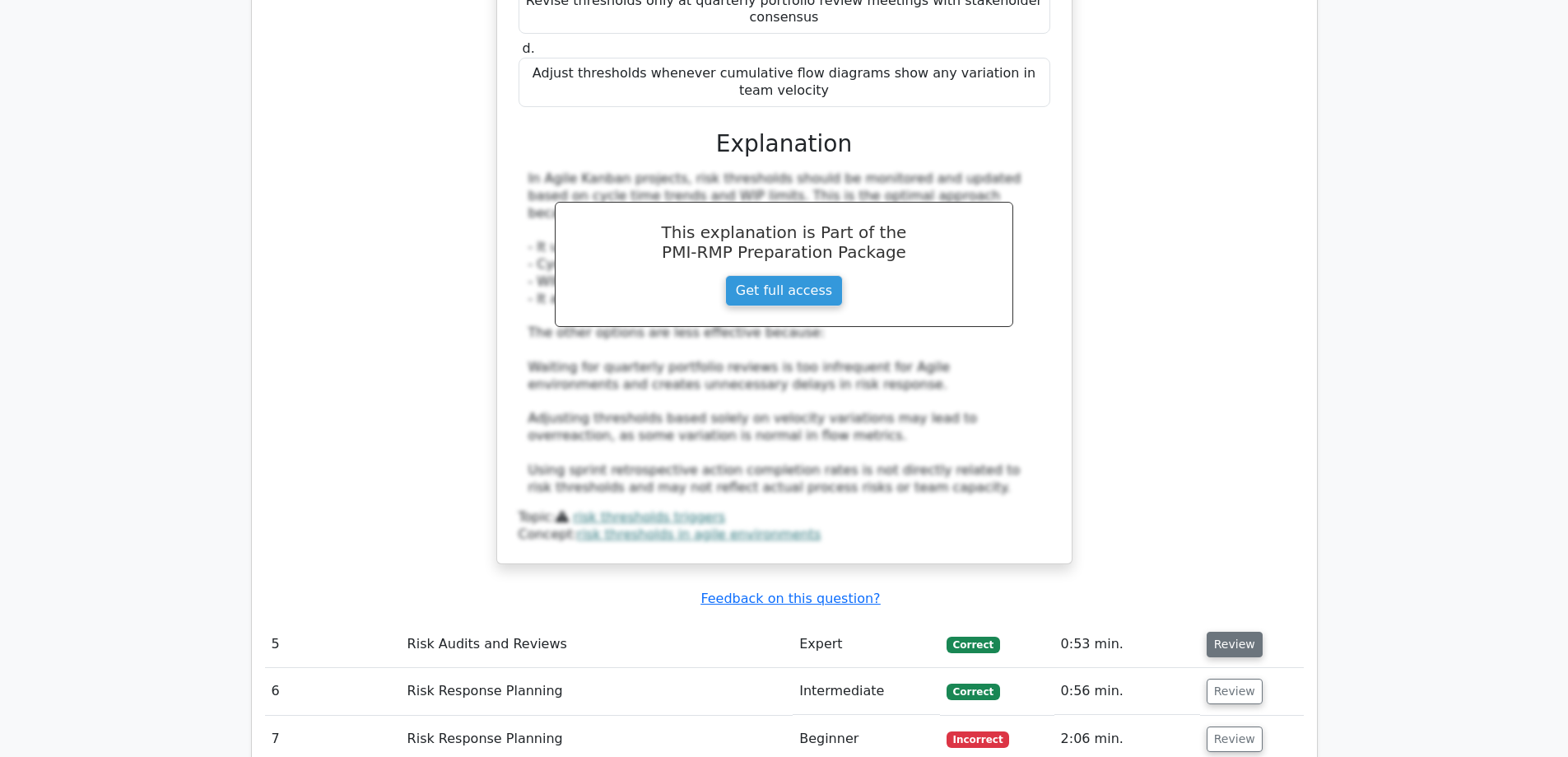
click at [1237, 632] on button "Review" at bounding box center [1235, 645] width 56 height 26
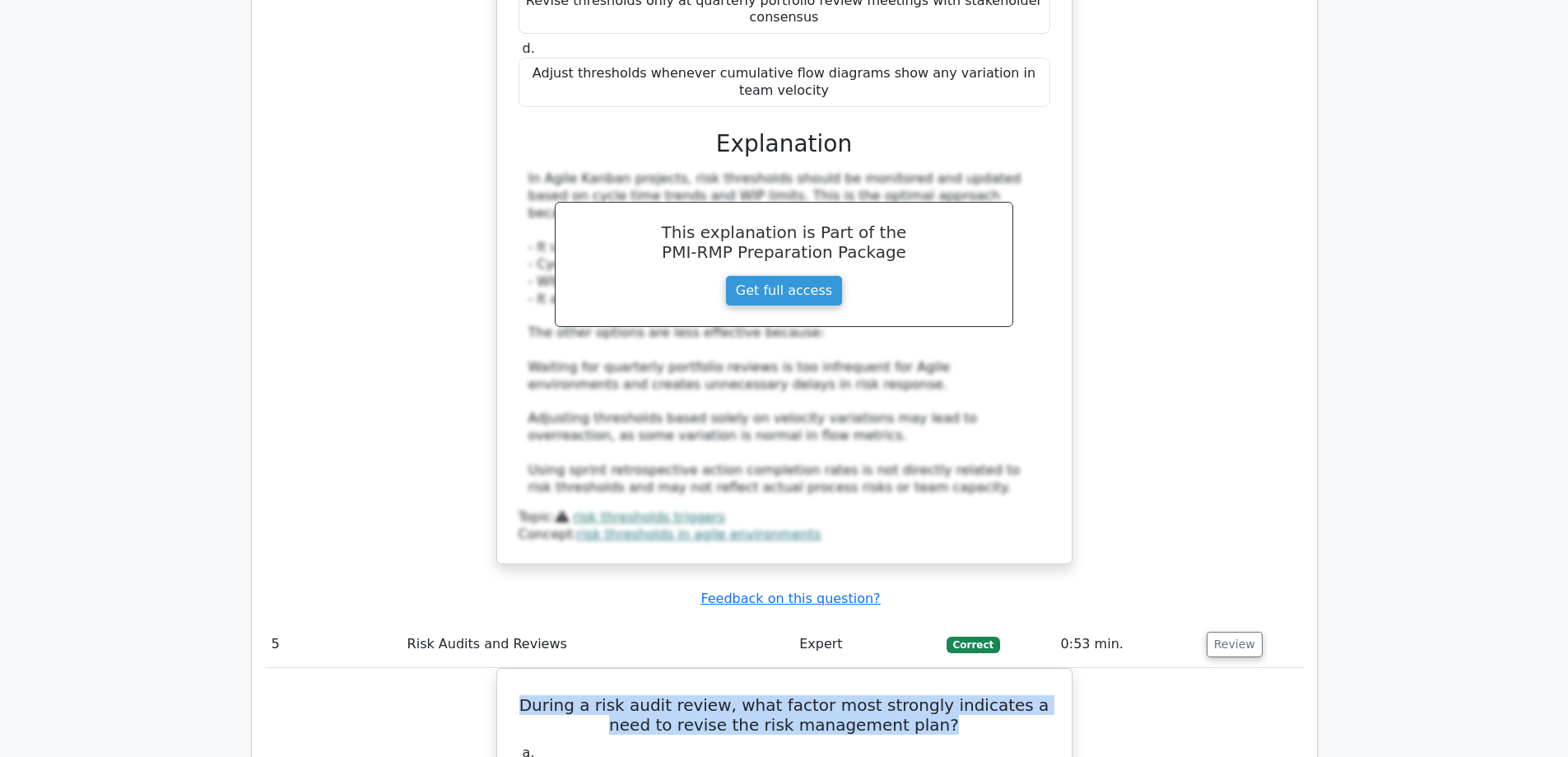
drag, startPoint x: 932, startPoint y: 477, endPoint x: 484, endPoint y: 444, distance: 449.2
copy h5 "During a risk audit review, what factor most strongly indicates a need to revis…"
drag, startPoint x: 994, startPoint y: 632, endPoint x: 568, endPoint y: 629, distance: 426.0
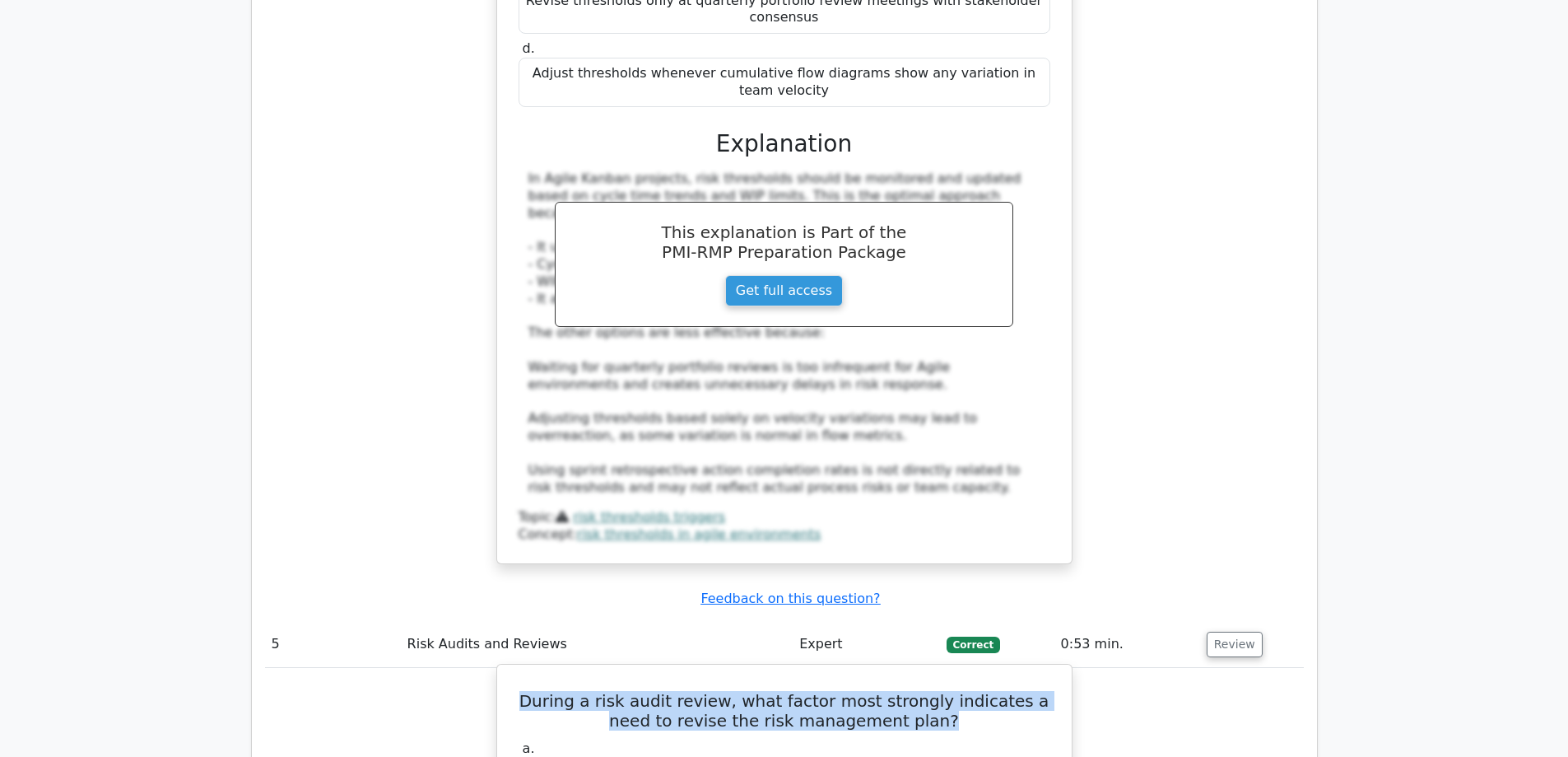
copy div "Several identified risks have shifted in priority since last assessment"
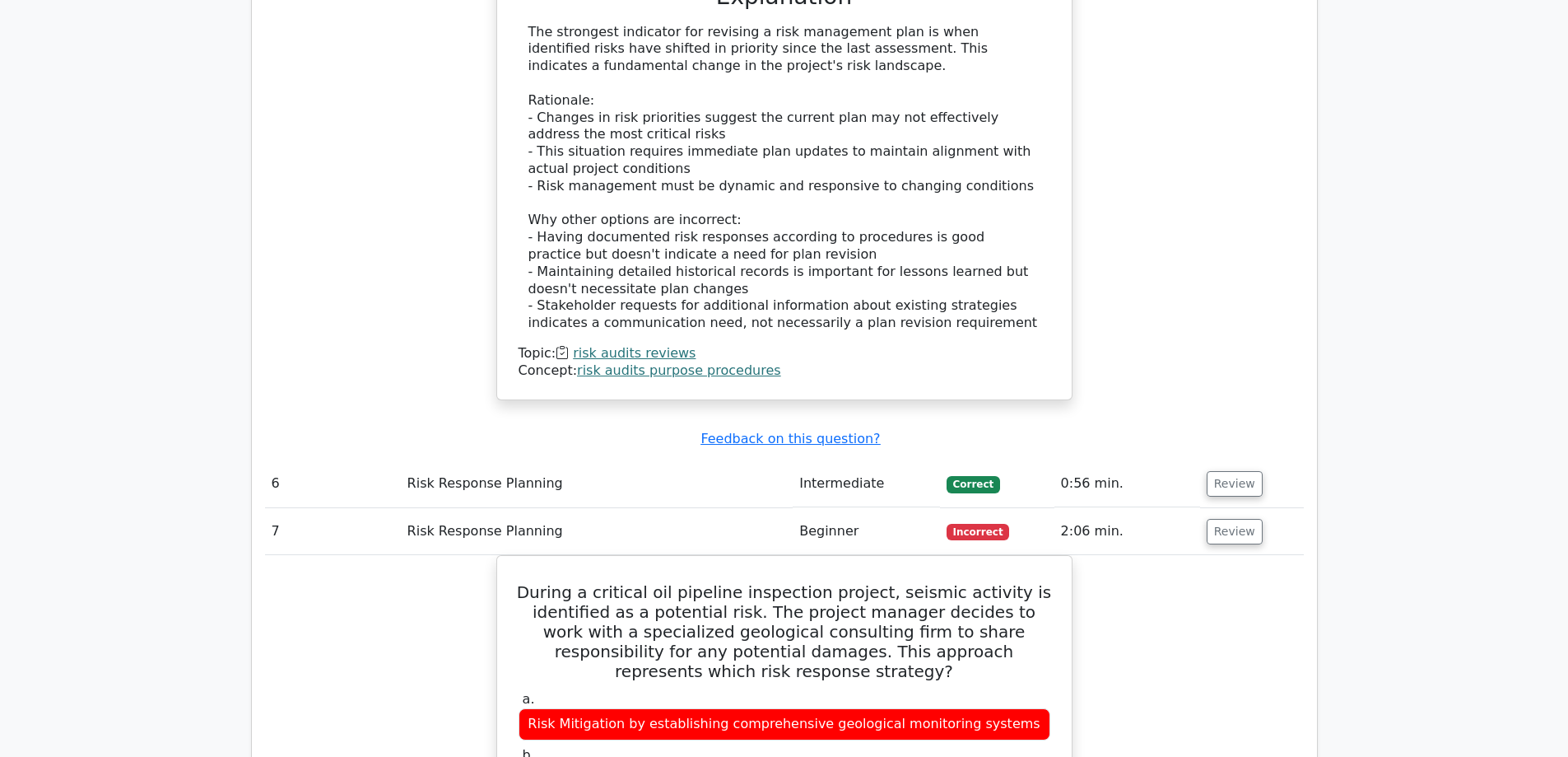
scroll to position [4858, 0]
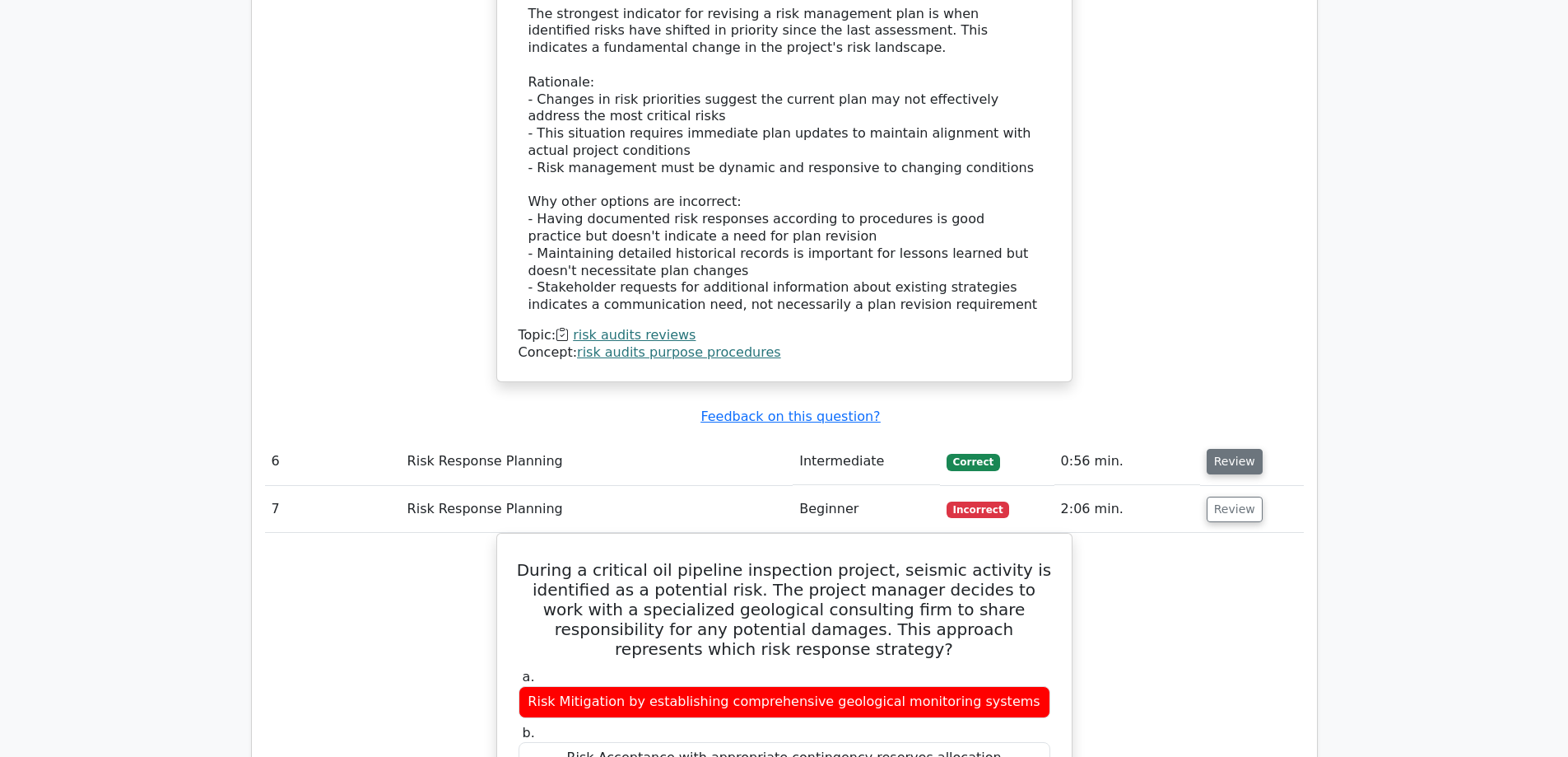
click at [1228, 448] on button "Review" at bounding box center [1235, 461] width 56 height 26
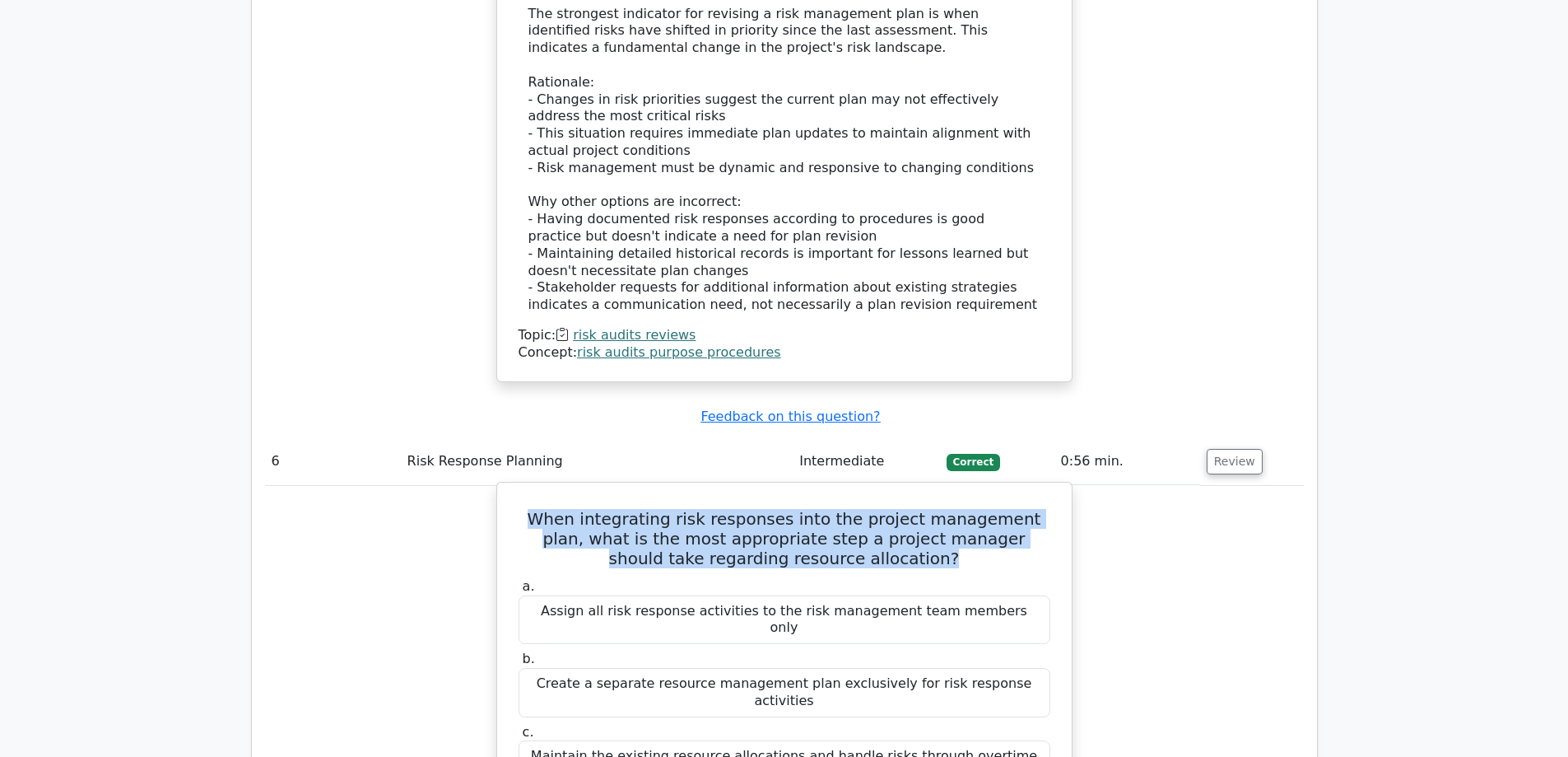
drag, startPoint x: 920, startPoint y: 255, endPoint x: 519, endPoint y: 207, distance: 403.9
click at [519, 509] on h5 "When integrating risk responses into the project management plan, what is the m…" at bounding box center [784, 538] width 535 height 59
copy h5 "When integrating risk responses into the project management plan, what is the m…"
drag, startPoint x: 1034, startPoint y: 475, endPoint x: 534, endPoint y: 473, distance: 500.0
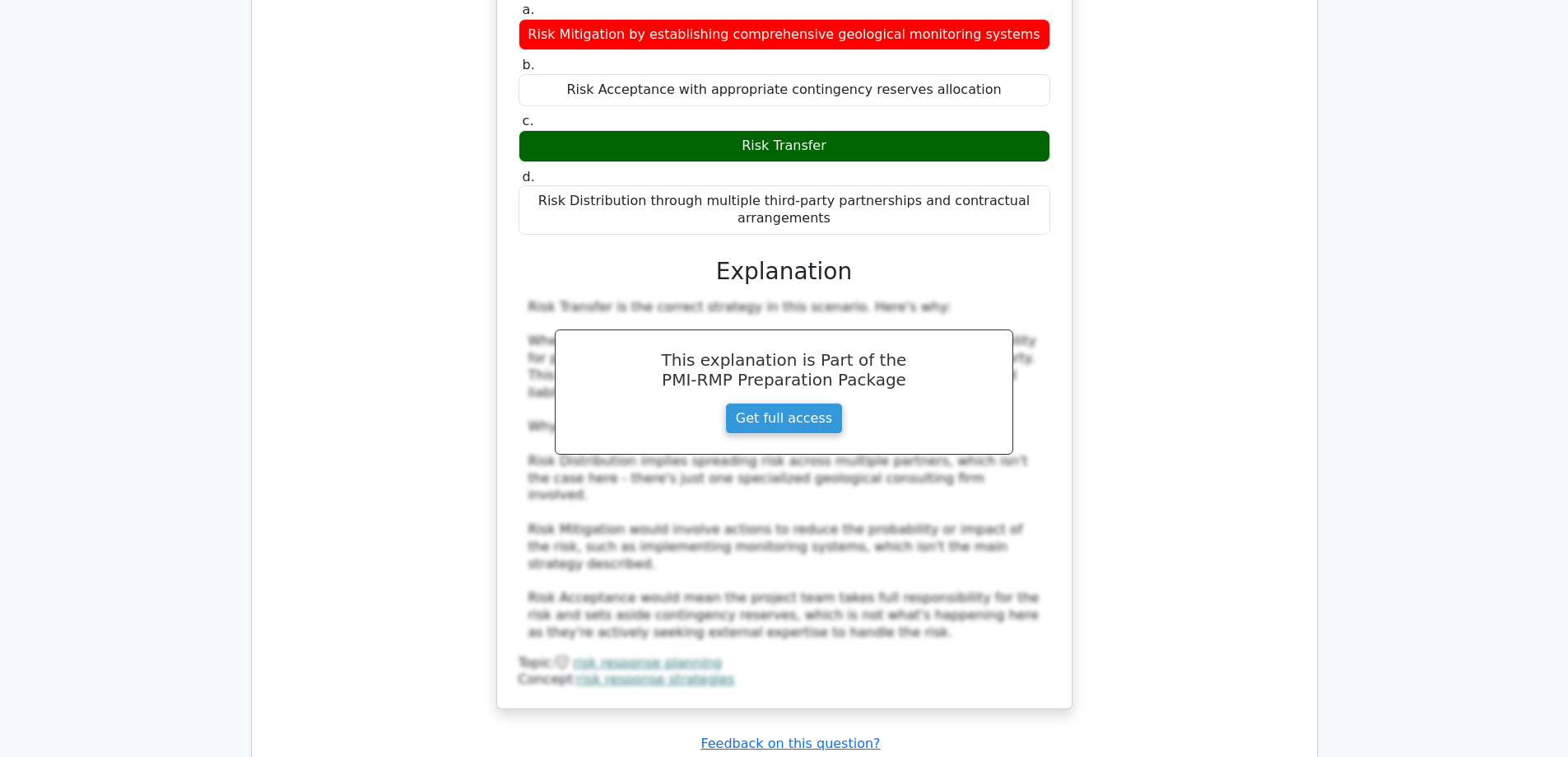
scroll to position [6504, 0]
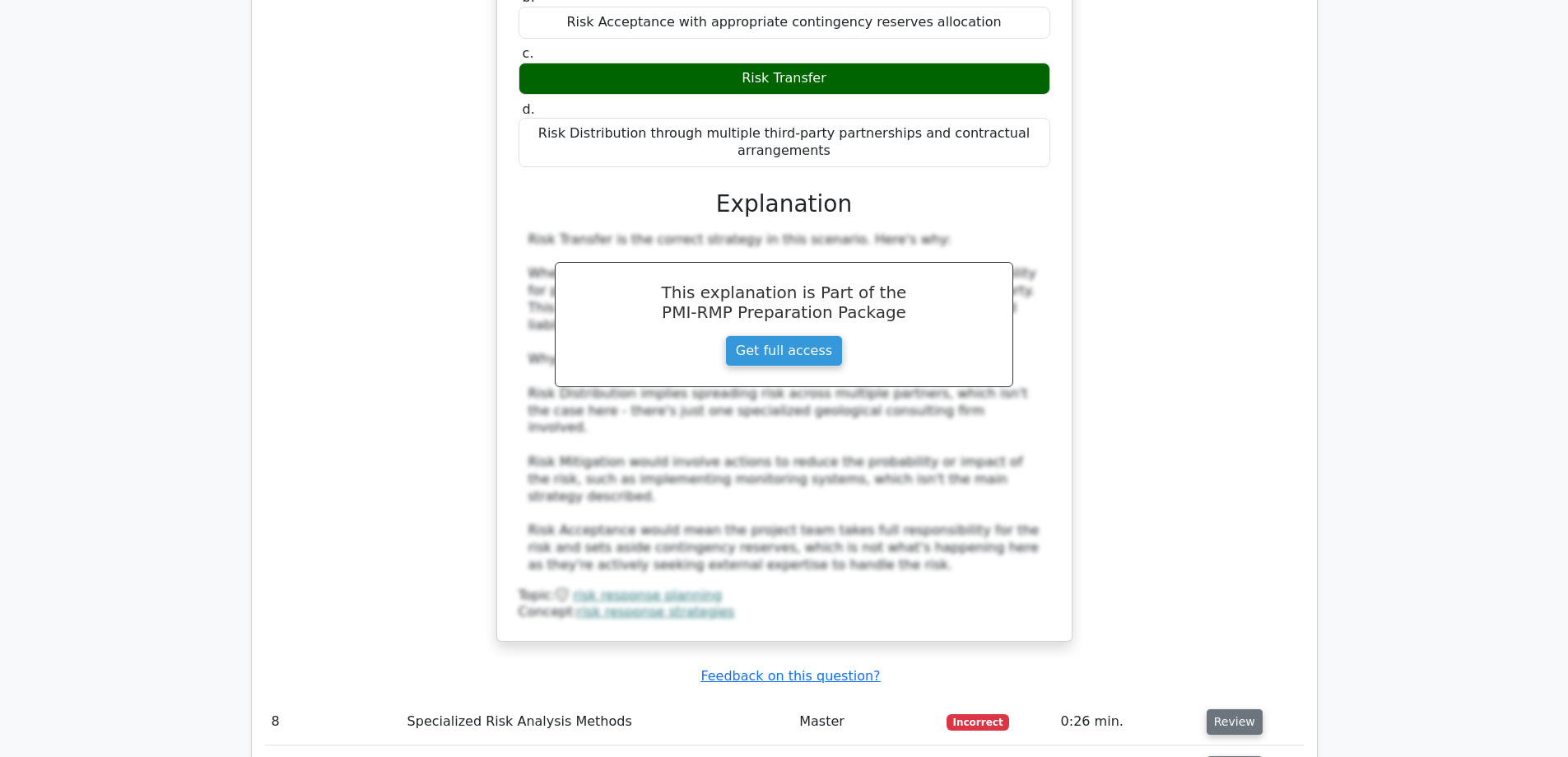
click at [1248, 709] on button "Review" at bounding box center [1235, 722] width 56 height 26
drag, startPoint x: 966, startPoint y: 385, endPoint x: 517, endPoint y: 363, distance: 449.5
drag, startPoint x: 985, startPoint y: 427, endPoint x: 571, endPoint y: 446, distance: 414.4
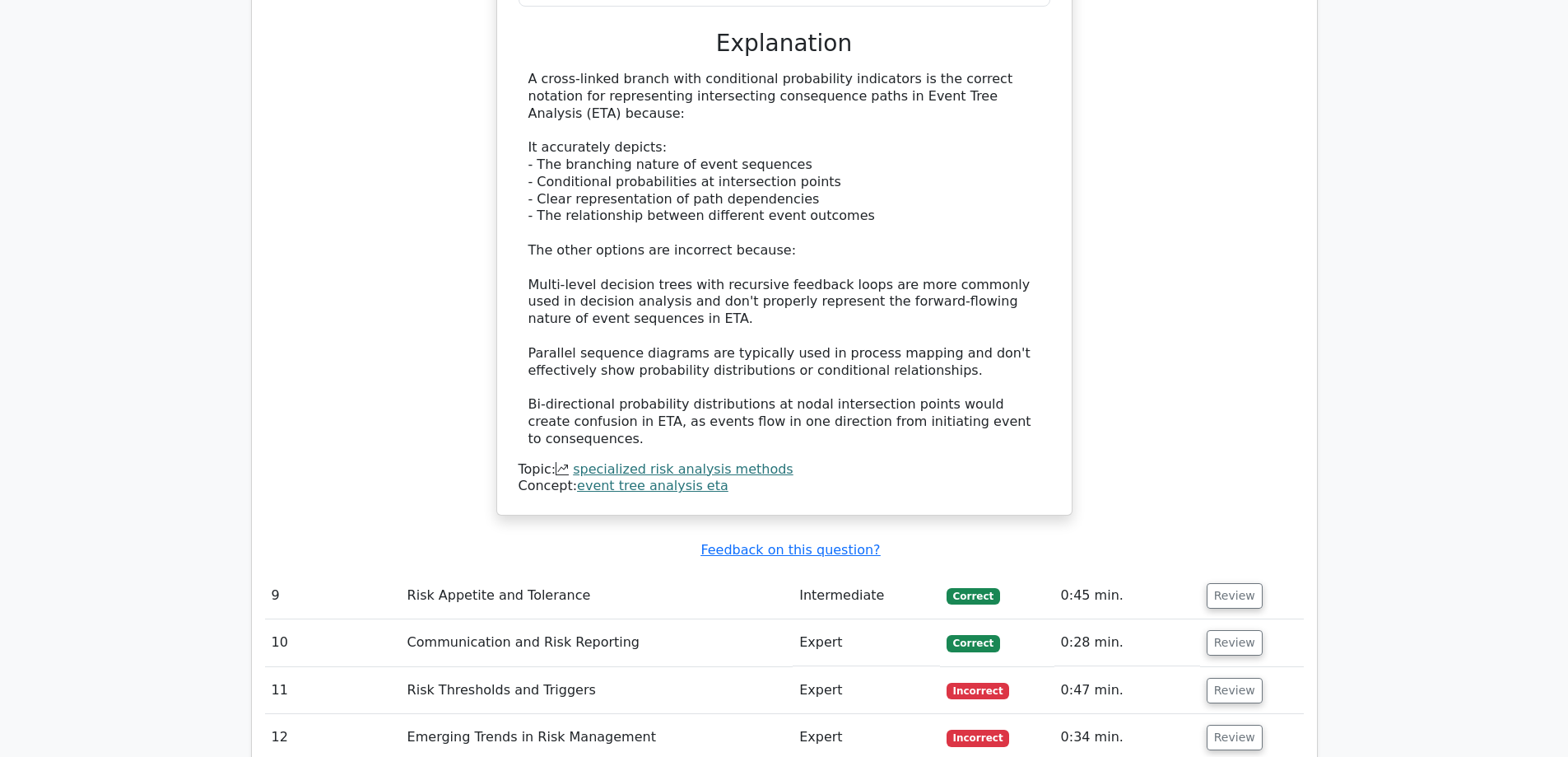
scroll to position [7575, 0]
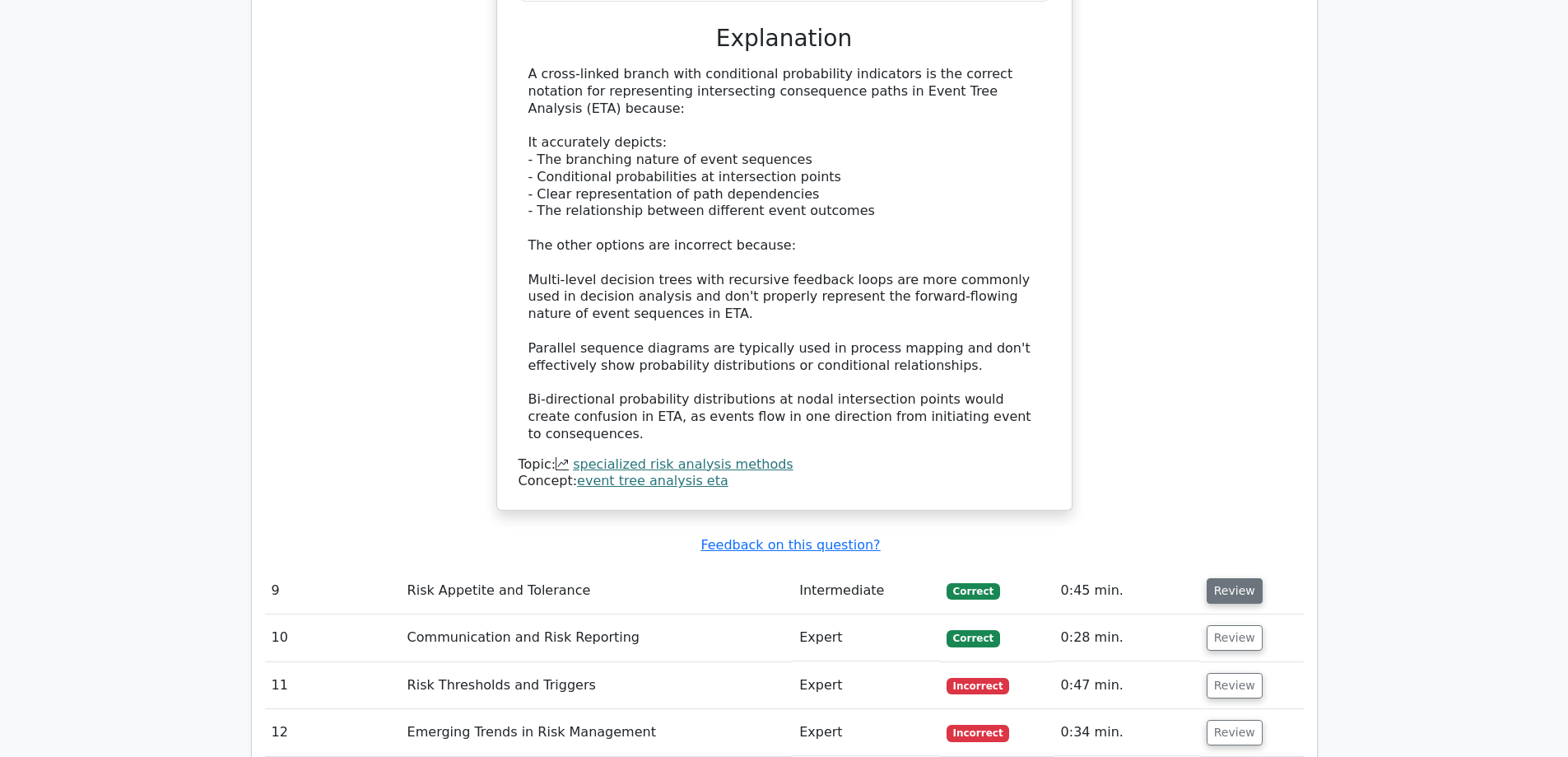
click at [1228, 578] on button "Review" at bounding box center [1235, 591] width 56 height 26
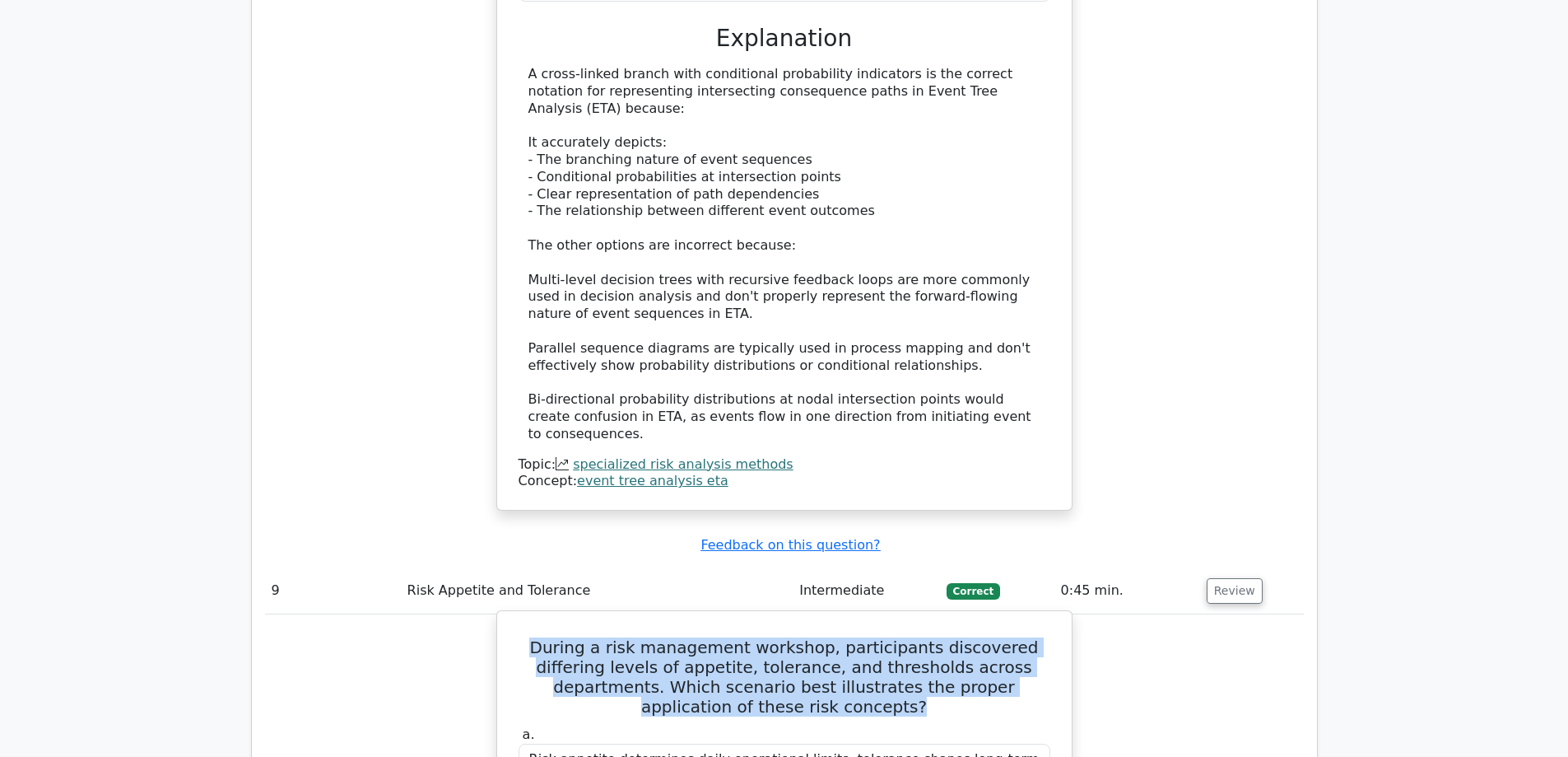
drag, startPoint x: 1048, startPoint y: 220, endPoint x: 499, endPoint y: 166, distance: 551.6
drag, startPoint x: 886, startPoint y: 499, endPoint x: 526, endPoint y: 480, distance: 360.5
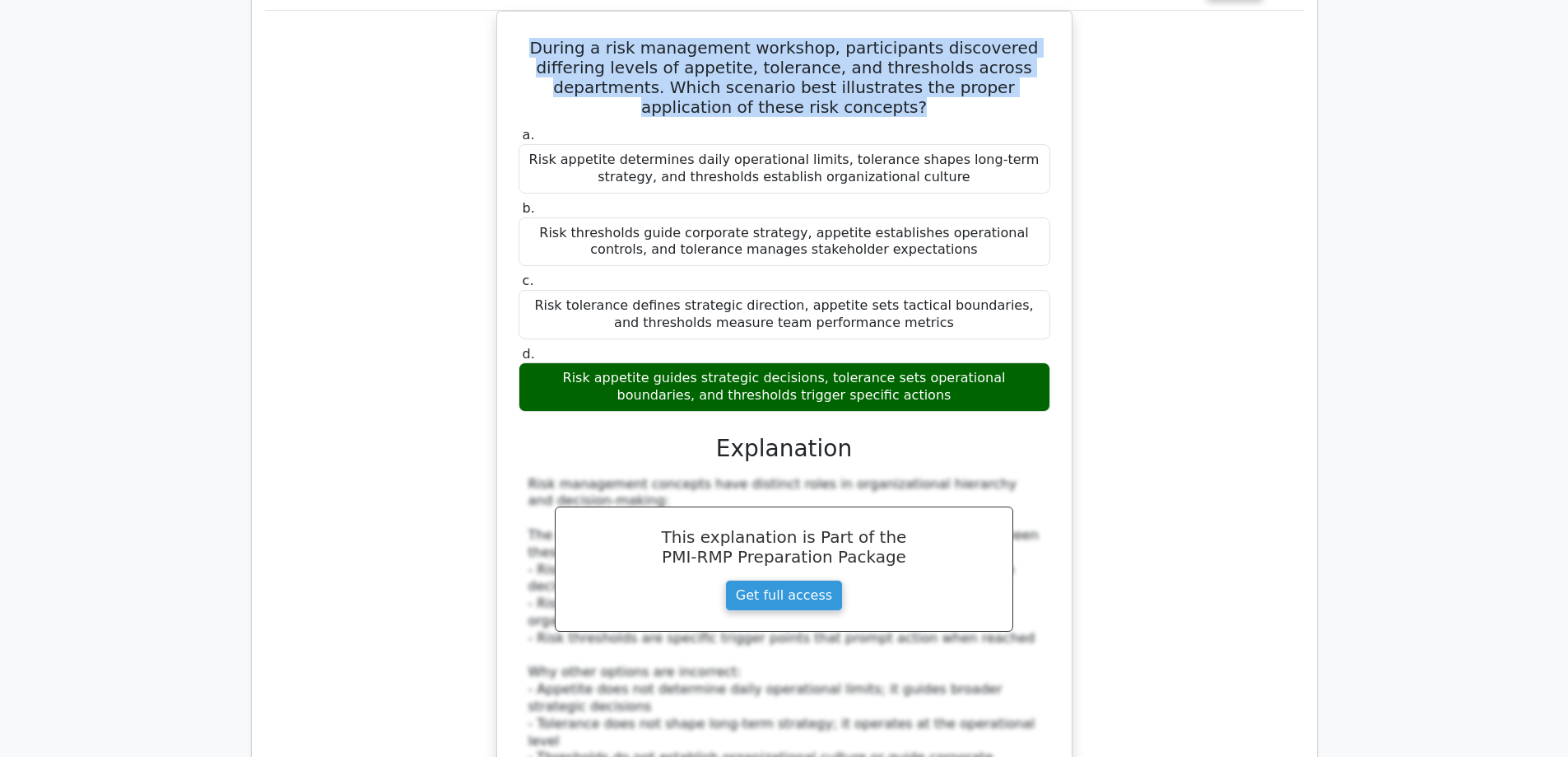
scroll to position [8233, 0]
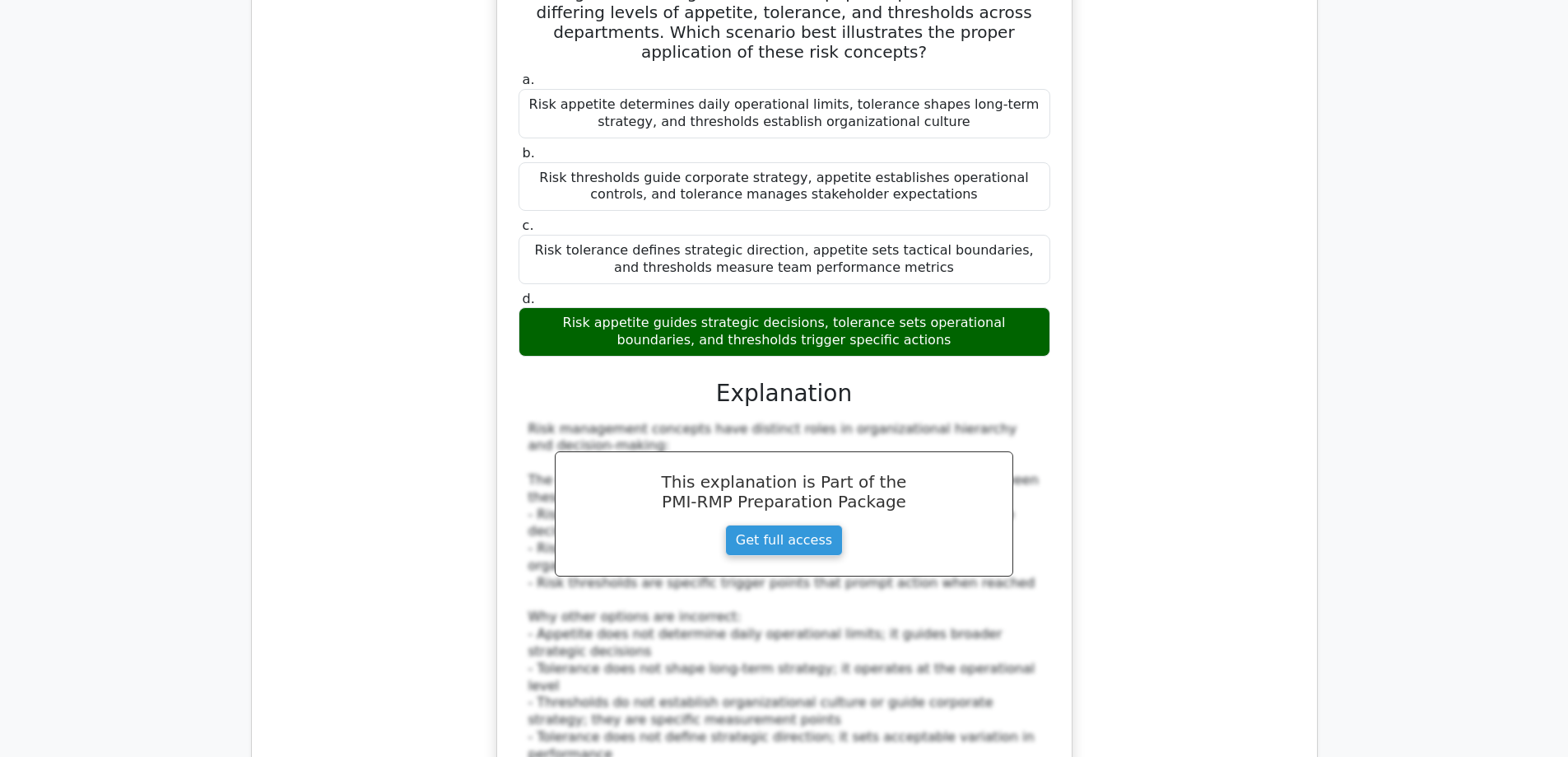
drag, startPoint x: 982, startPoint y: 546, endPoint x: 553, endPoint y: 511, distance: 430.4
drag, startPoint x: 965, startPoint y: 600, endPoint x: 573, endPoint y: 596, distance: 392.0
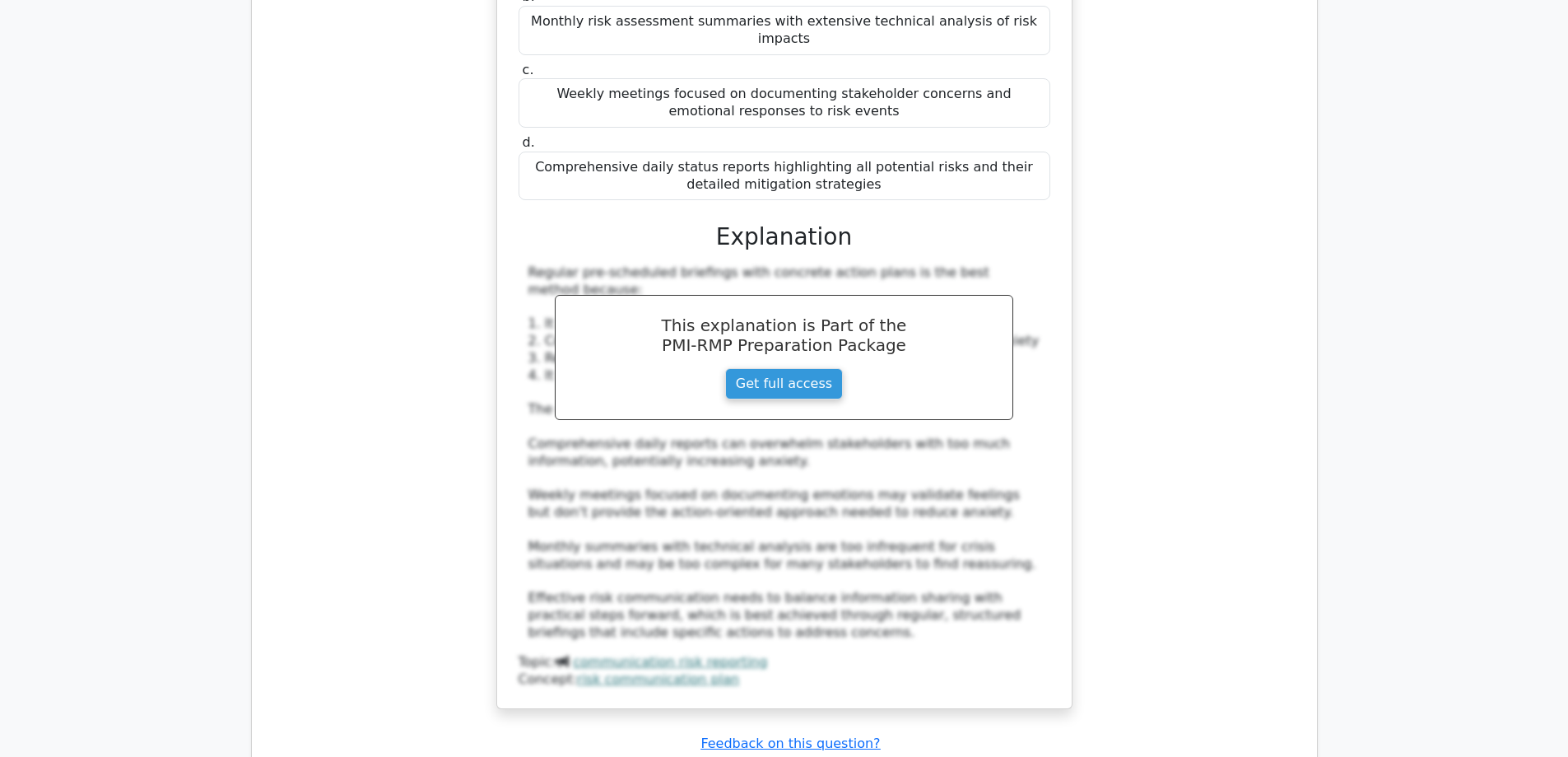
scroll to position [9386, 0]
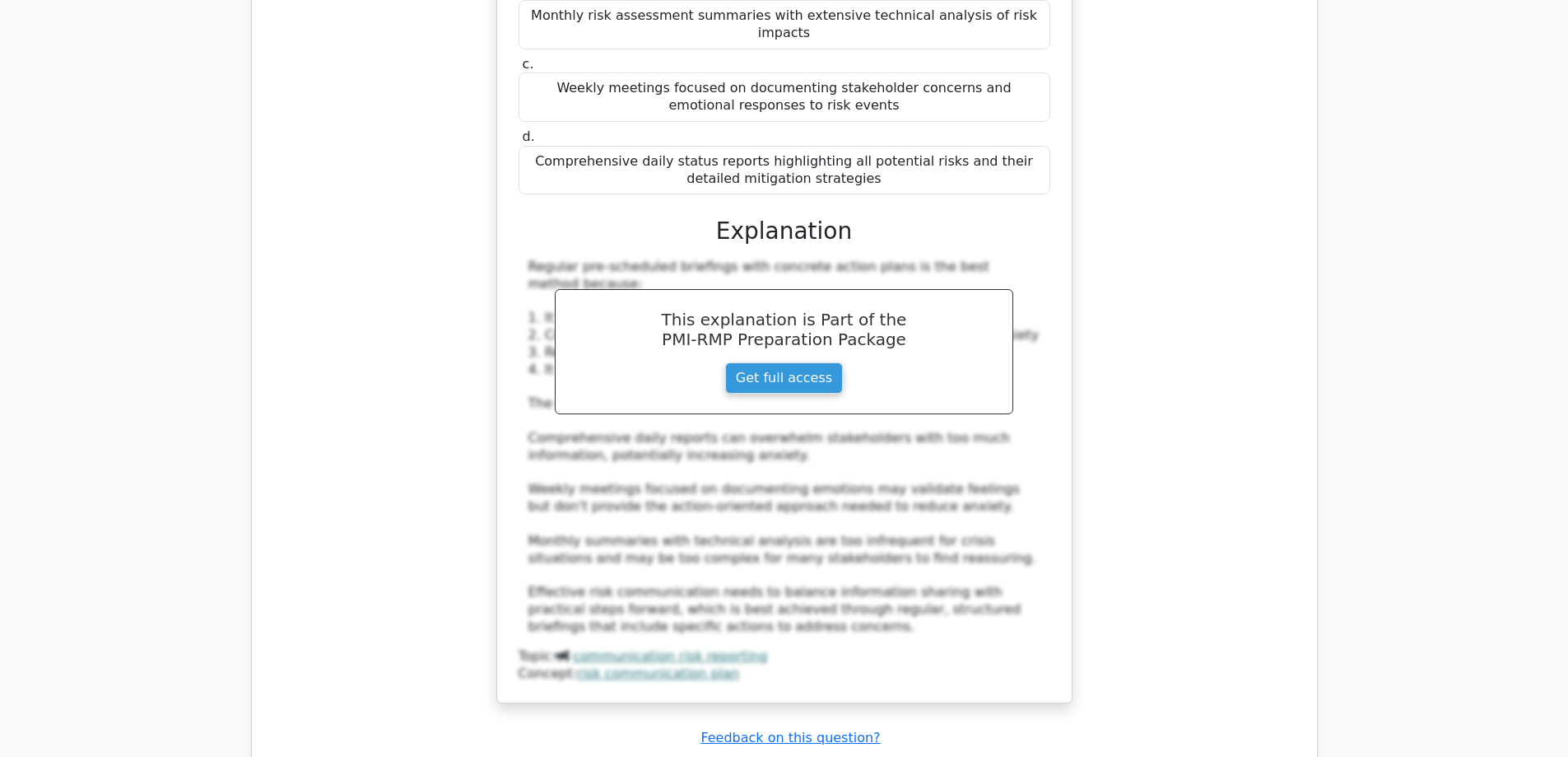
drag, startPoint x: 887, startPoint y: 314, endPoint x: 558, endPoint y: 292, distance: 329.7
drag, startPoint x: 1009, startPoint y: 506, endPoint x: 554, endPoint y: 514, distance: 455.1
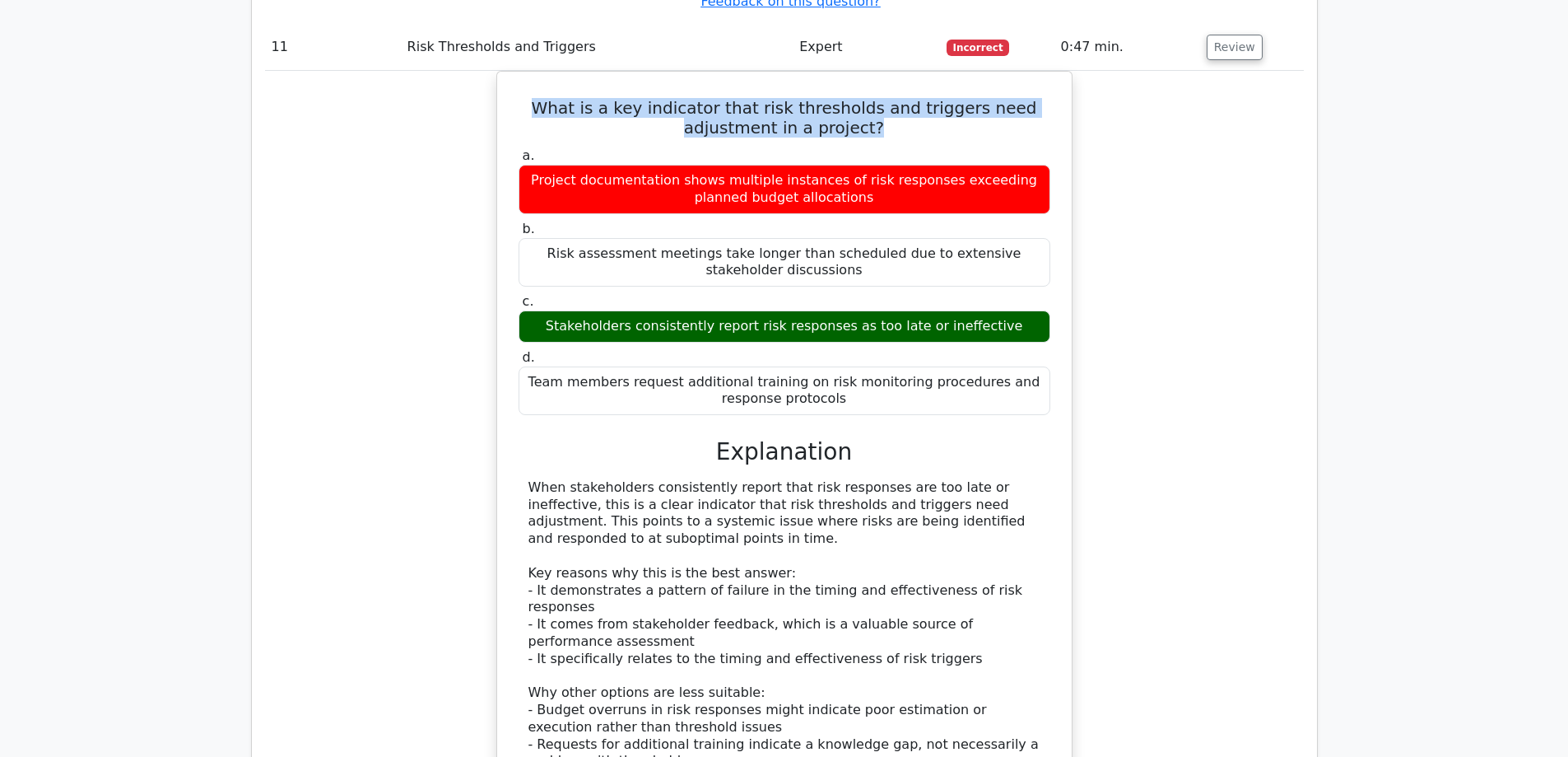
scroll to position [10127, 0]
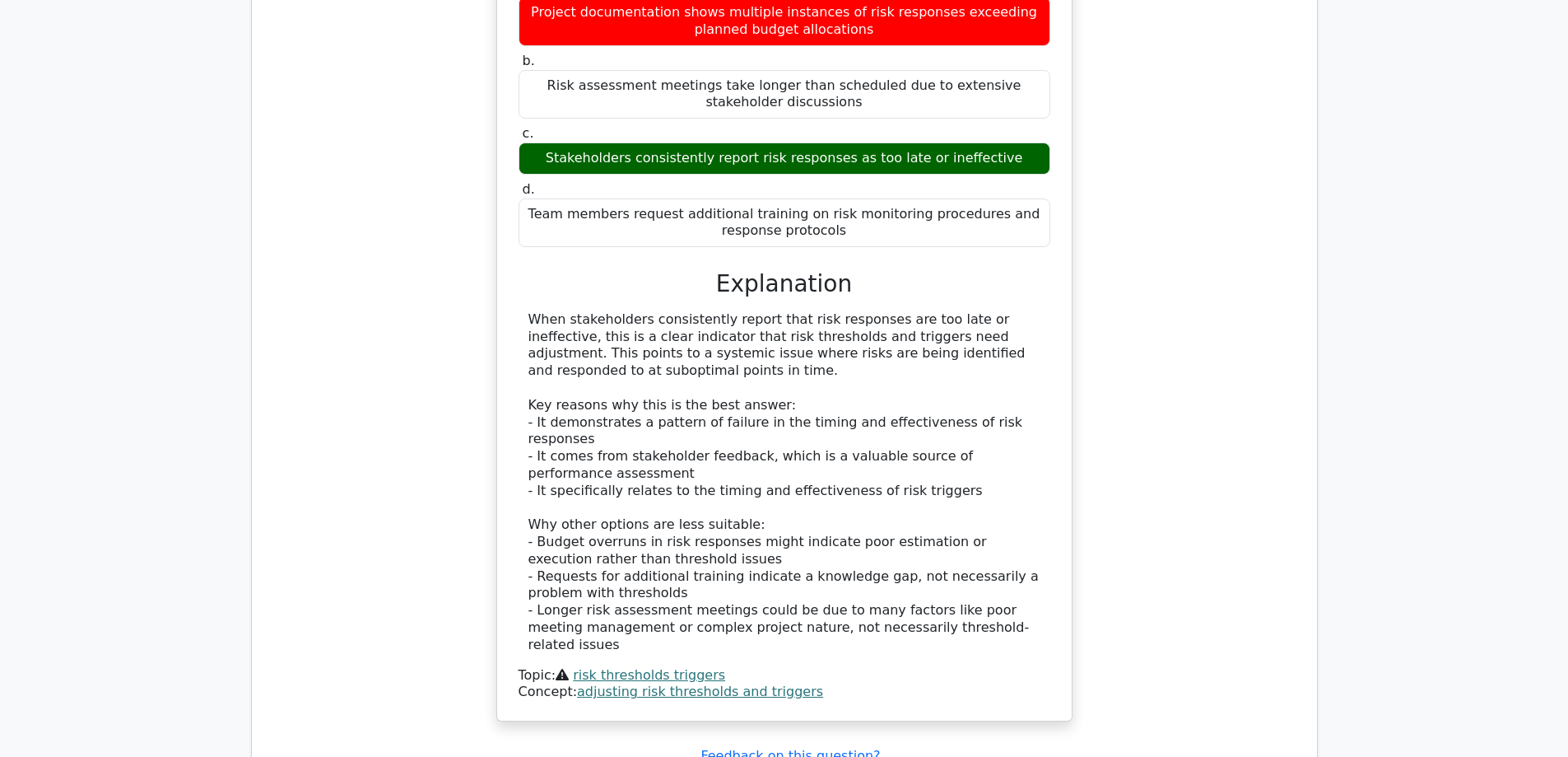
scroll to position [10292, 0]
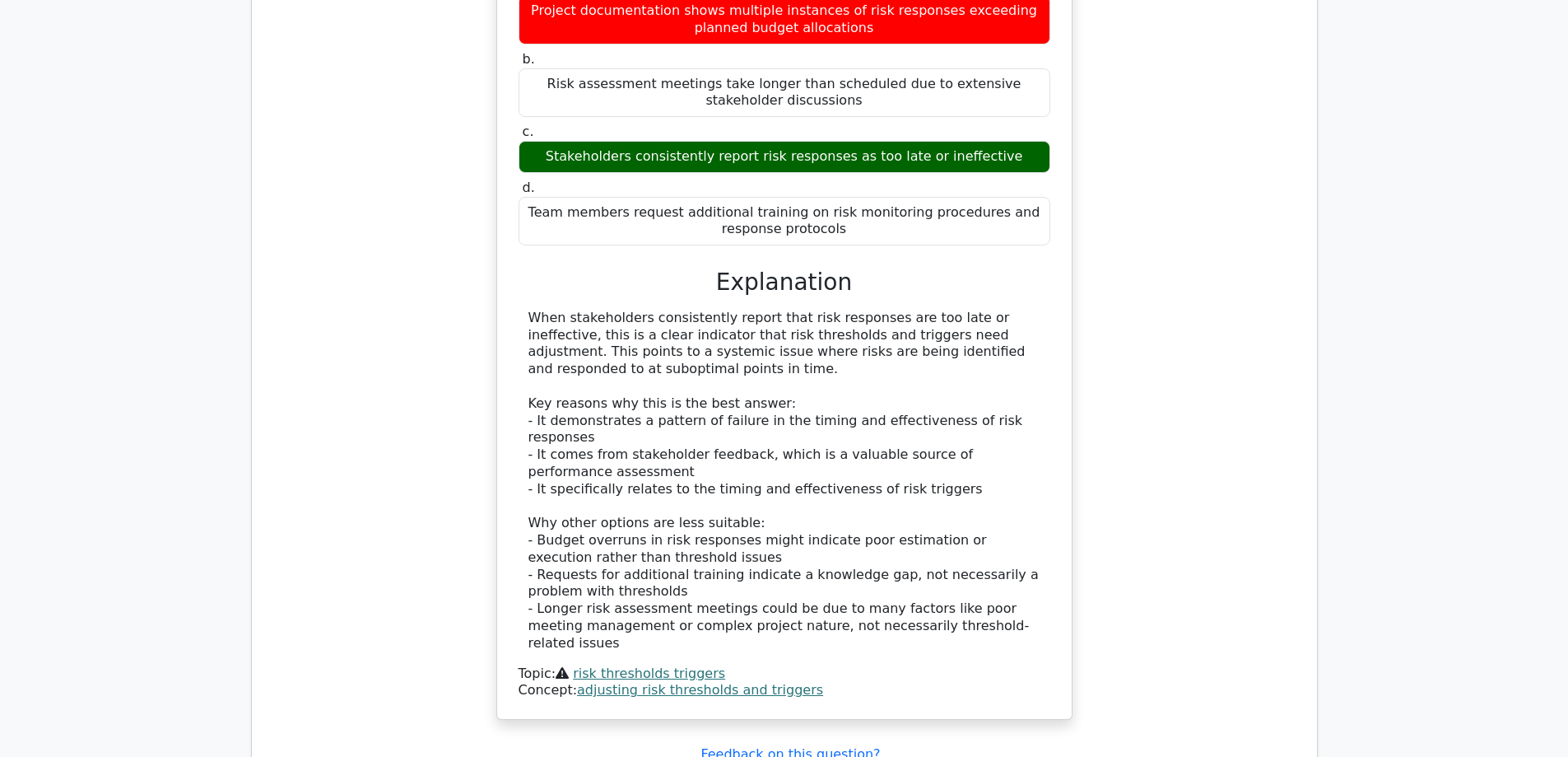
drag, startPoint x: 957, startPoint y: 303, endPoint x: 528, endPoint y: 277, distance: 429.8
drag, startPoint x: 1023, startPoint y: 566, endPoint x: 547, endPoint y: 569, distance: 476.0
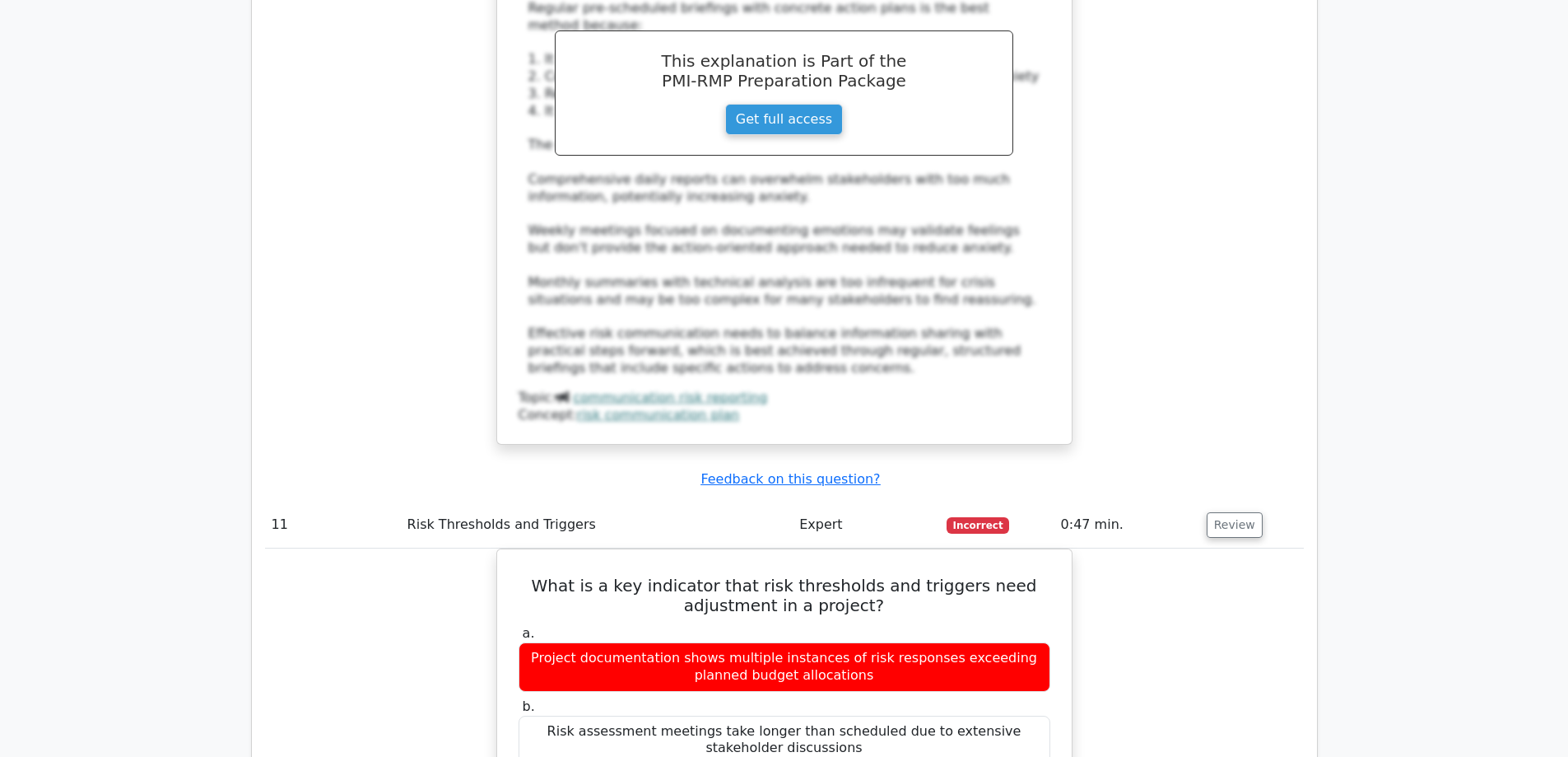
scroll to position [9551, 0]
